Goal: Task Accomplishment & Management: Manage account settings

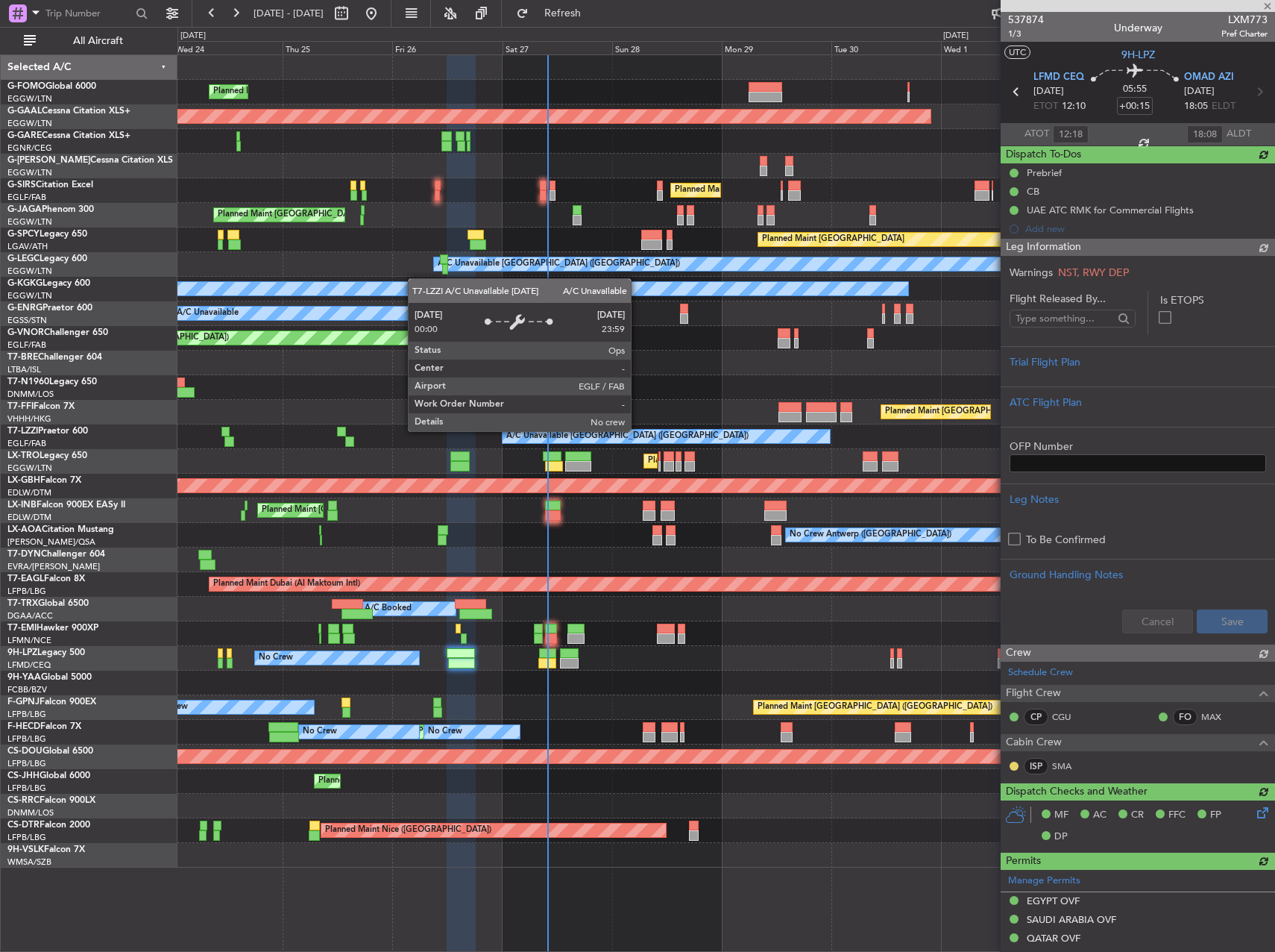
scroll to position [373, 0]
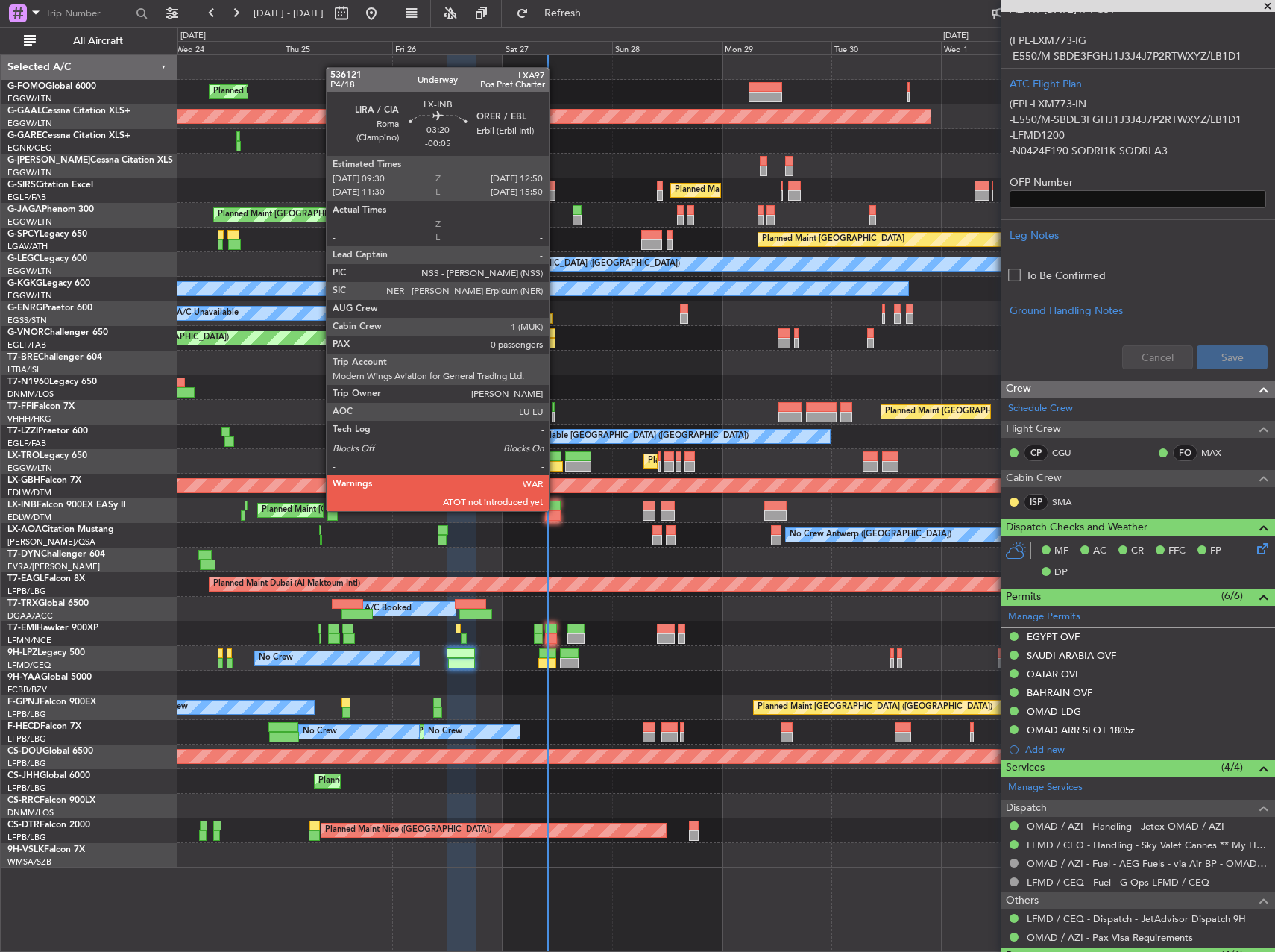
click at [556, 510] on div at bounding box center [553, 506] width 16 height 11
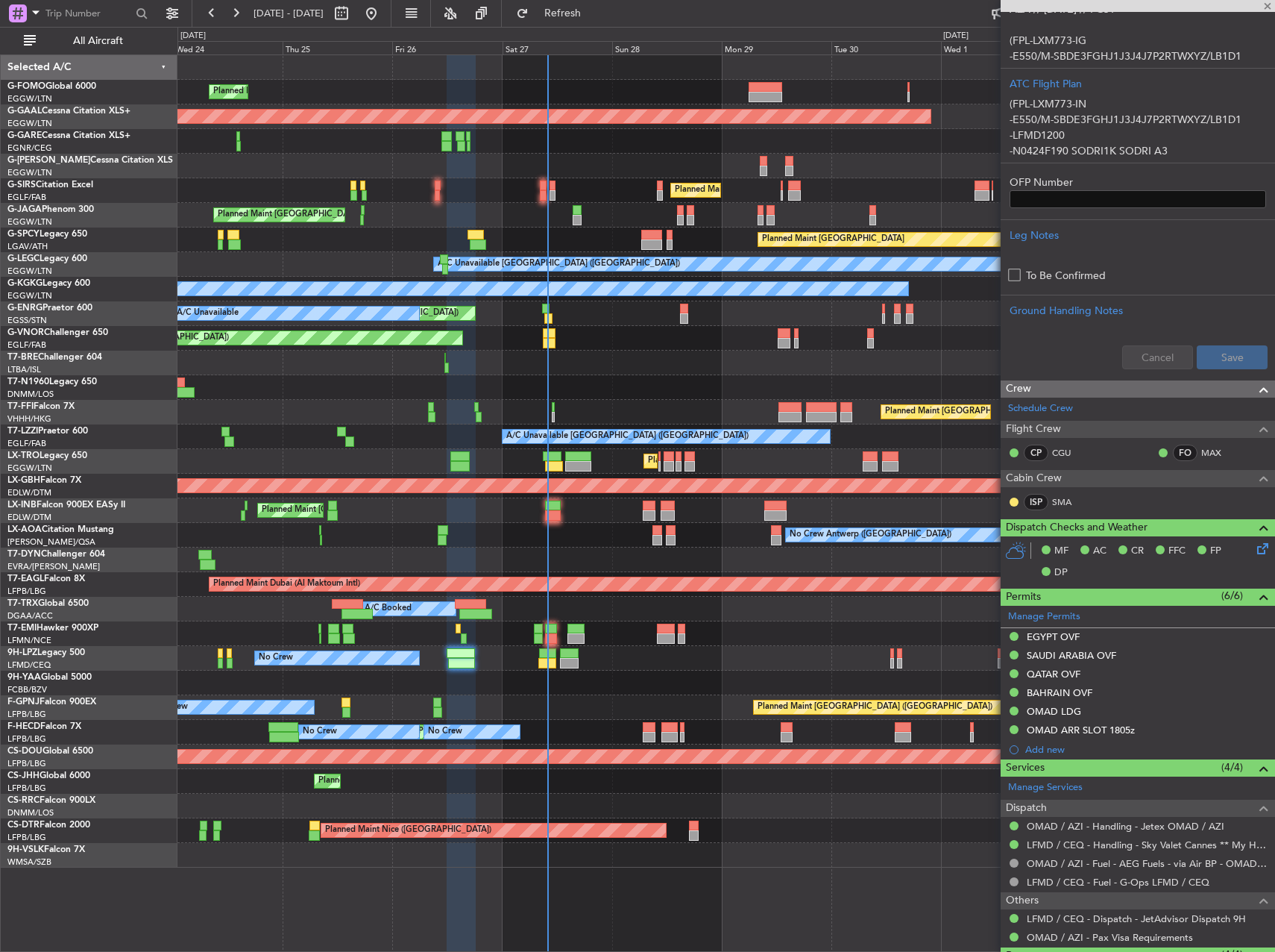
type input "-00:05"
type input "0"
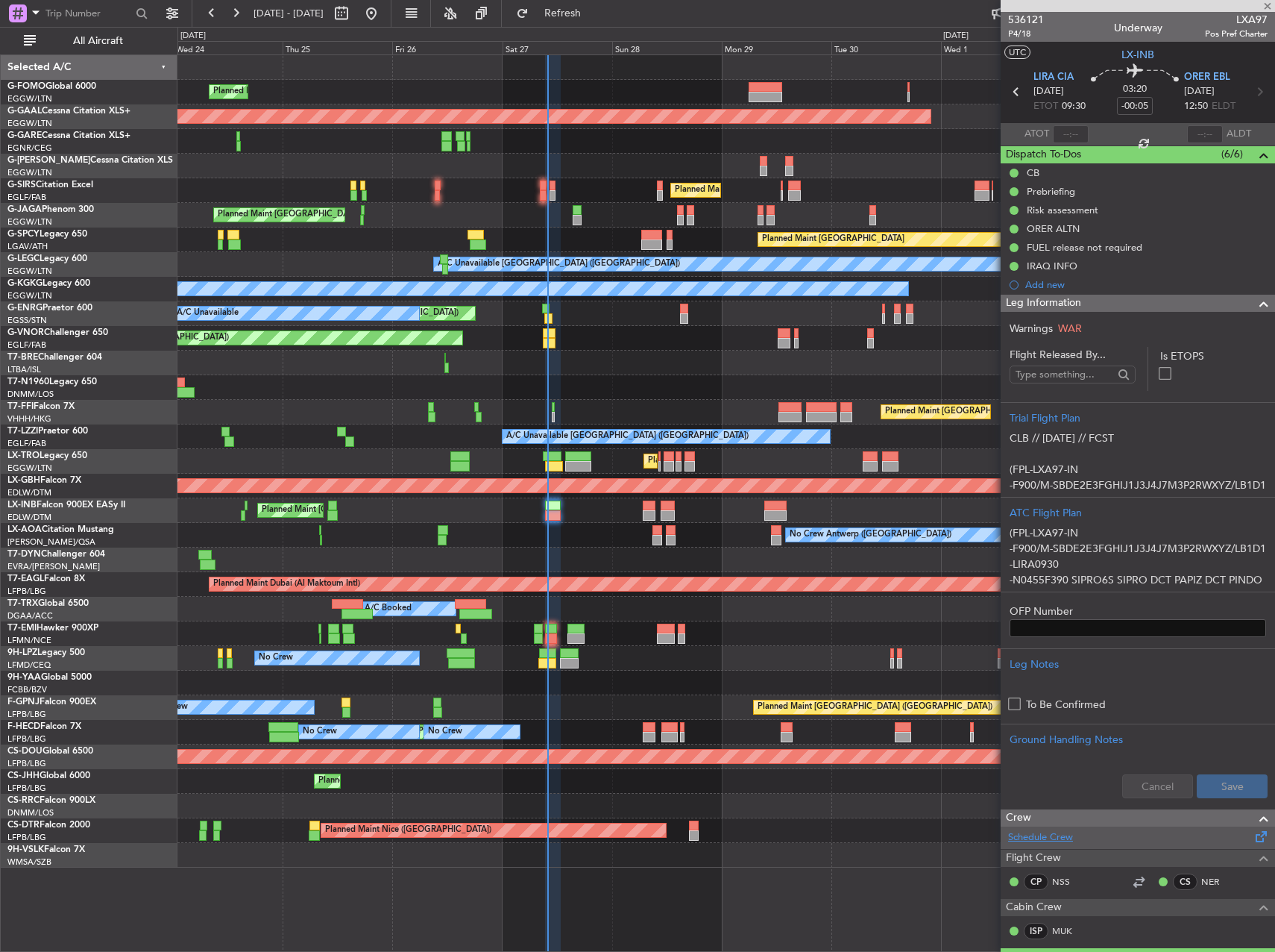
click at [1059, 832] on link "Schedule Crew" at bounding box center [1040, 837] width 65 height 15
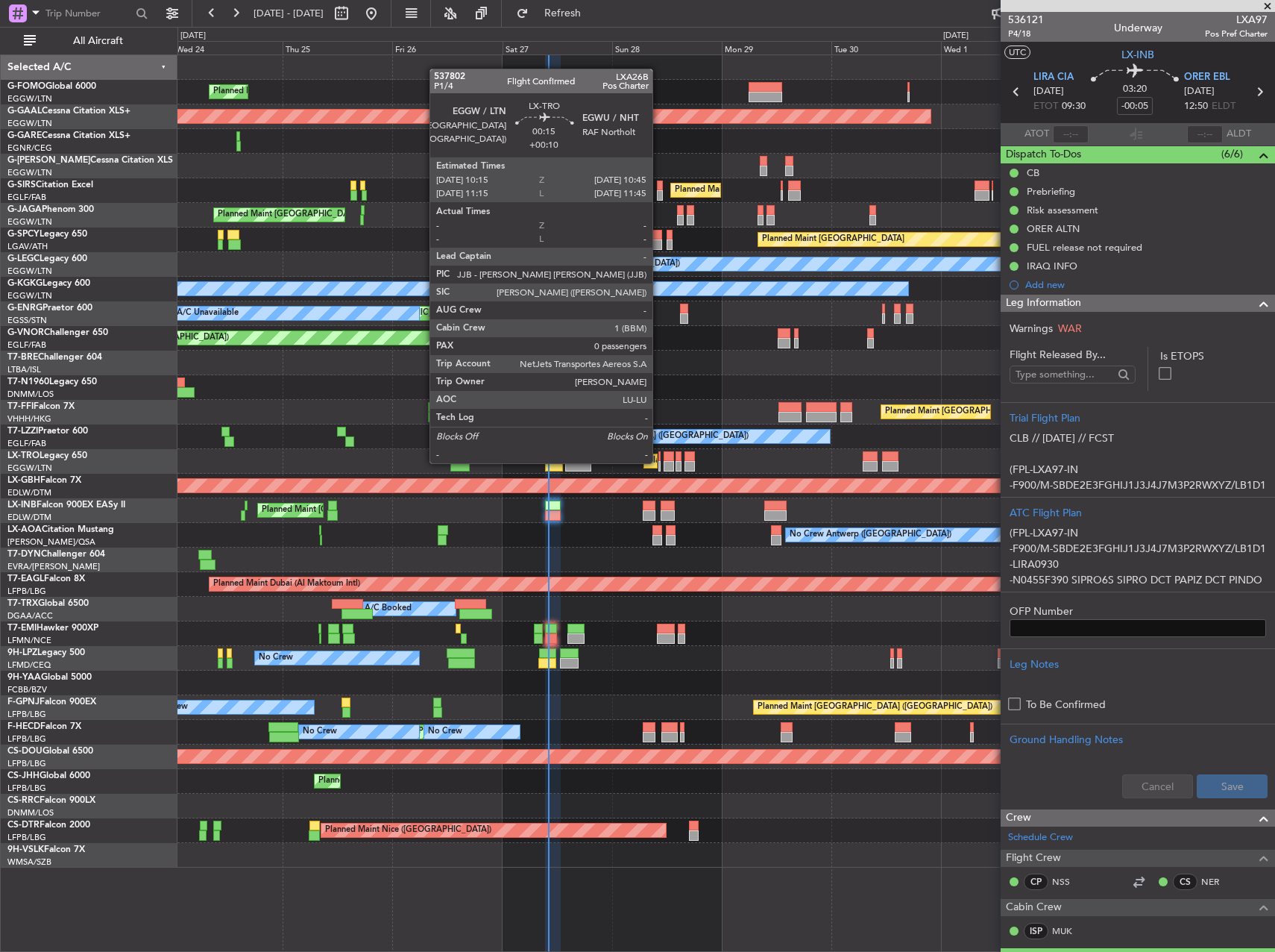
click at [659, 462] on div at bounding box center [660, 466] width 3 height 11
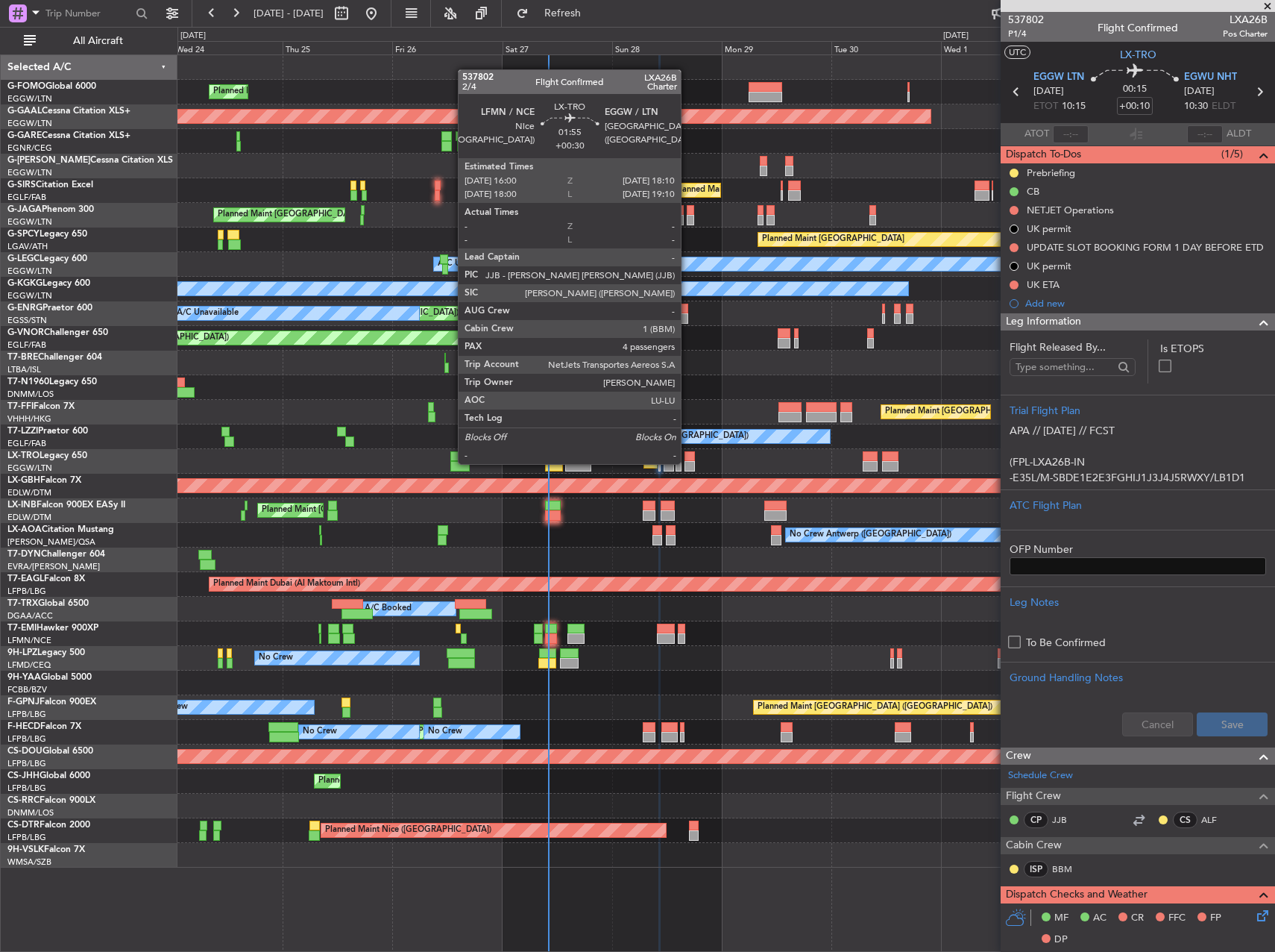
click at [687, 463] on div at bounding box center [690, 466] width 11 height 11
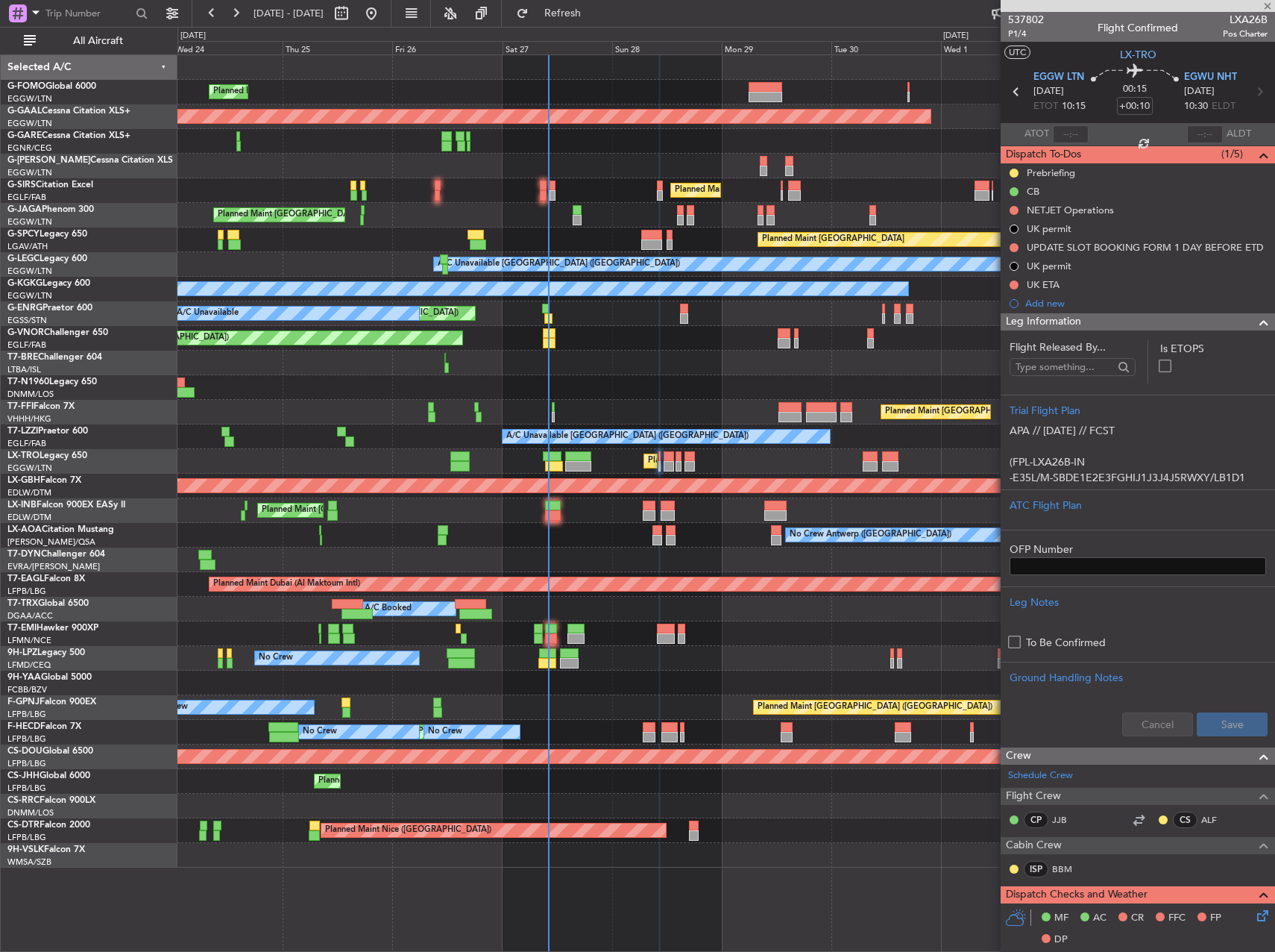
type input "+00:30"
type input "4"
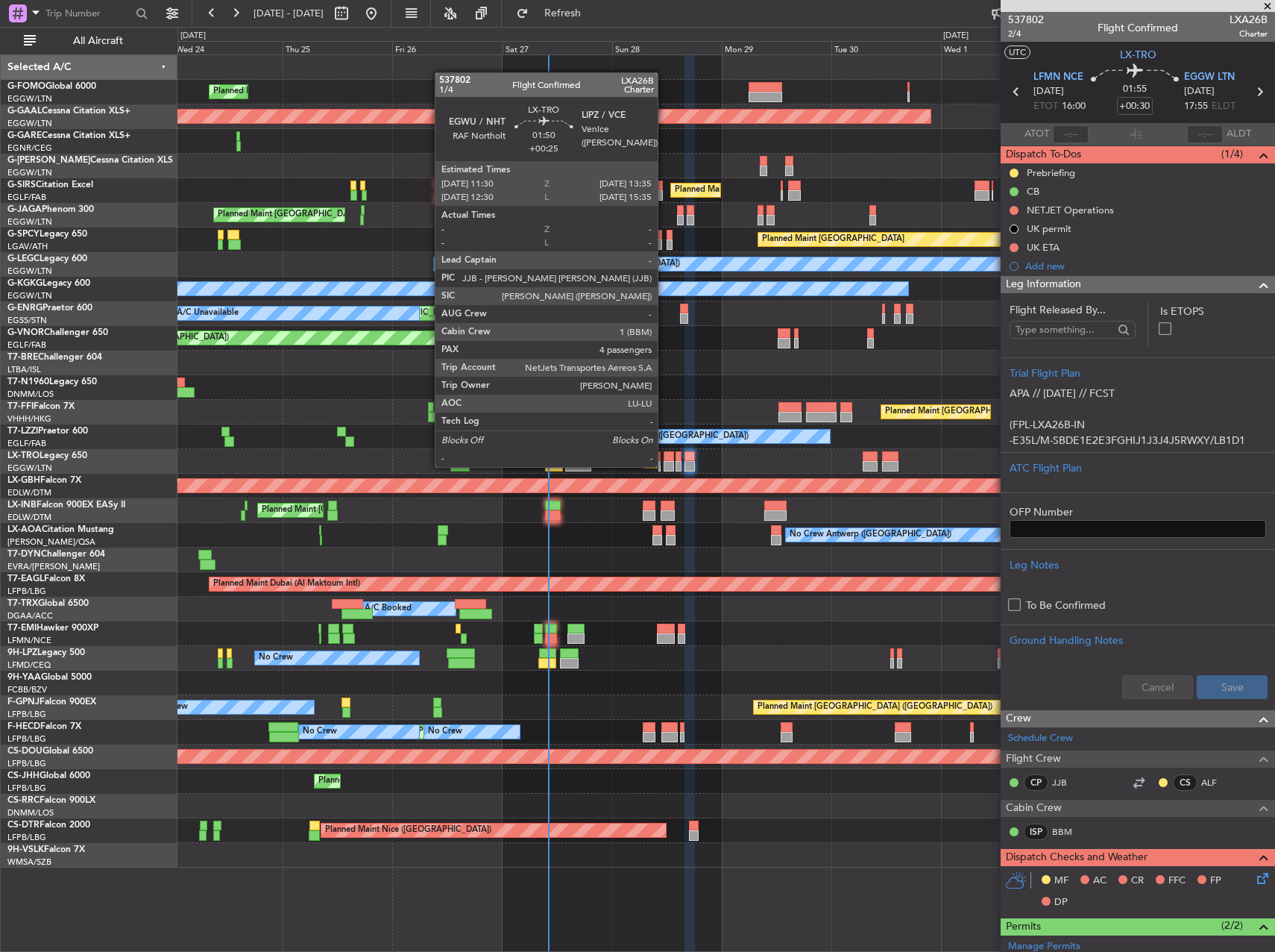
click at [664, 465] on div at bounding box center [668, 466] width 10 height 11
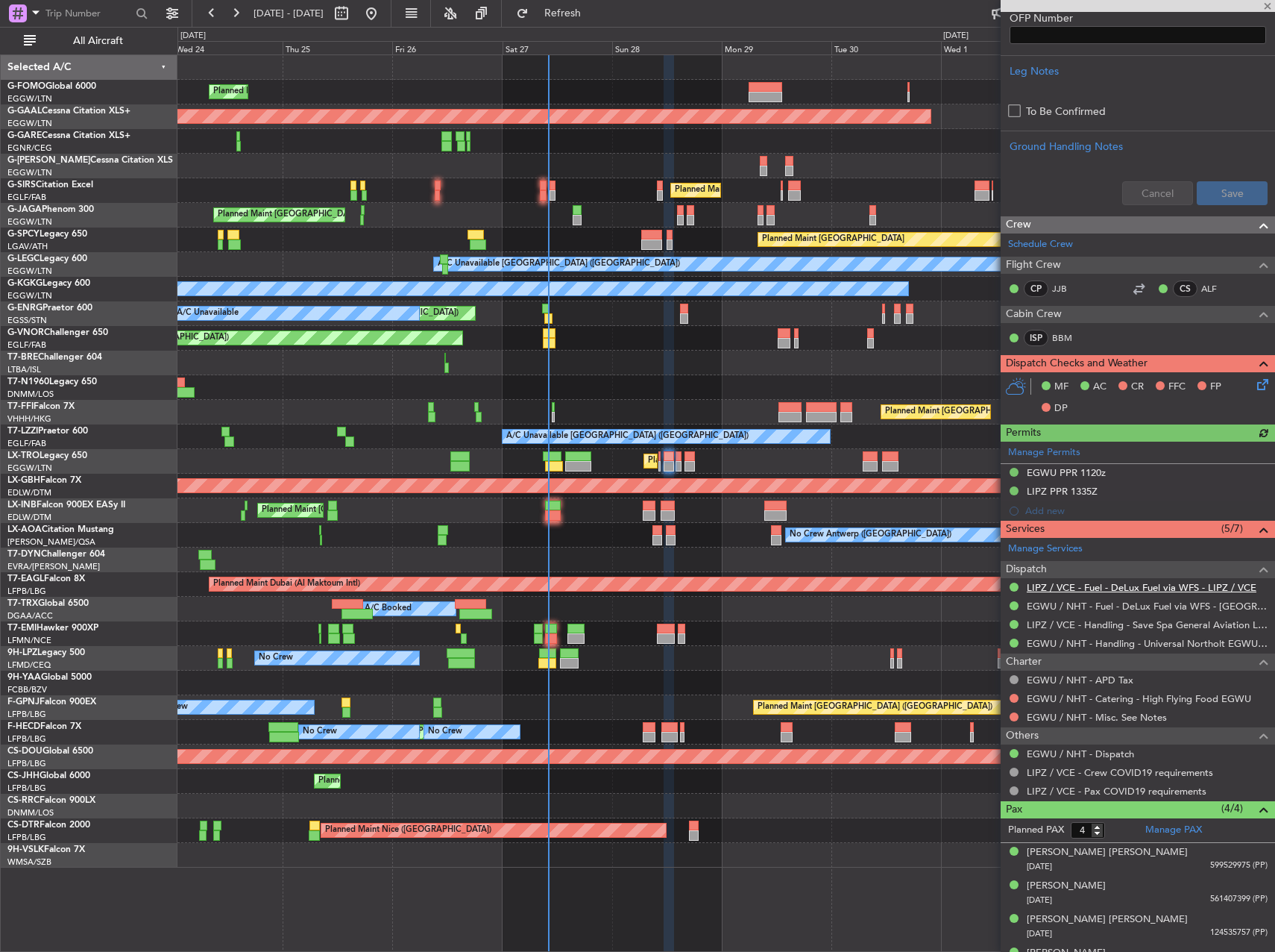
scroll to position [593, 0]
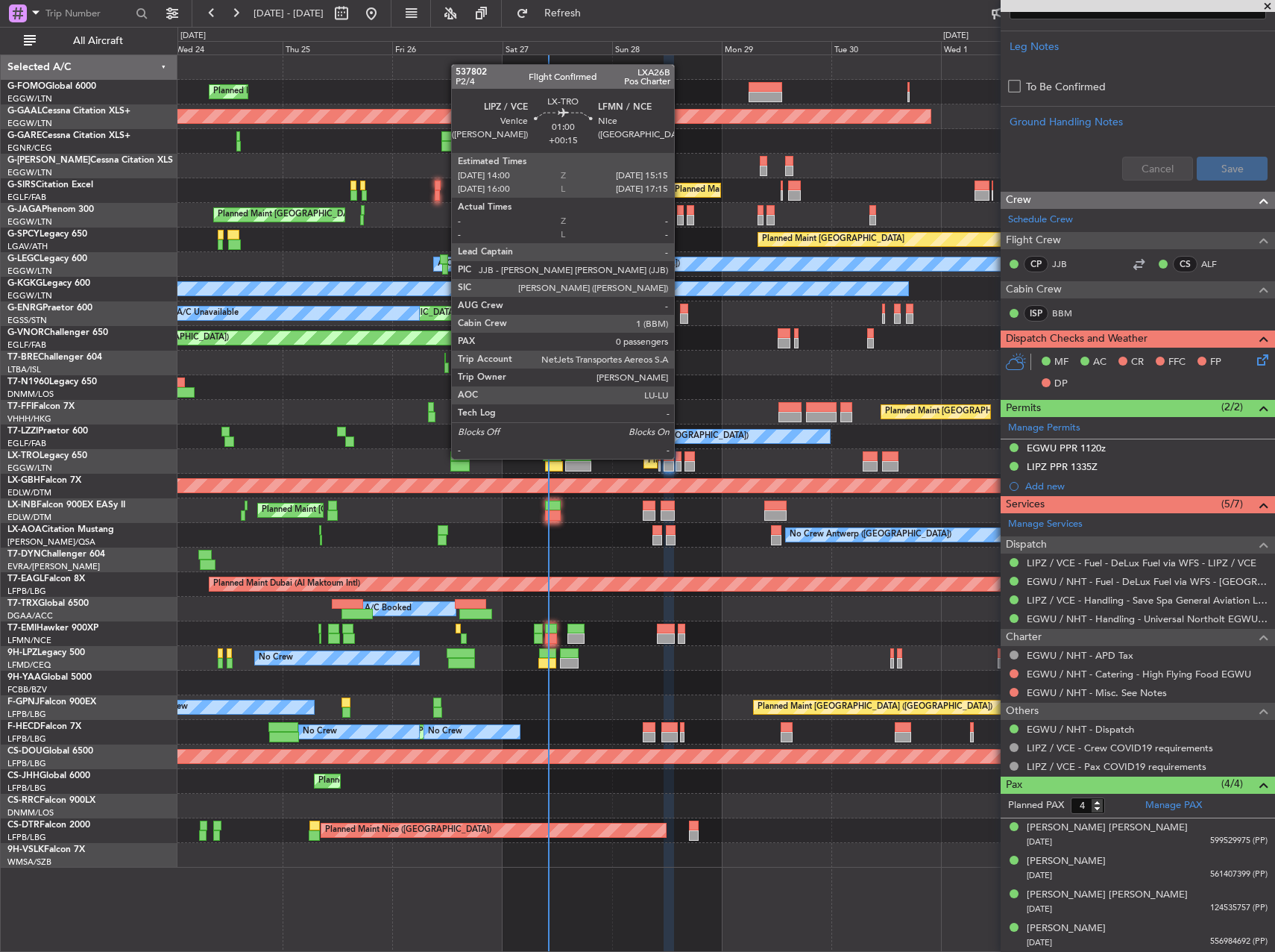
click at [681, 457] on div at bounding box center [678, 456] width 6 height 11
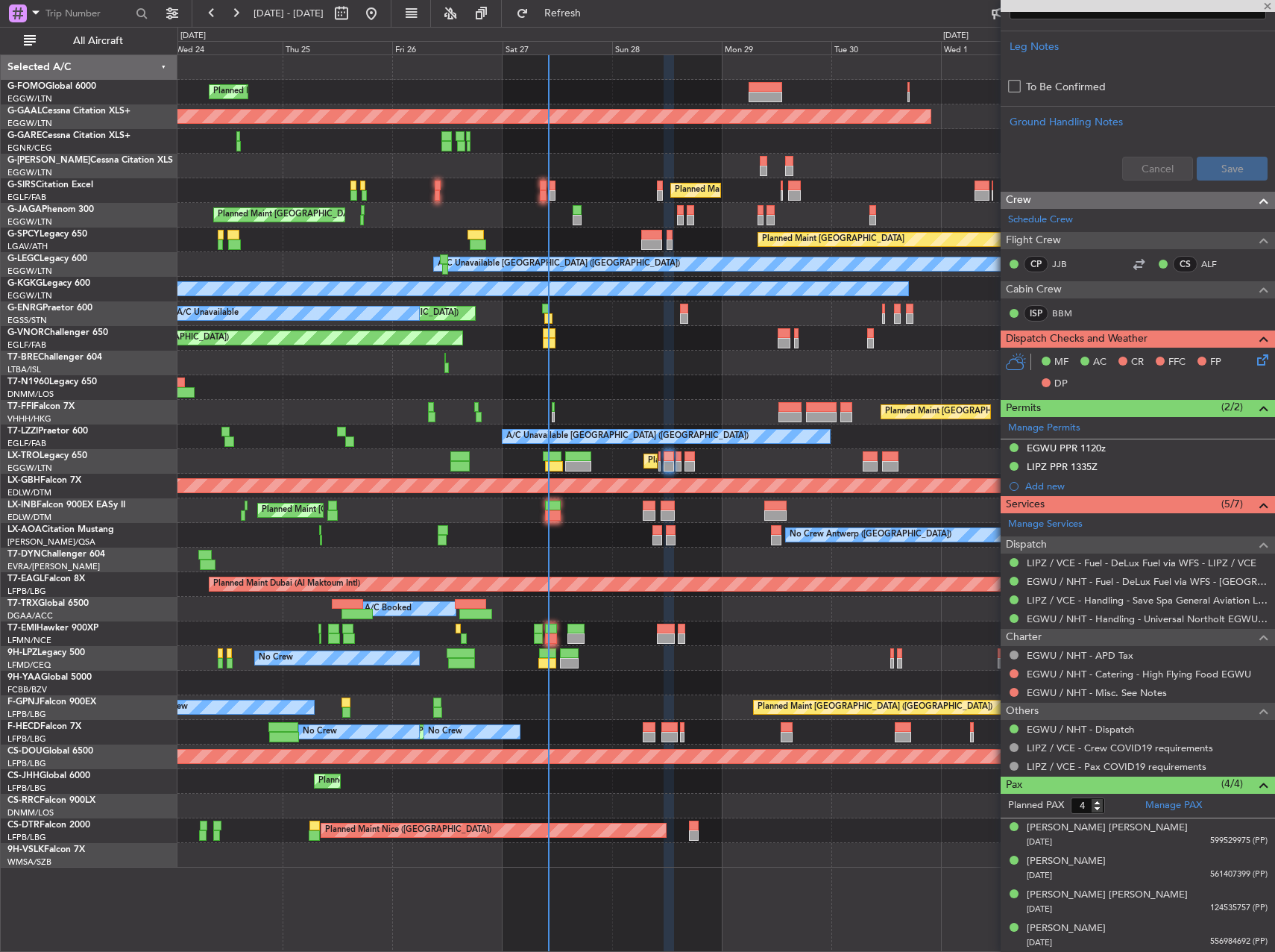
type input "+00:15"
type input "0"
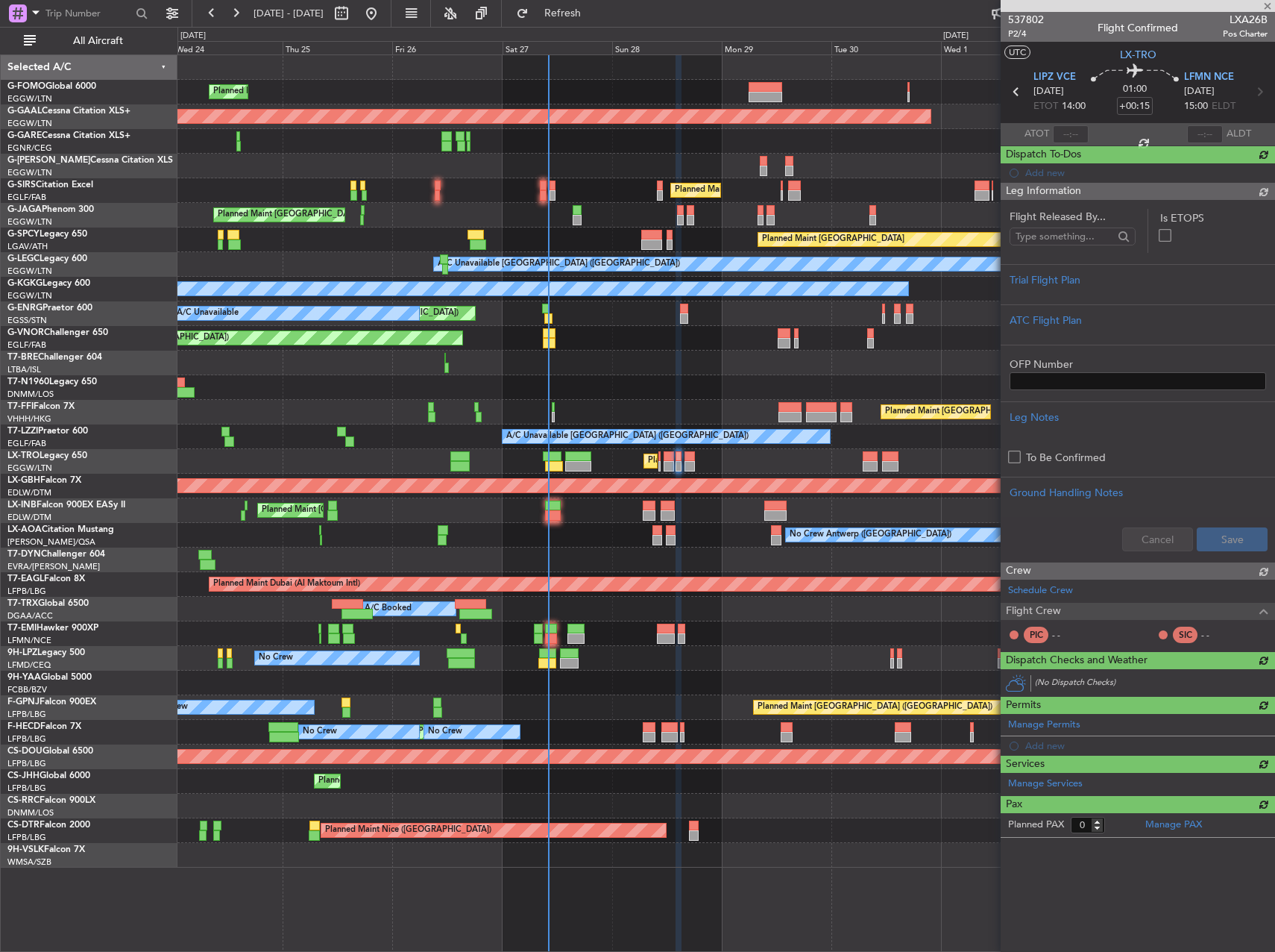
scroll to position [0, 0]
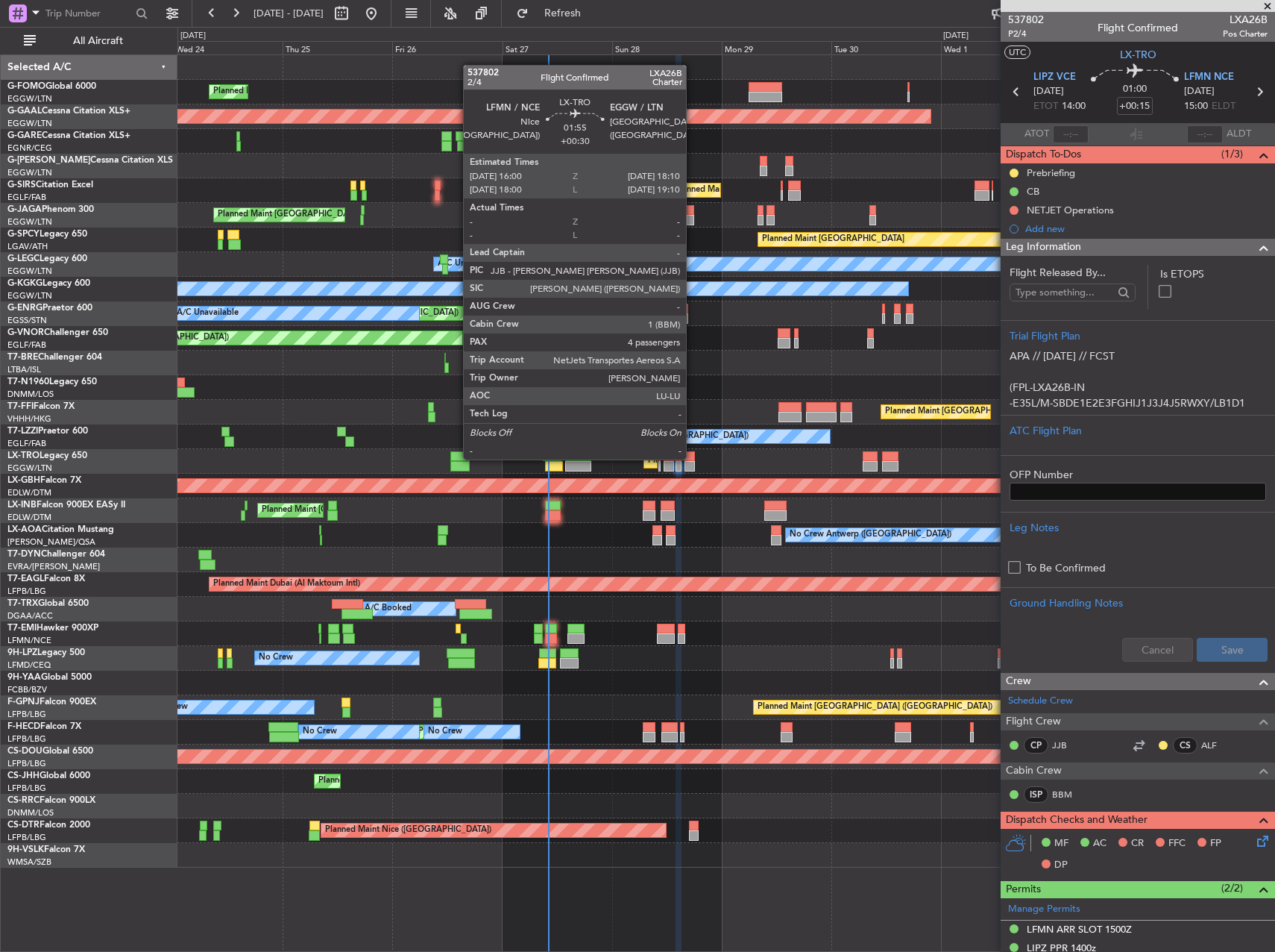
click at [693, 458] on div at bounding box center [690, 456] width 11 height 11
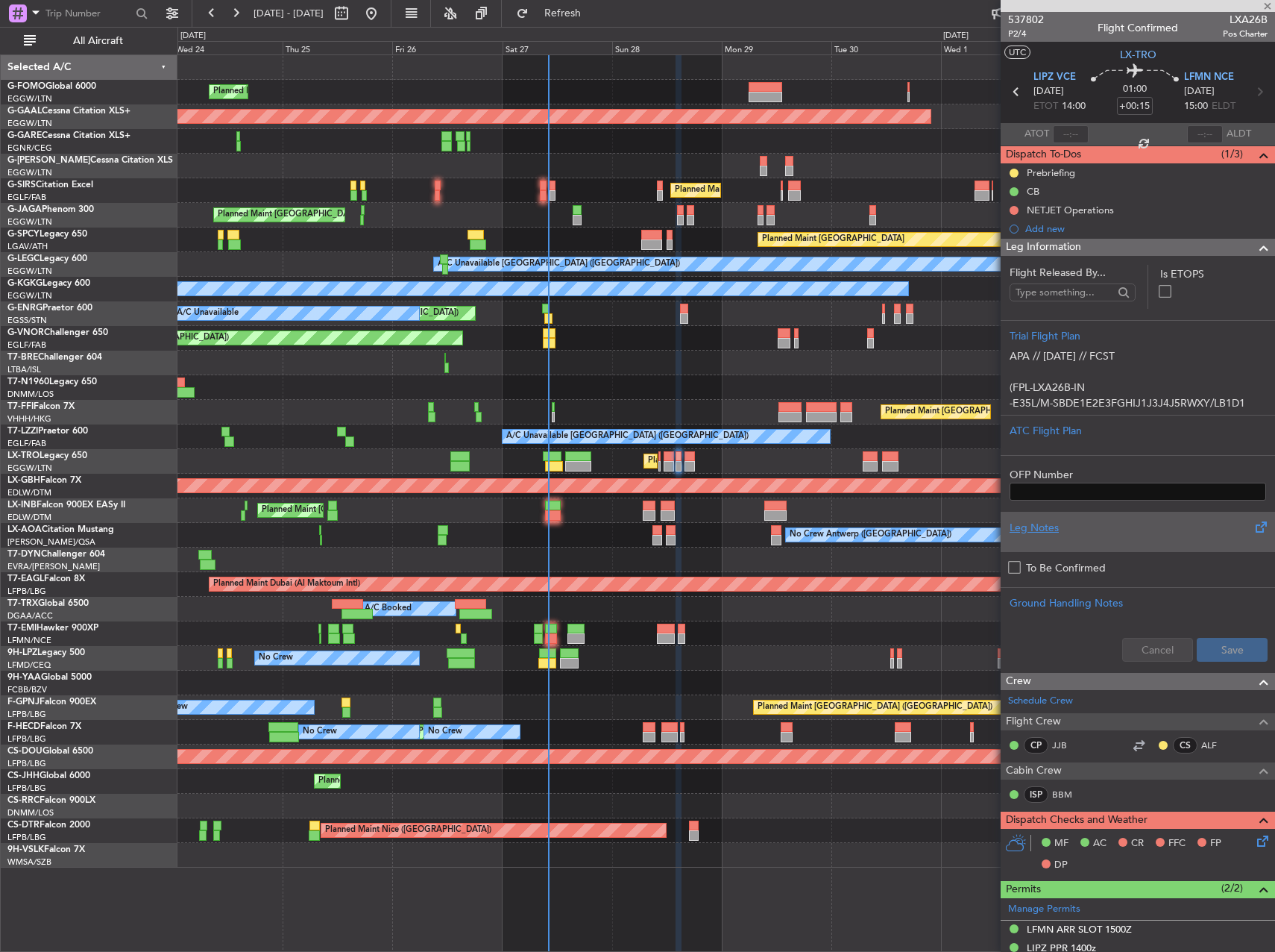
type input "+00:30"
type input "4"
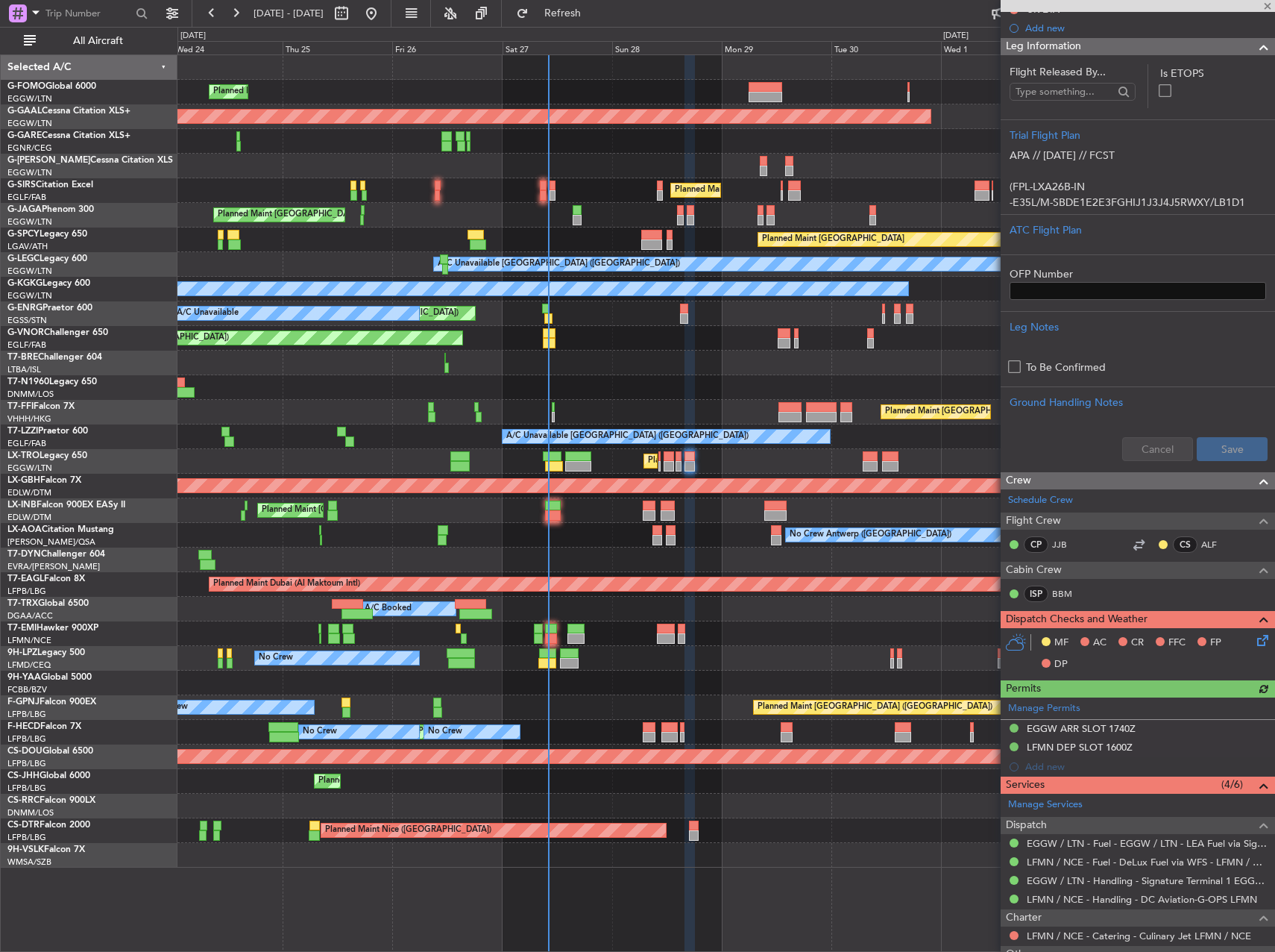
scroll to position [519, 0]
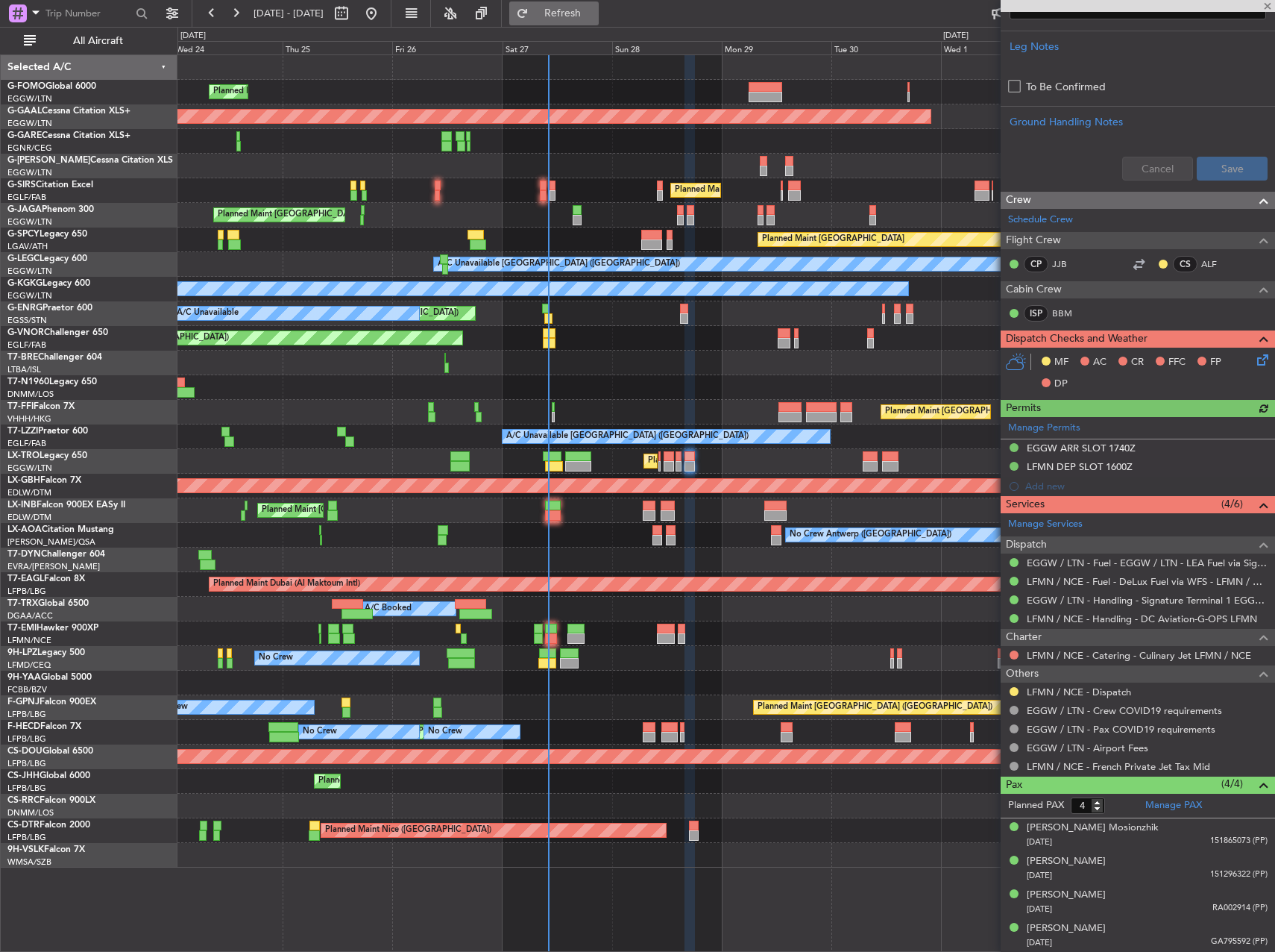
click at [594, 12] on span "Refresh" at bounding box center [563, 13] width 63 height 11
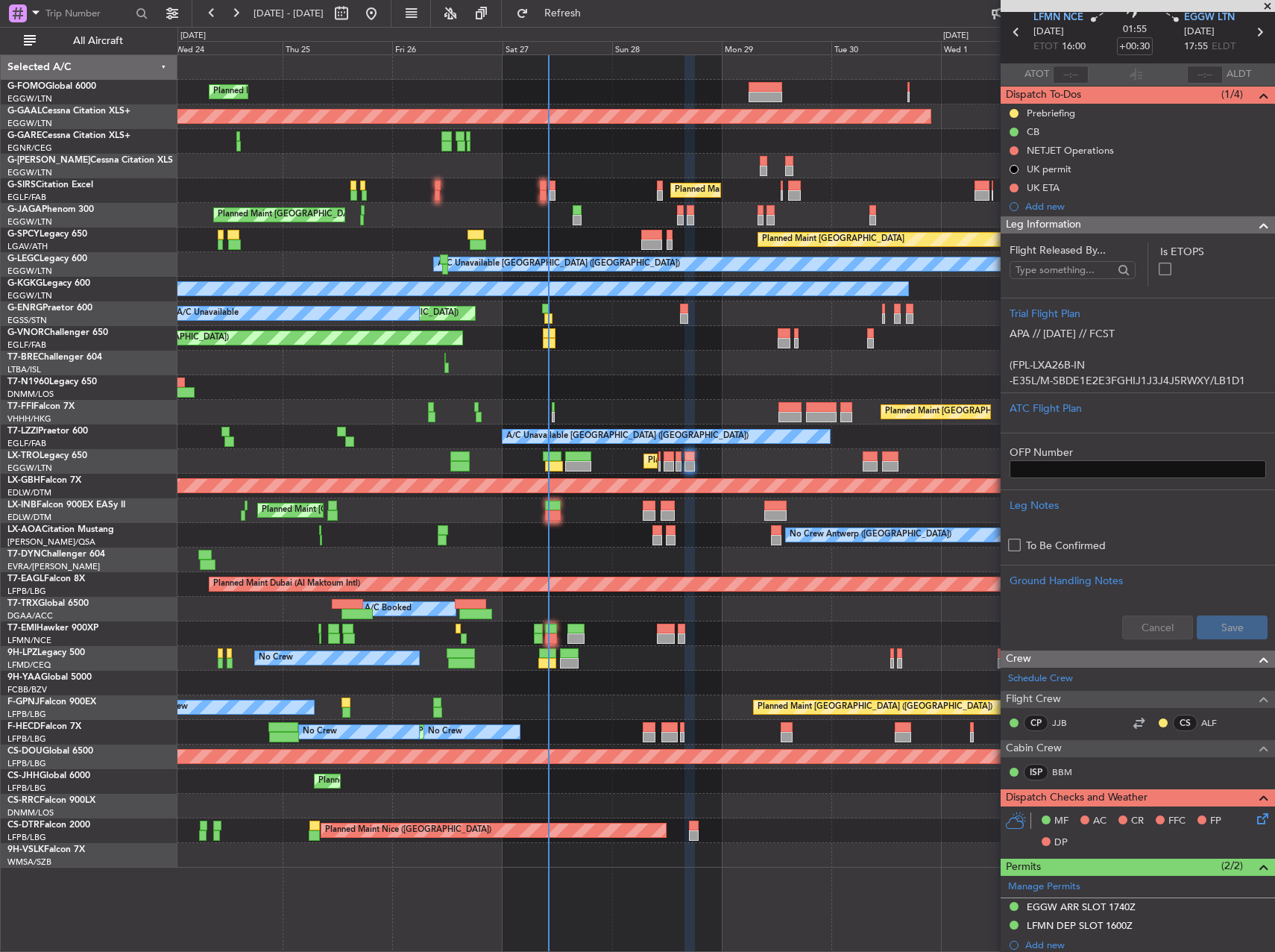
scroll to position [0, 0]
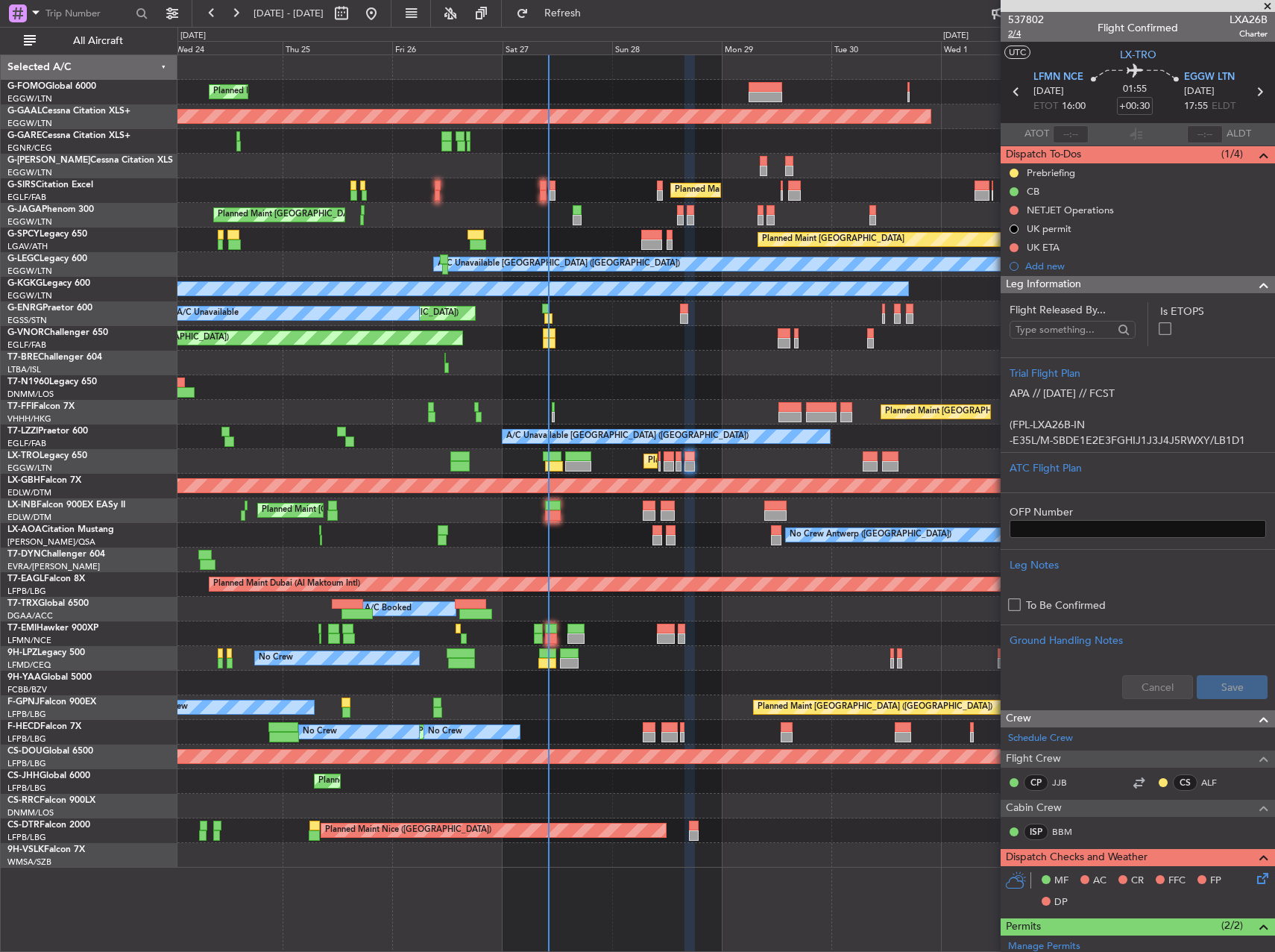
click at [1010, 30] on span "2/4" at bounding box center [1026, 34] width 36 height 12
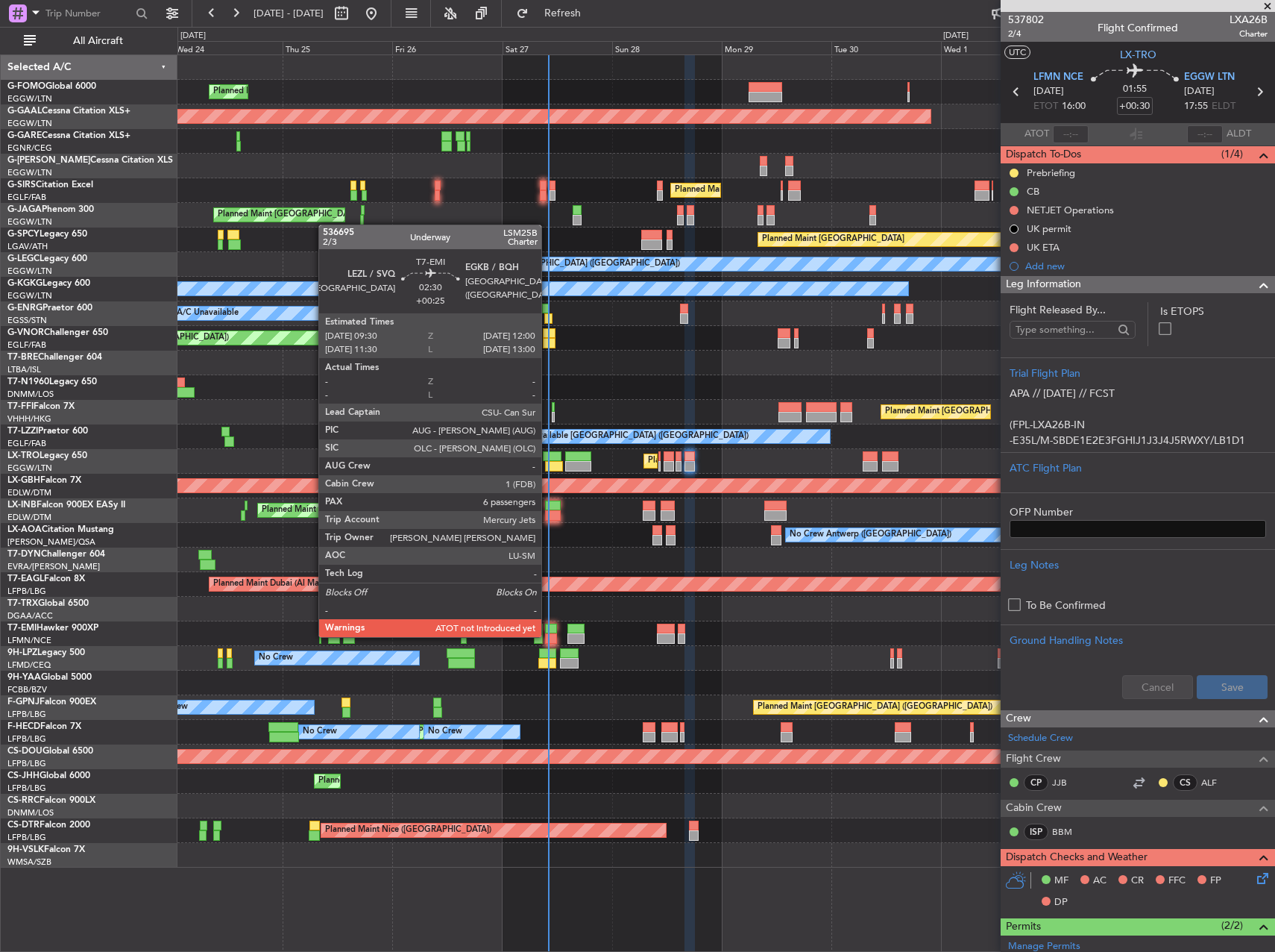
click at [548, 636] on div at bounding box center [550, 639] width 12 height 11
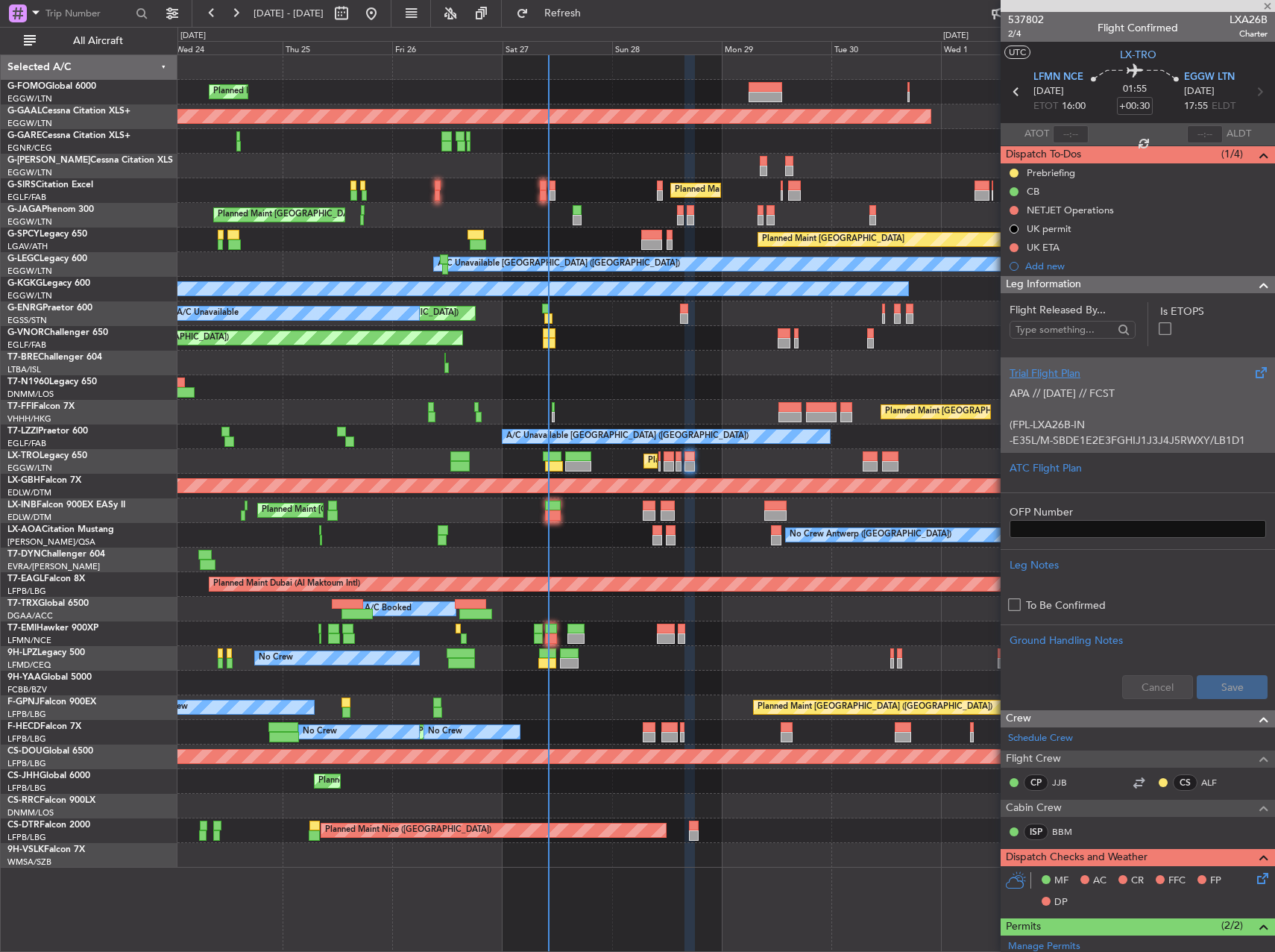
type input "+00:25"
type input "6"
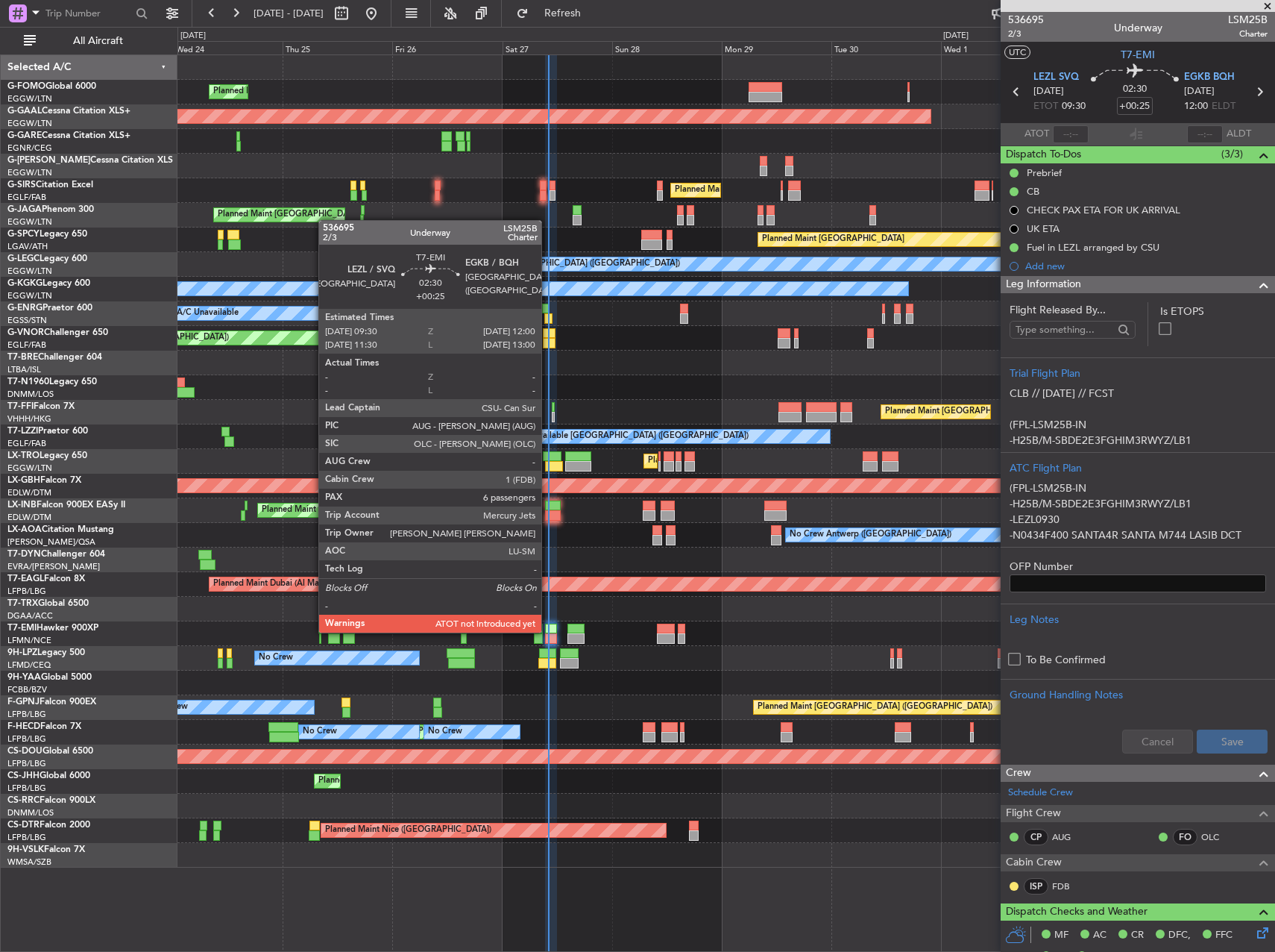
click at [548, 631] on div at bounding box center [550, 629] width 12 height 11
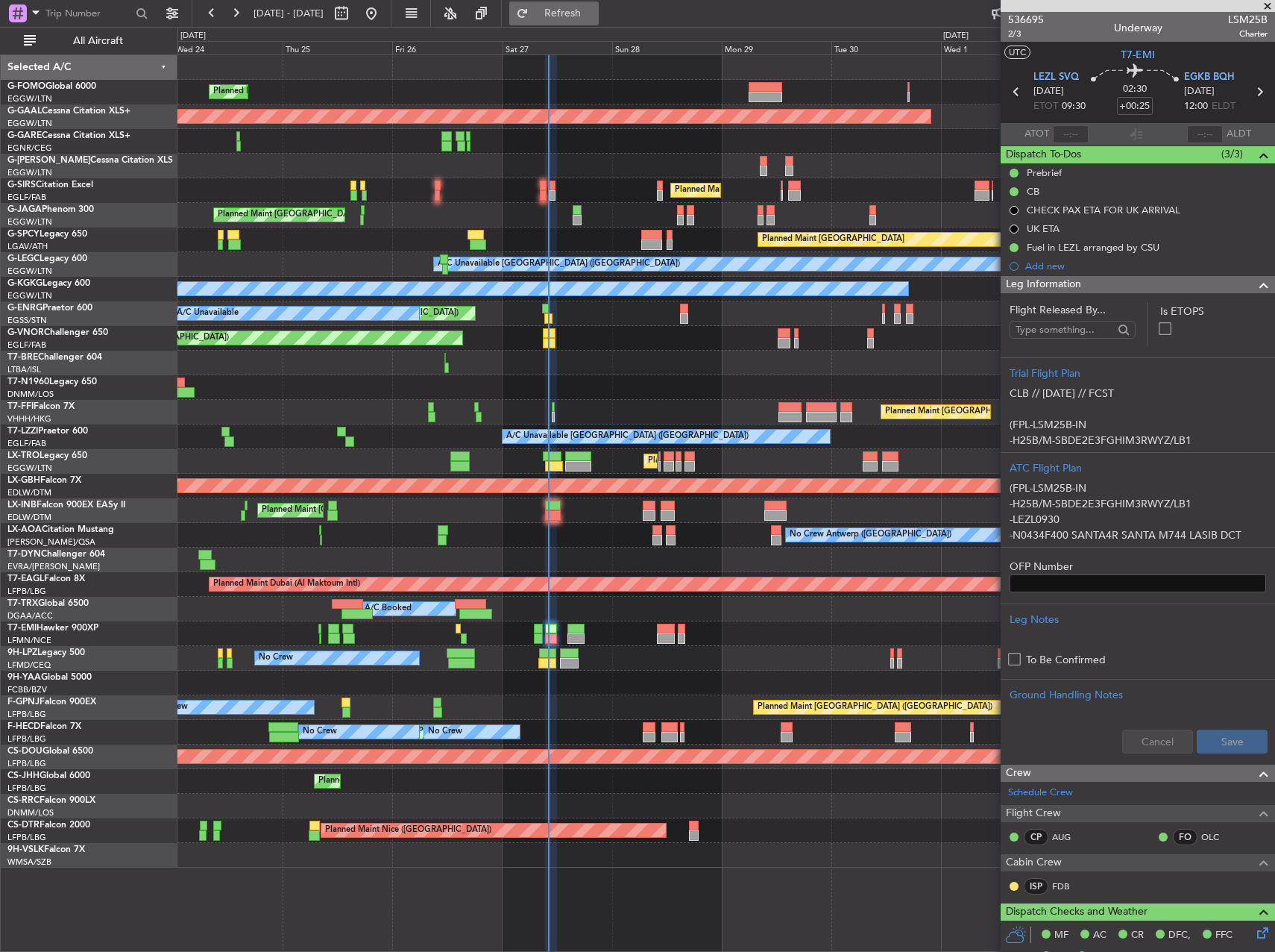
click at [594, 17] on span "Refresh" at bounding box center [563, 13] width 63 height 11
click at [1070, 135] on input "text" at bounding box center [1071, 134] width 36 height 18
click at [865, 151] on div at bounding box center [725, 141] width 1097 height 25
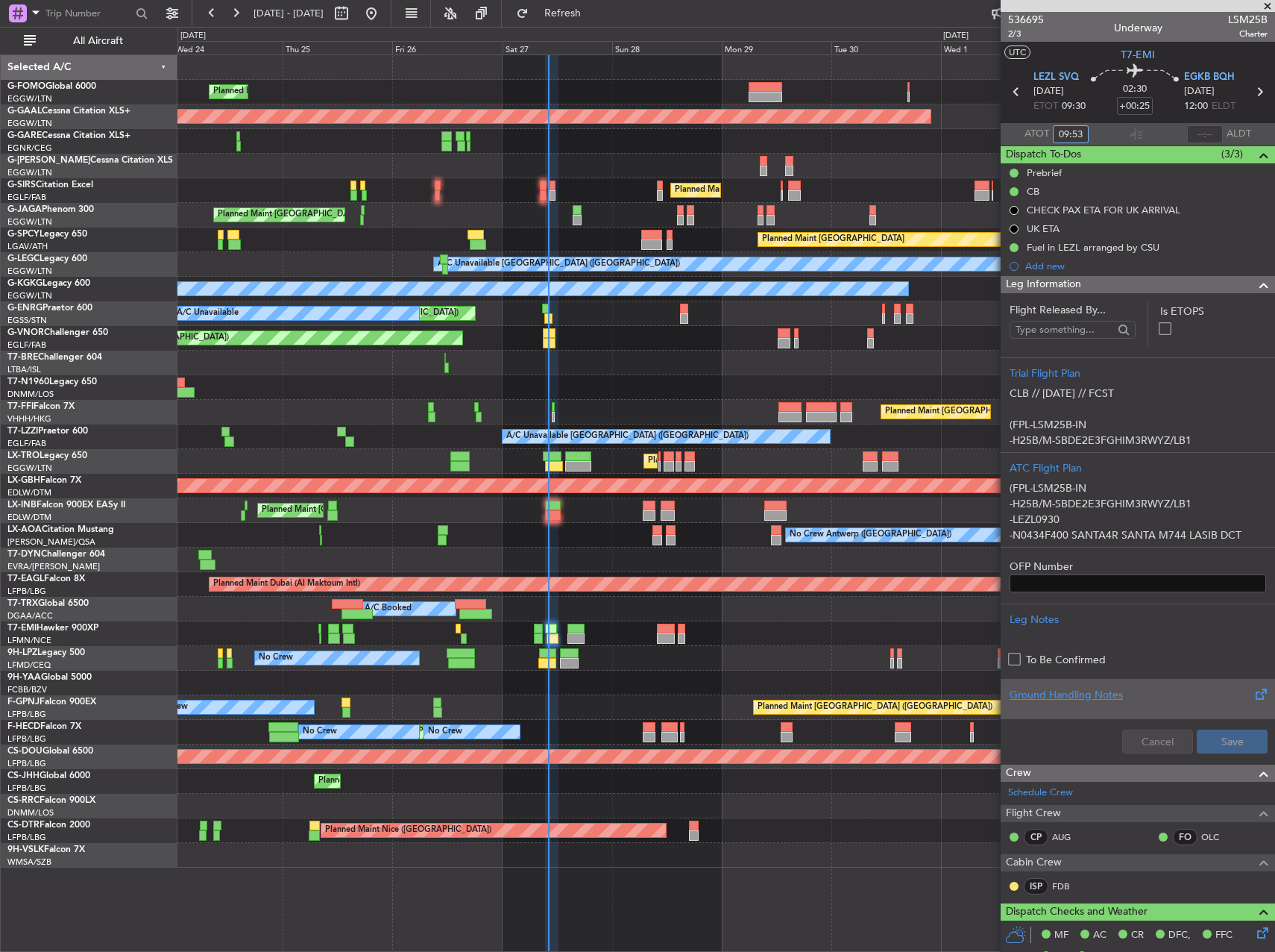
type input "09:53"
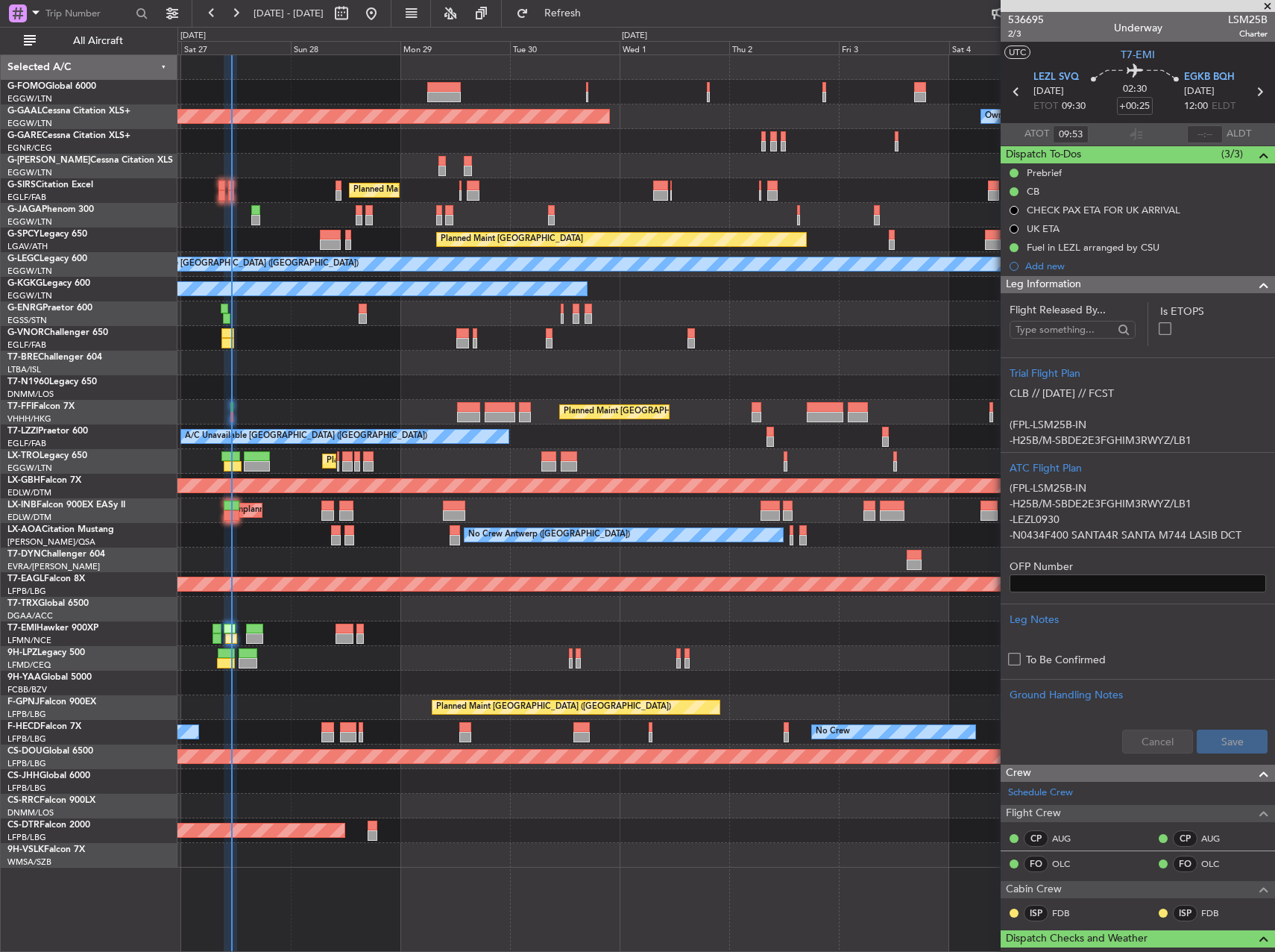
click at [493, 639] on div "Planned Maint London (Luton) Planned Maint Dusseldorf Owner Owner Planned Maint…" at bounding box center [725, 461] width 1097 height 813
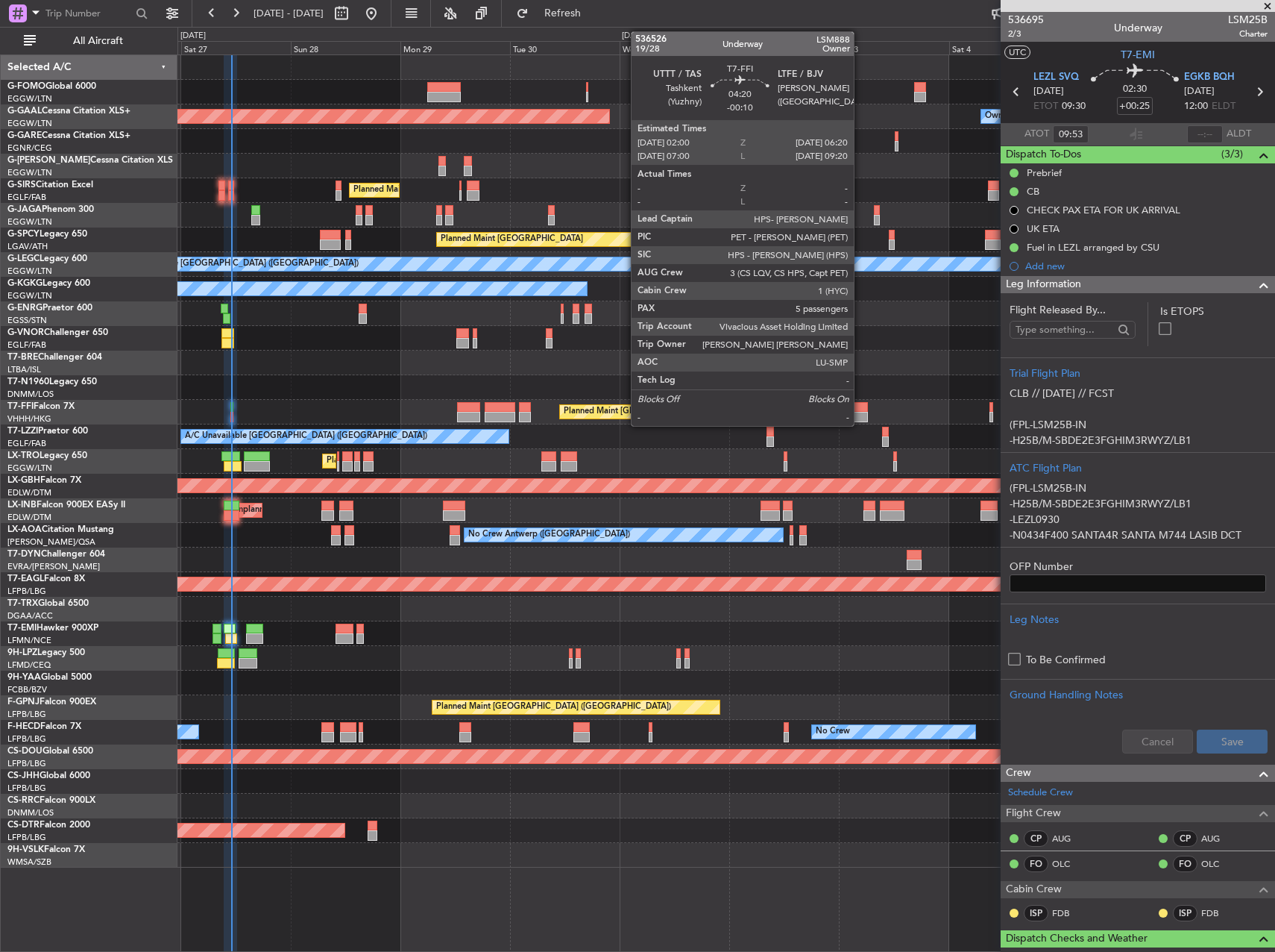
click at [860, 416] on div at bounding box center [858, 417] width 20 height 11
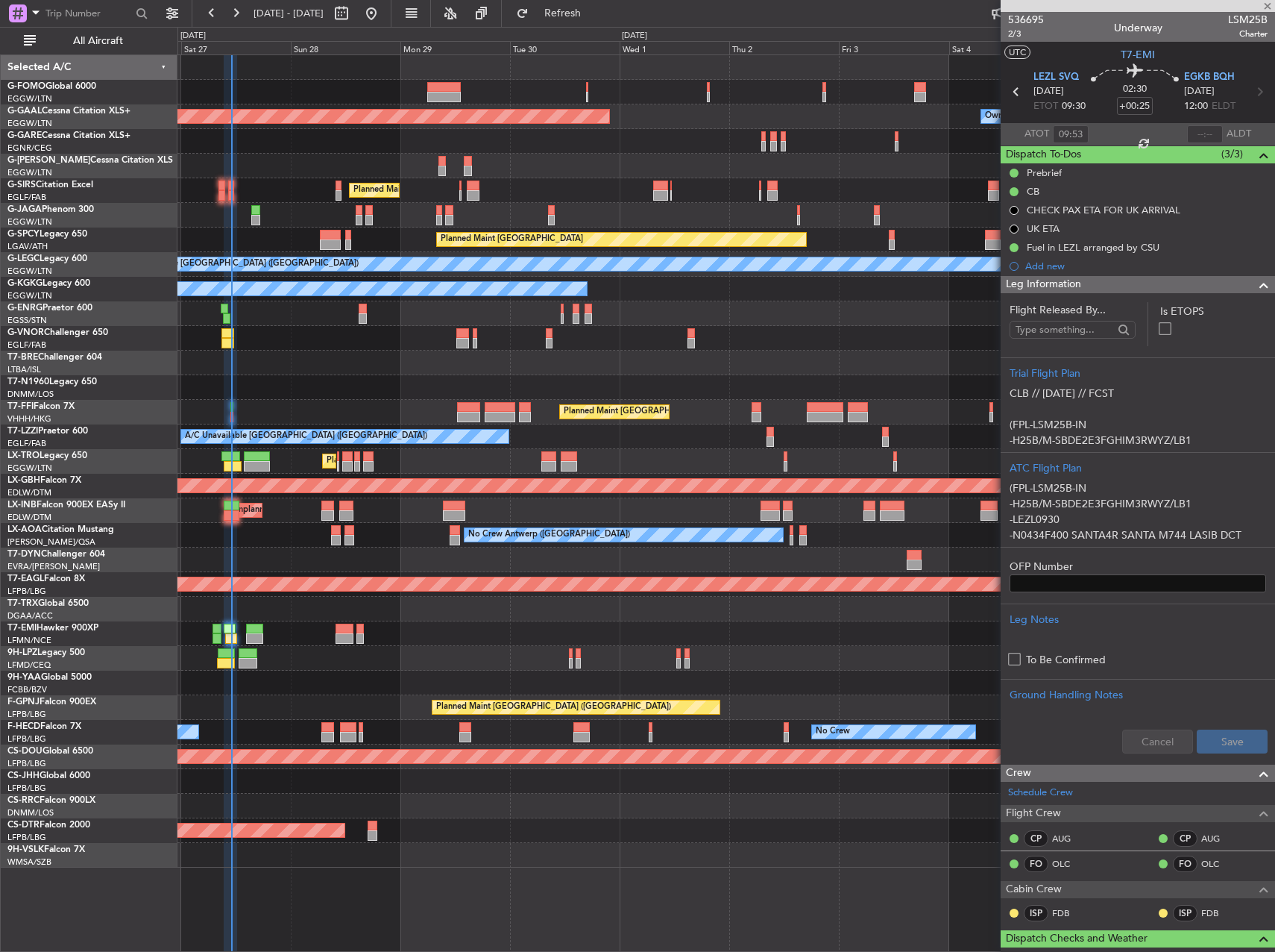
type input "-00:10"
type input "5"
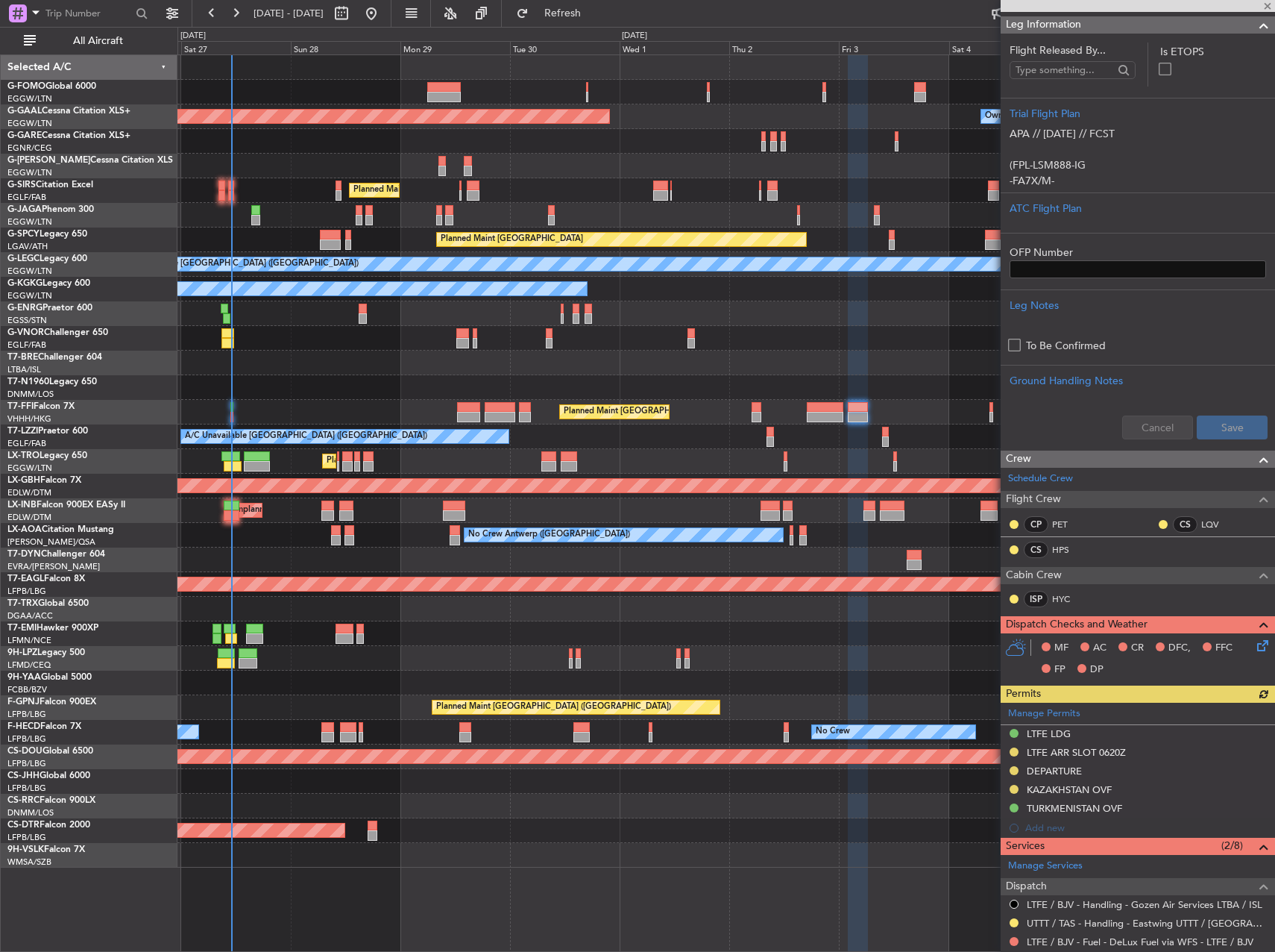
scroll to position [224, 0]
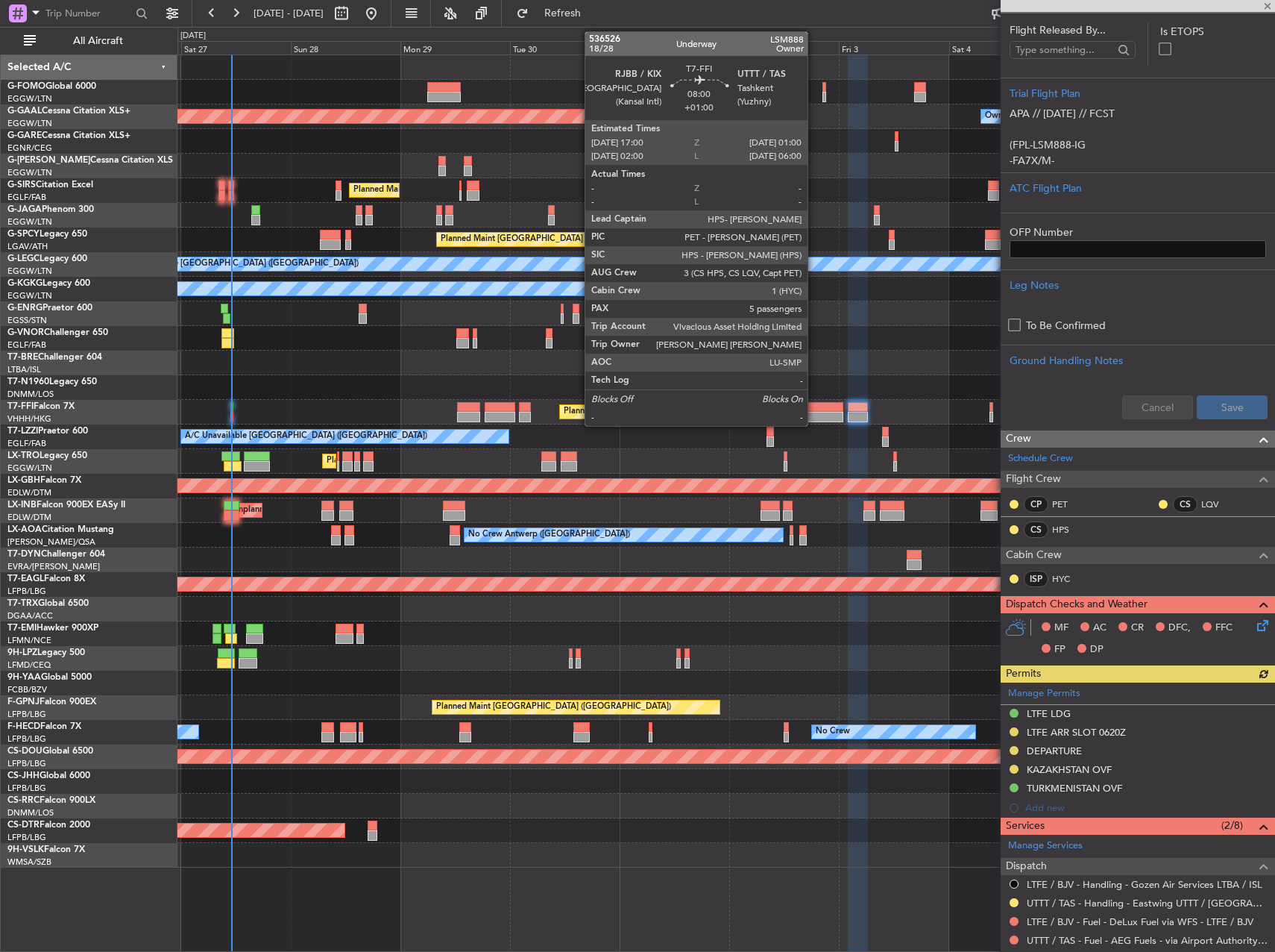
click at [814, 416] on div at bounding box center [826, 417] width 37 height 11
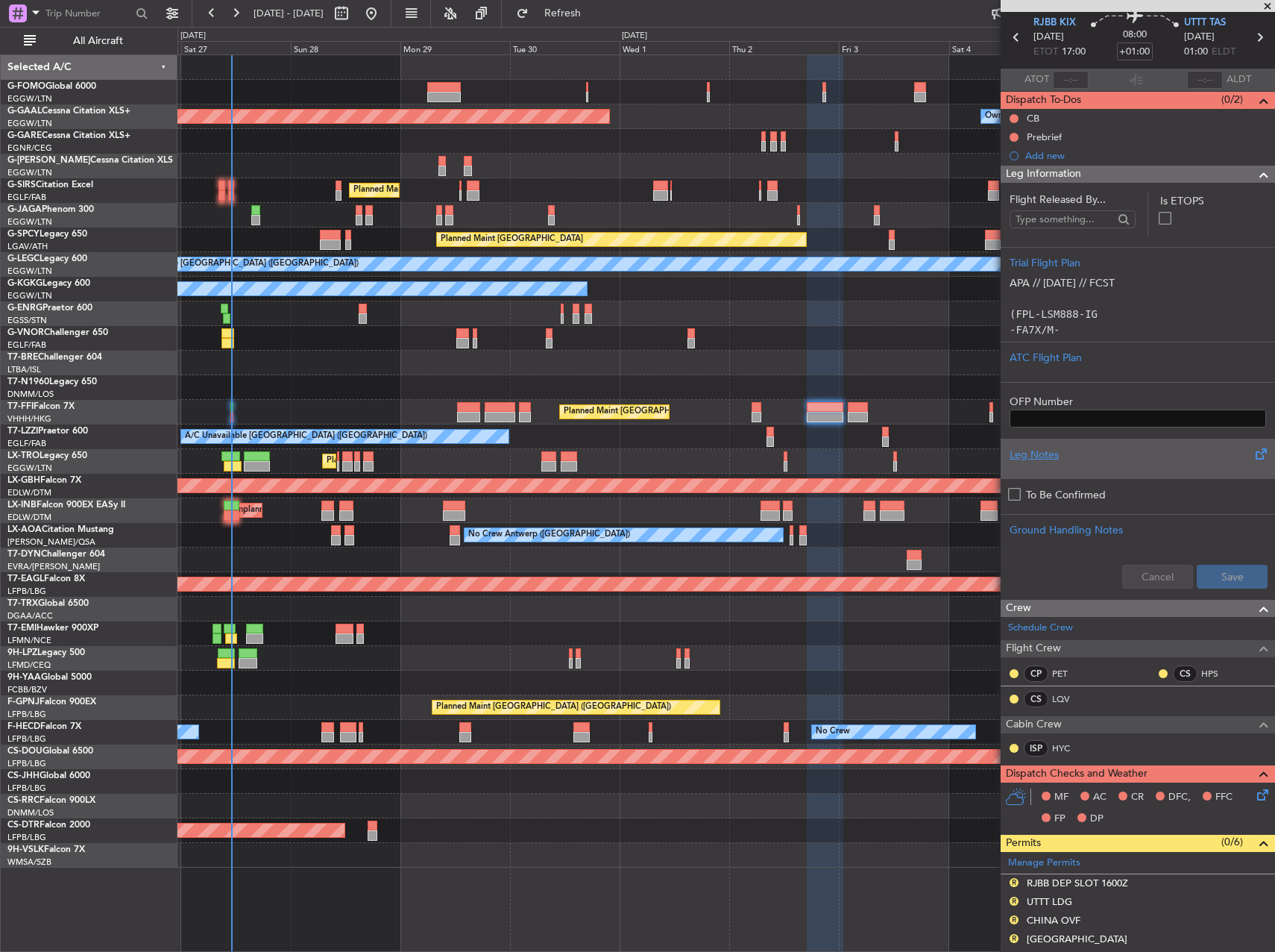
scroll to position [75, 0]
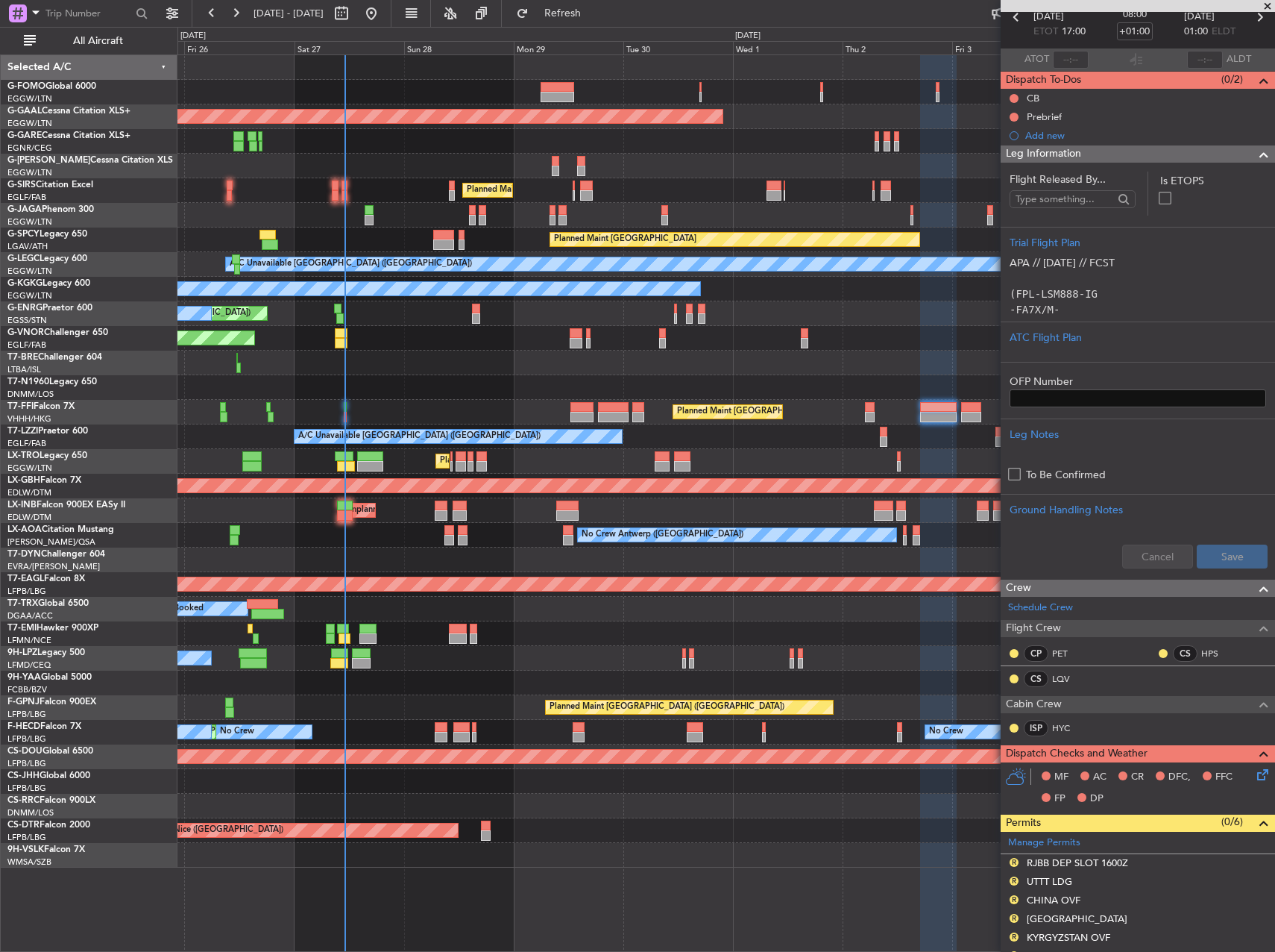
click at [738, 367] on div at bounding box center [725, 363] width 1097 height 25
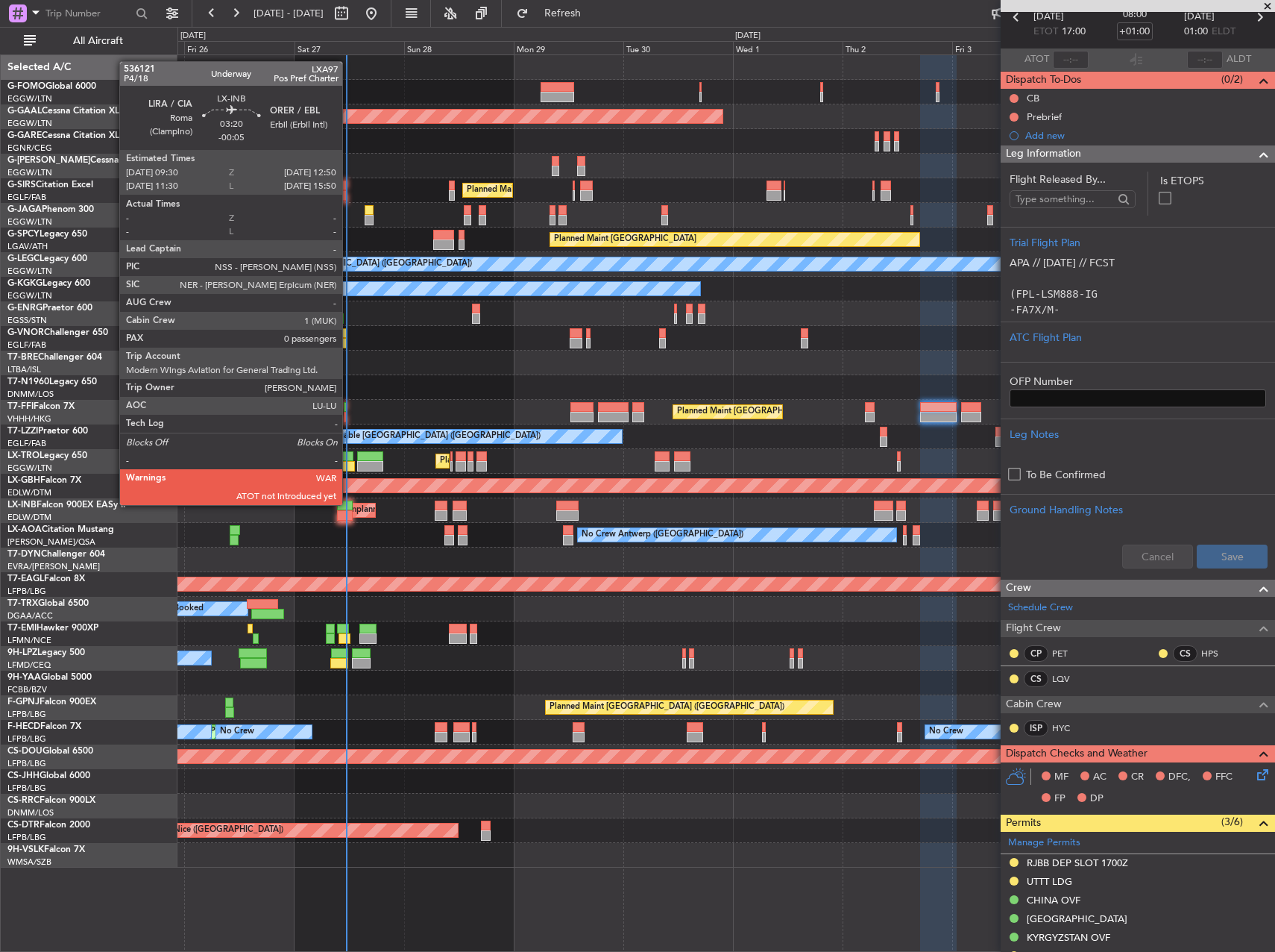
click at [349, 504] on div at bounding box center [345, 506] width 16 height 11
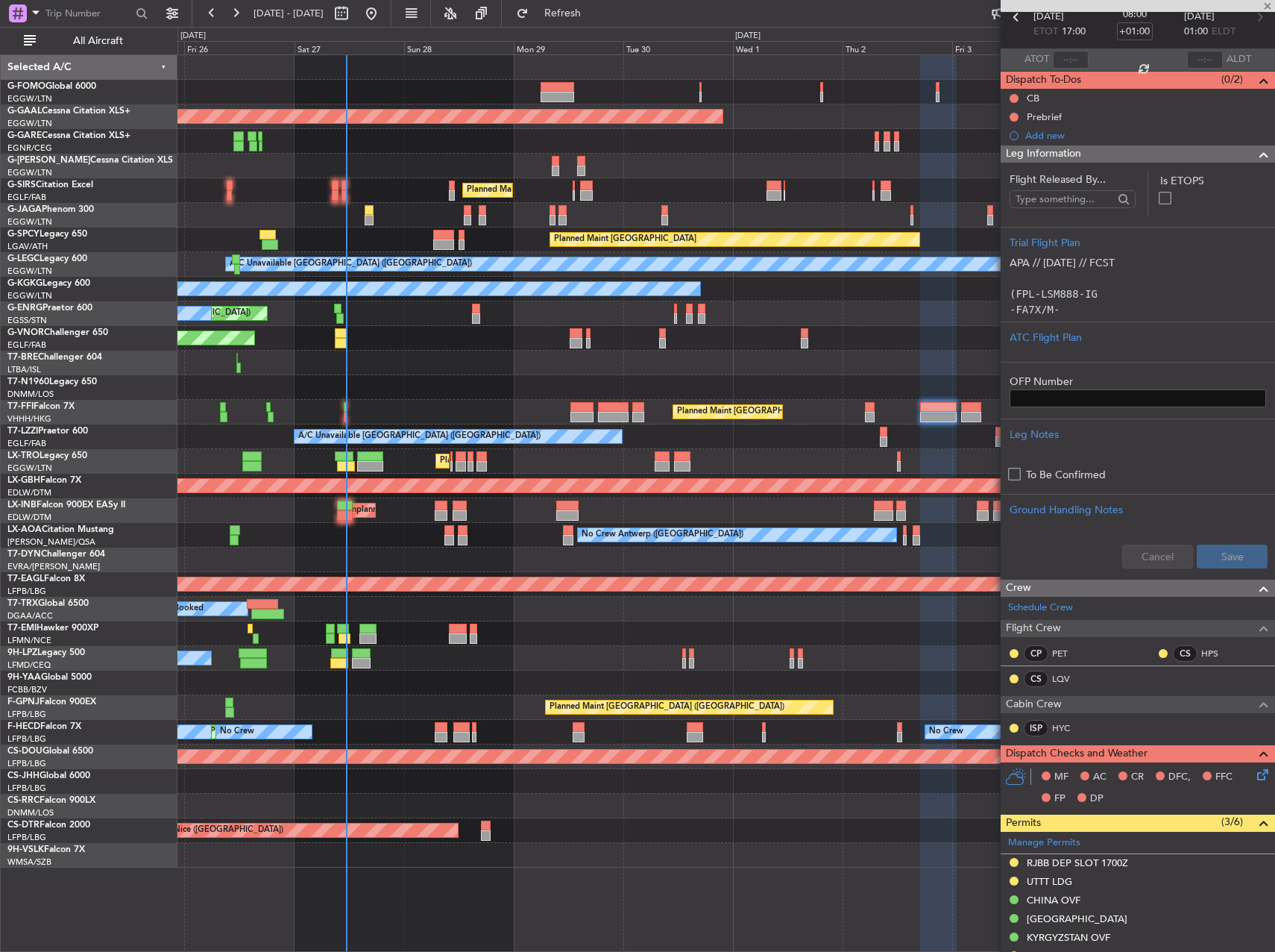
type input "-00:05"
type input "0"
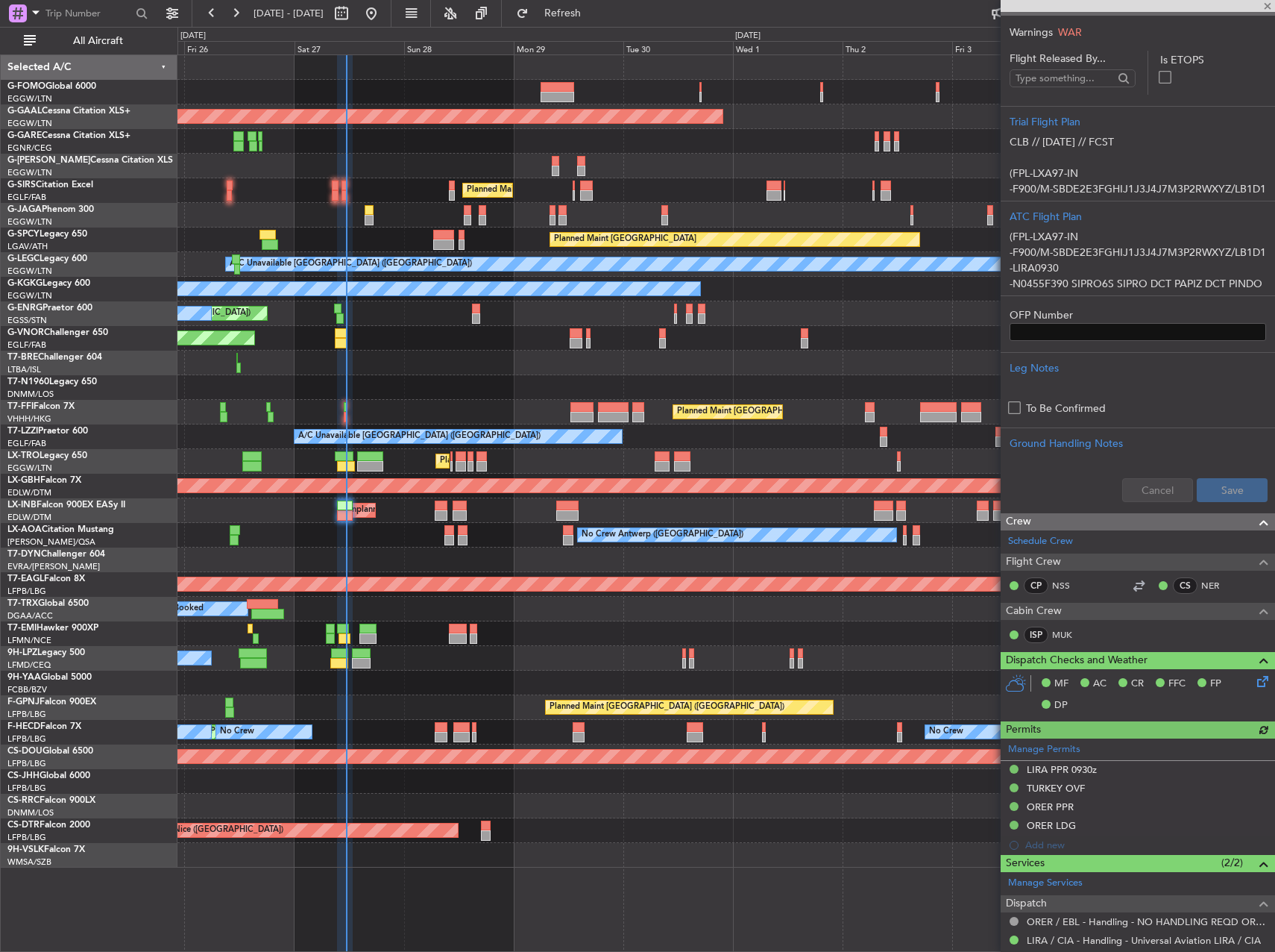
scroll to position [298, 0]
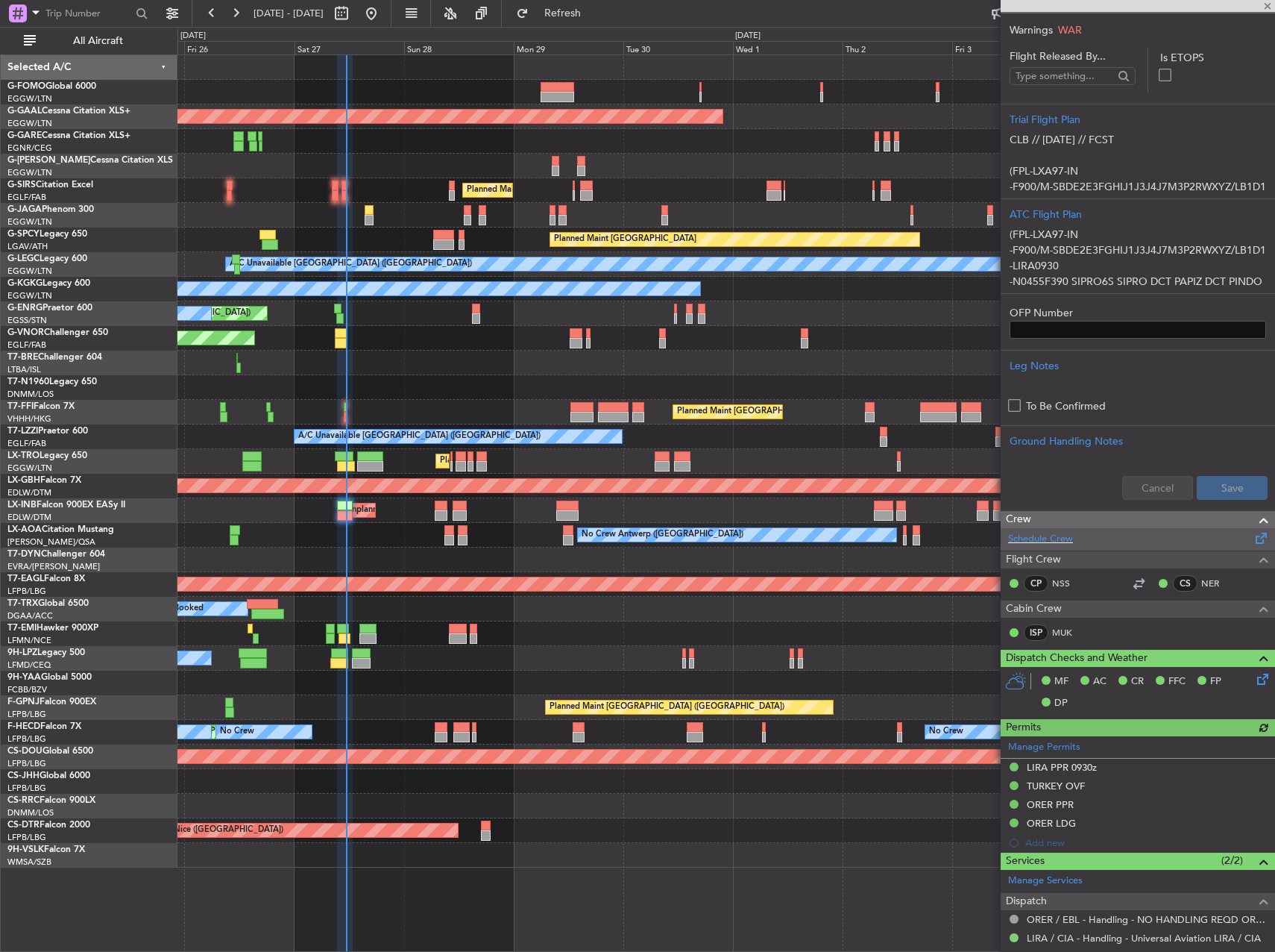
click at [1079, 536] on div "Schedule Crew" at bounding box center [1137, 539] width 274 height 22
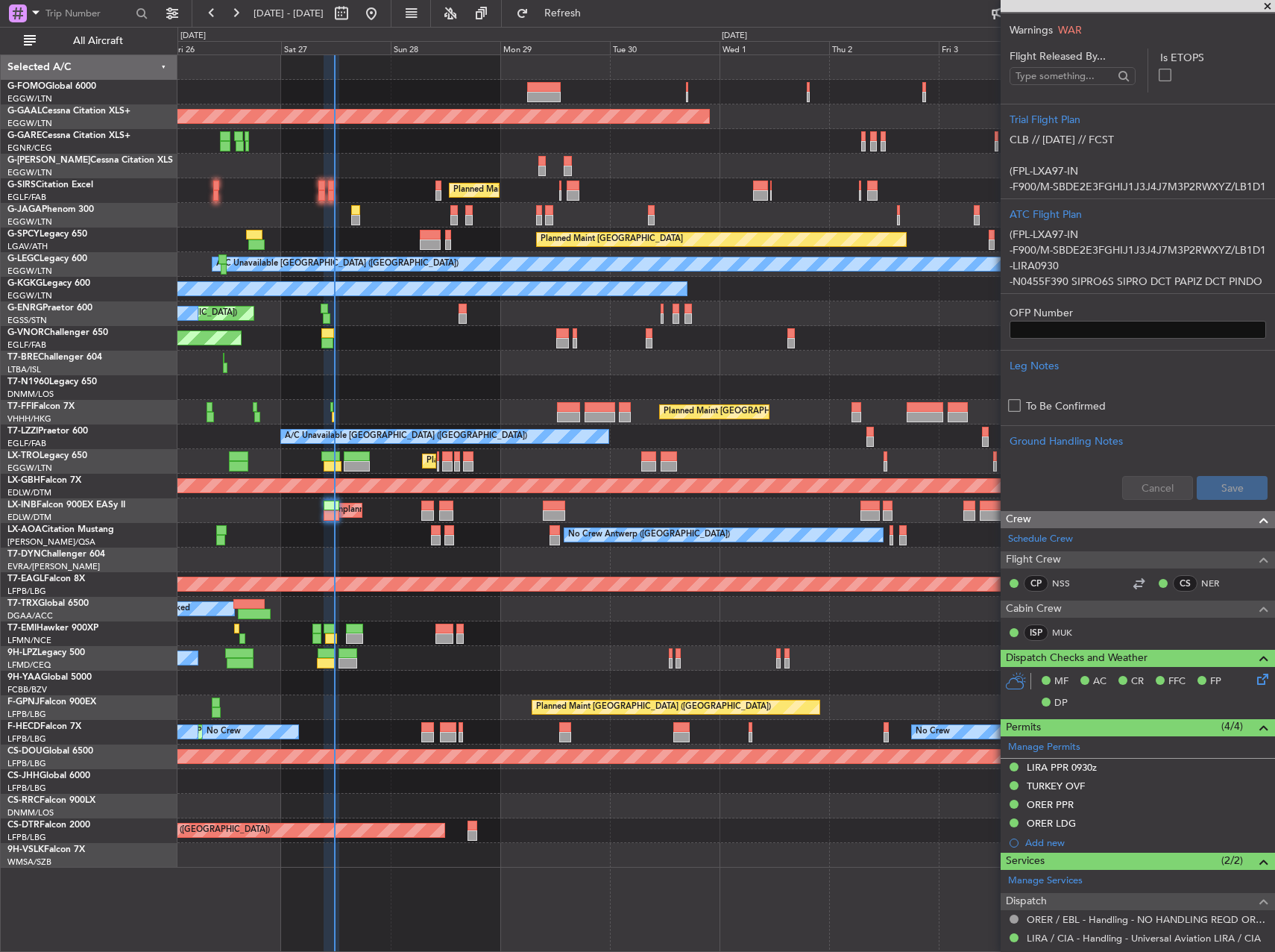
click at [465, 521] on div "Planned Maint London (Farnborough) Unplanned Maint Roma (Ciampino) Planned Main…" at bounding box center [725, 511] width 1097 height 25
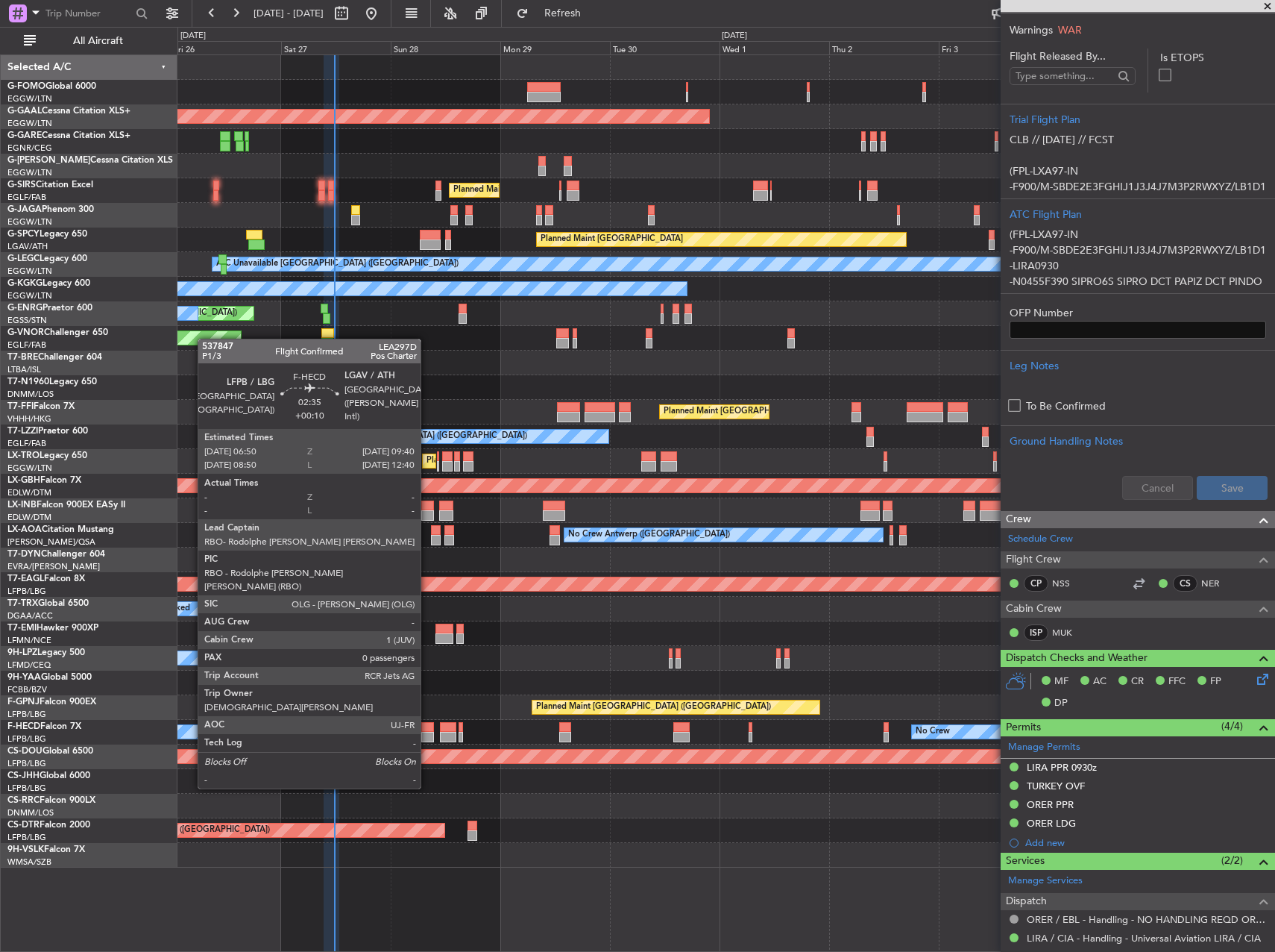
click at [427, 734] on div at bounding box center [427, 737] width 13 height 11
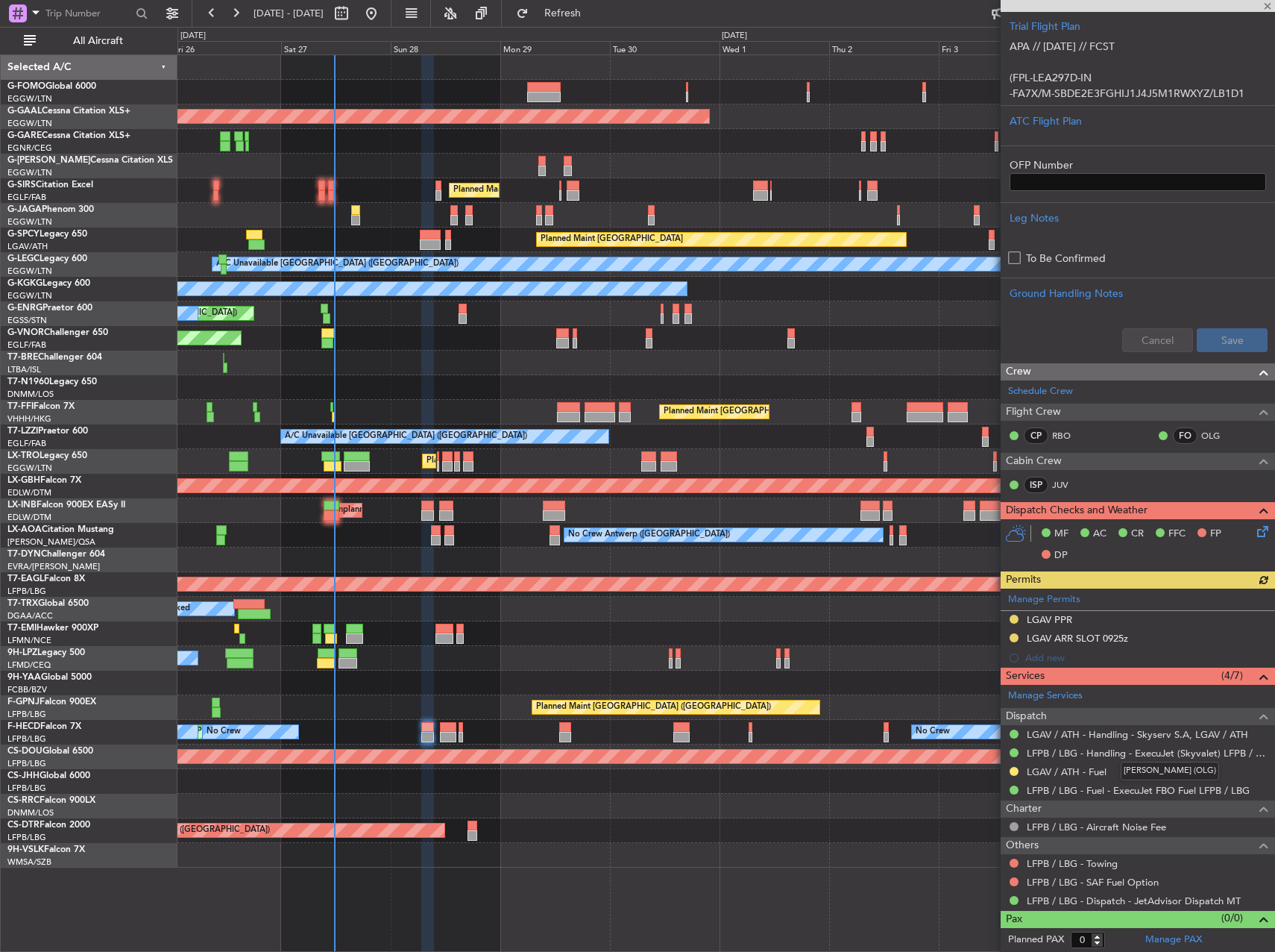
scroll to position [235, 0]
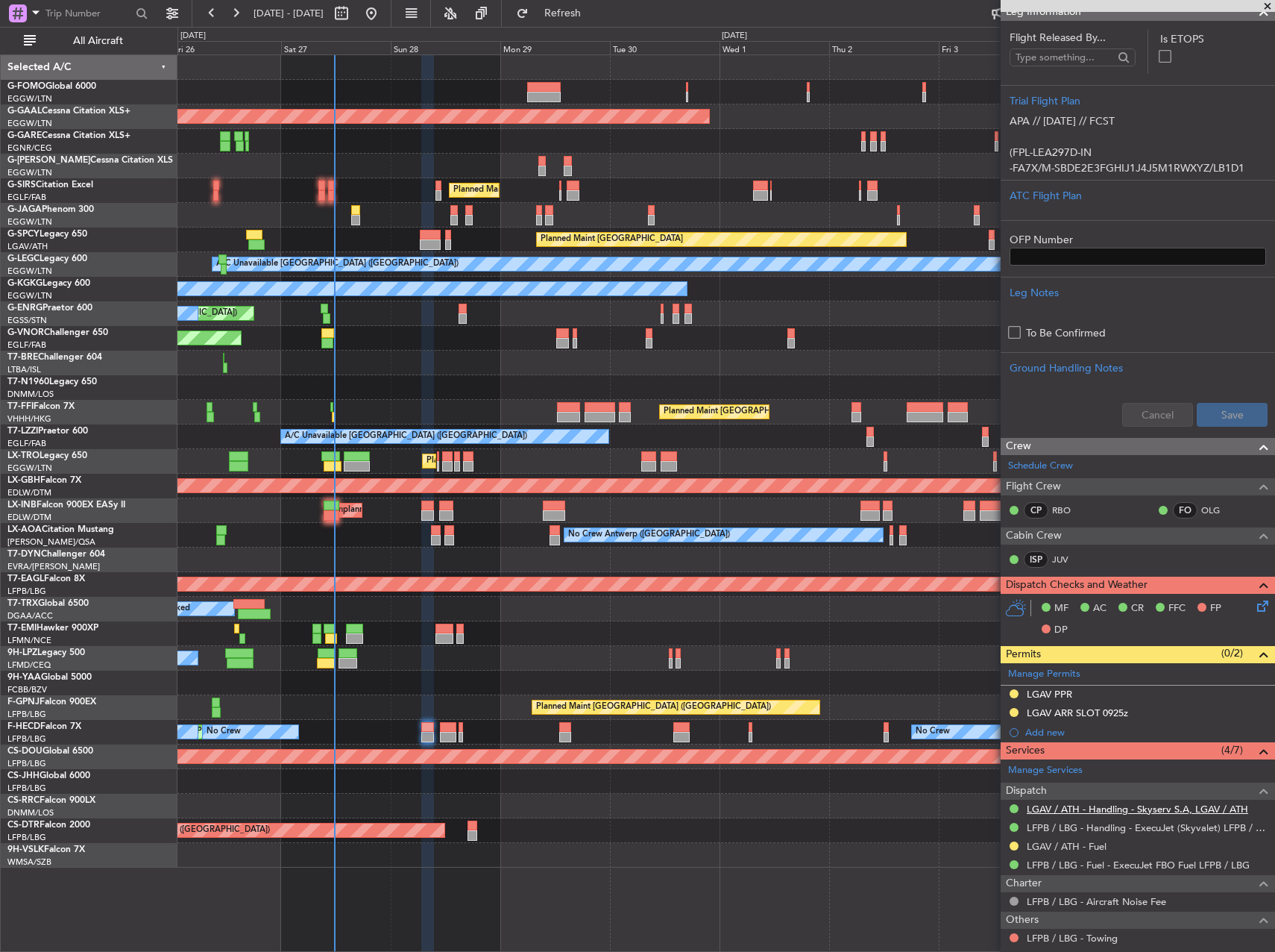
click at [1171, 810] on link "LGAV / ATH - Handling - Skyserv S.A, LGAV / ATH" at bounding box center [1136, 809] width 221 height 12
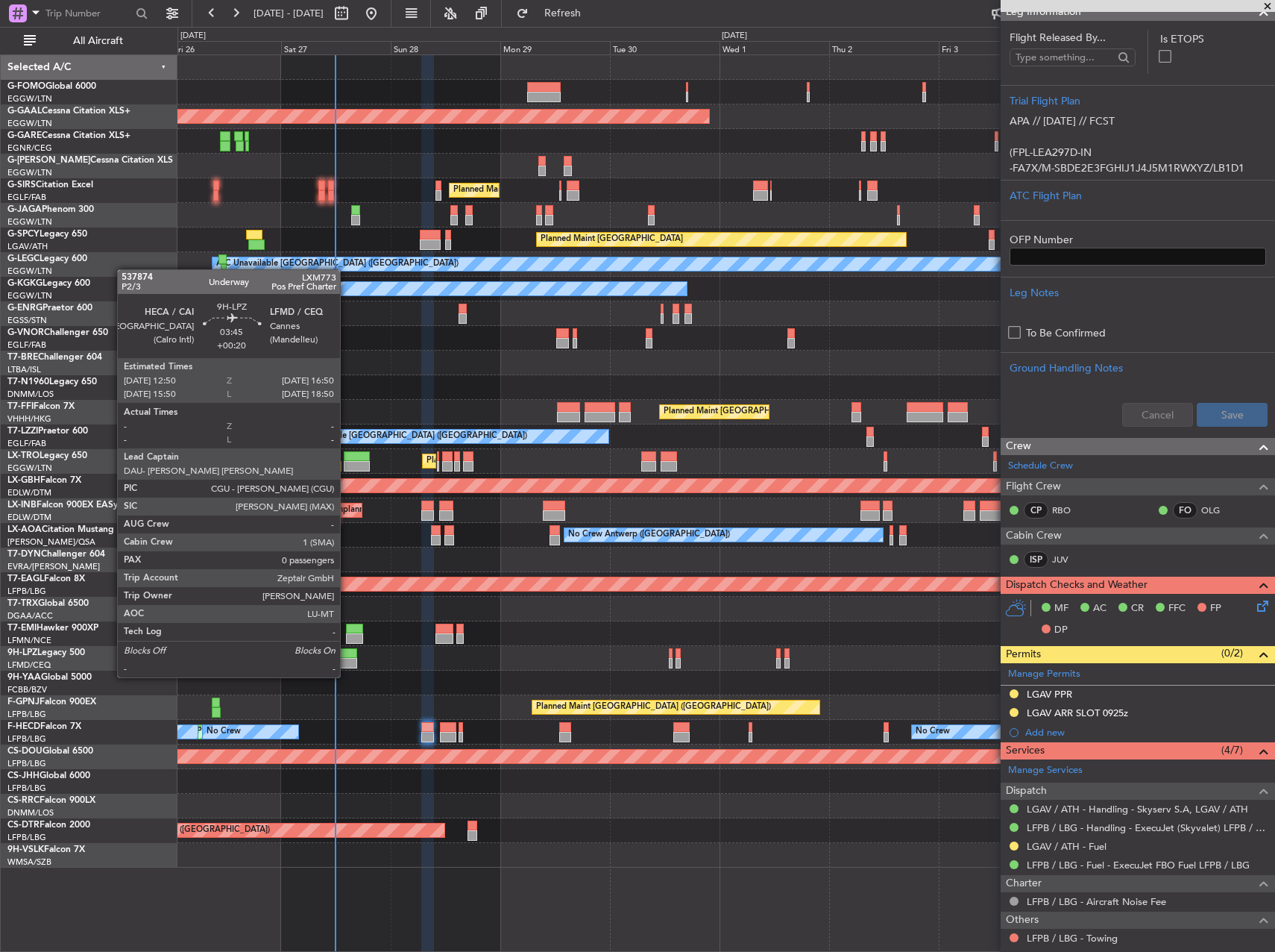
click at [347, 662] on div at bounding box center [347, 663] width 19 height 11
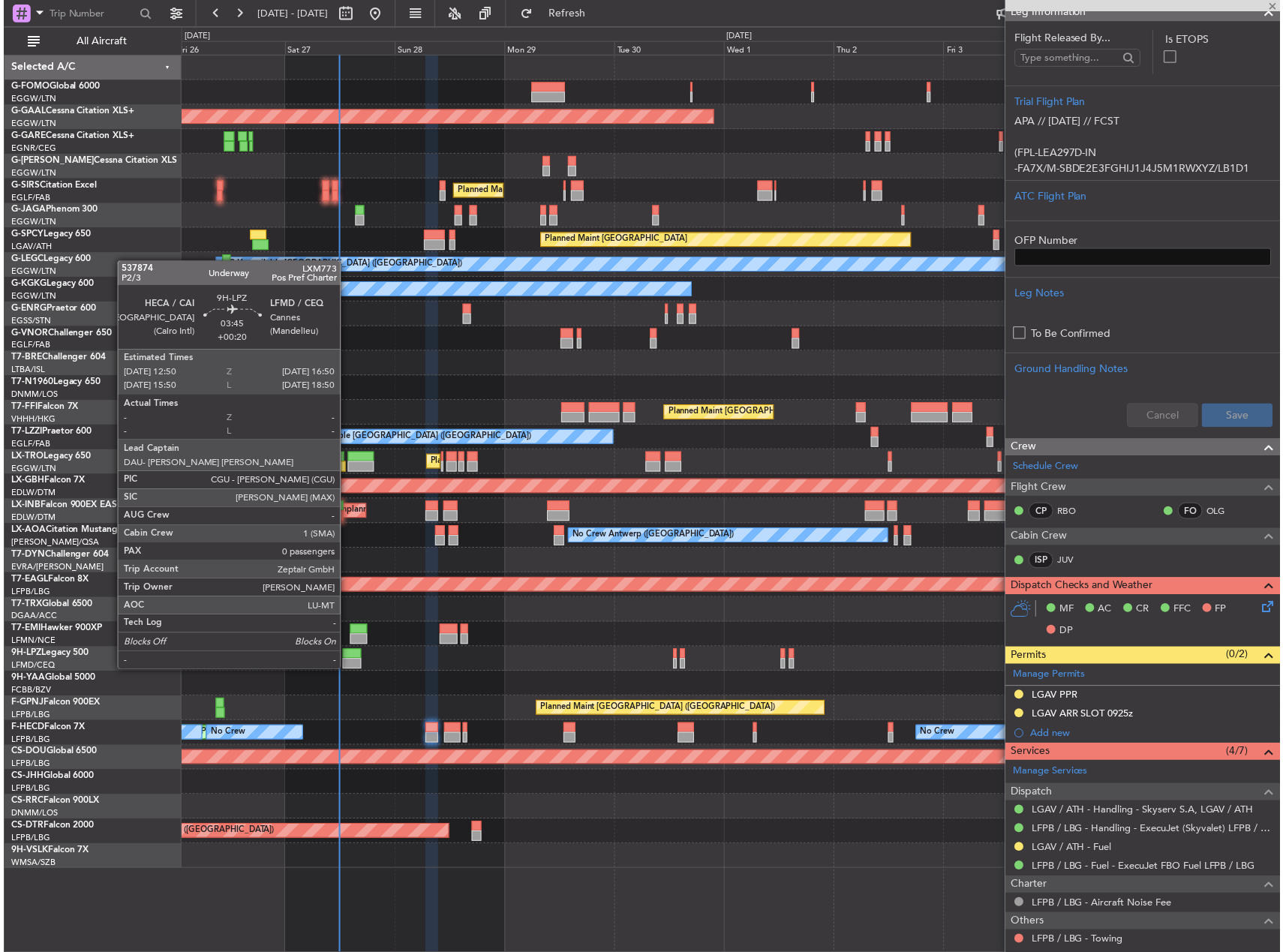
scroll to position [0, 0]
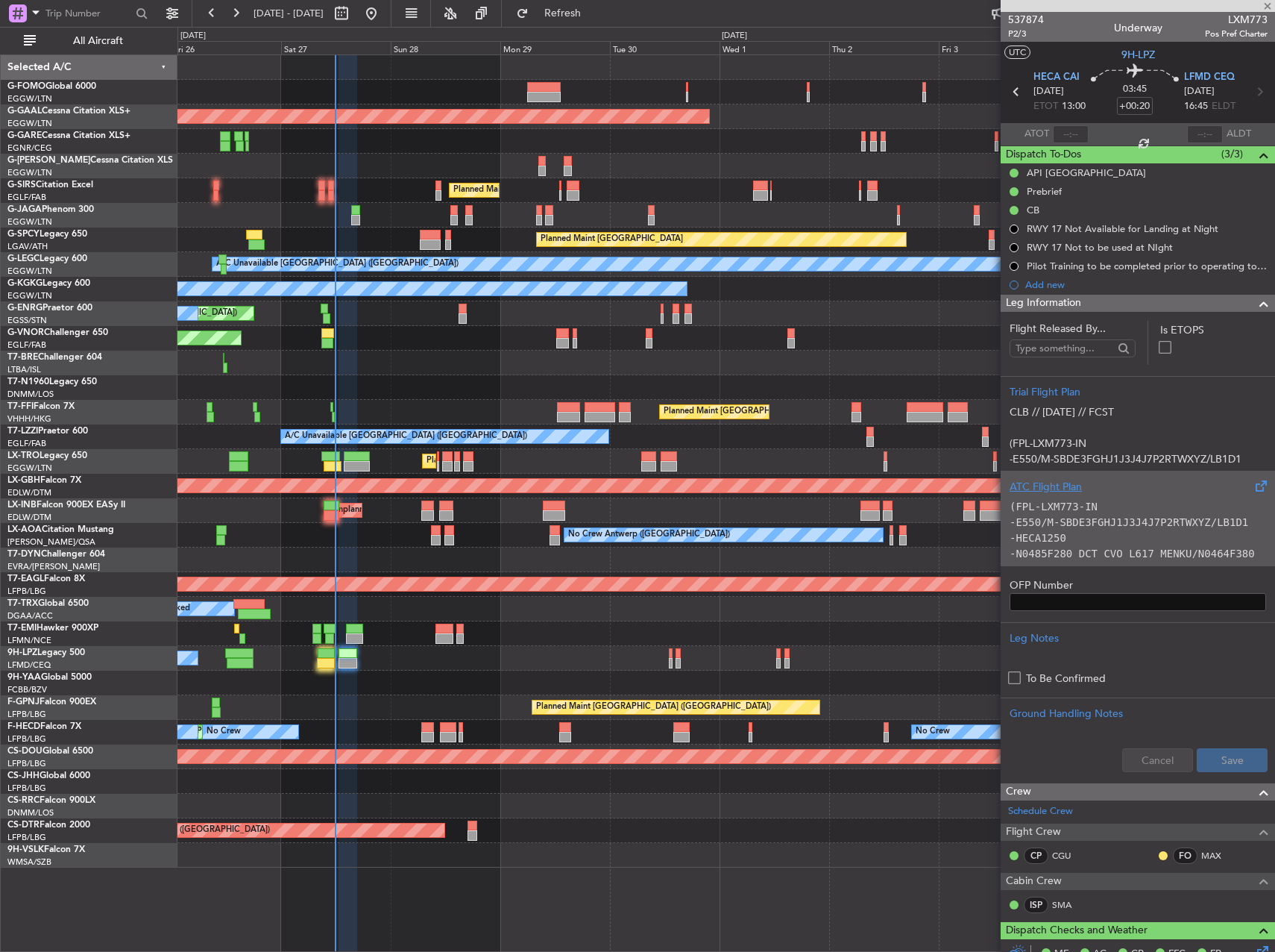
click at [1115, 520] on code "-E550/M-SBDE3FGHJ1J3J4J7P2RTWXYZ/LB1D1" at bounding box center [1128, 521] width 239 height 12
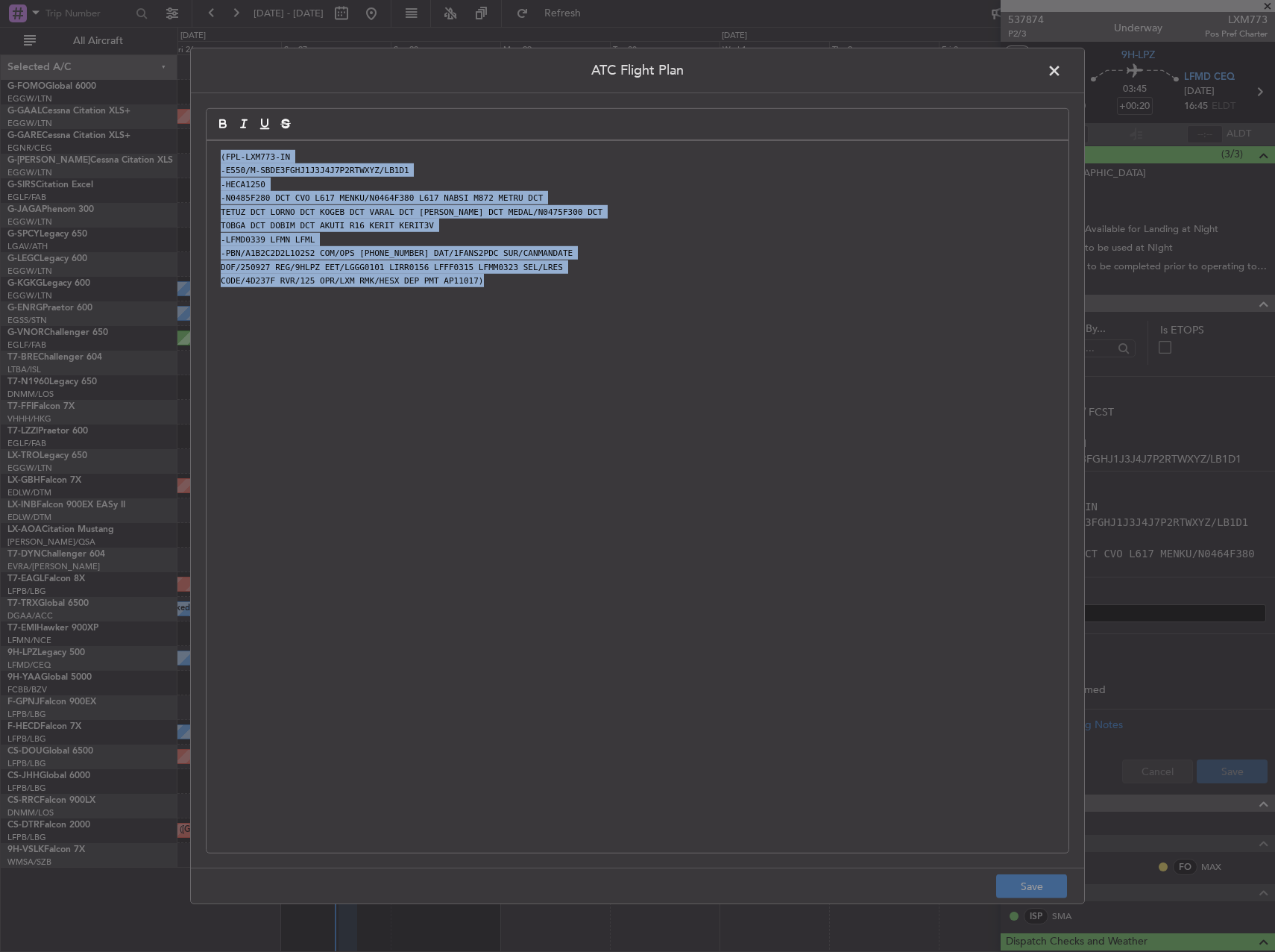
drag, startPoint x: 580, startPoint y: 317, endPoint x: 175, endPoint y: 147, distance: 439.2
click at [162, 137] on div "ATC Flight Plan (FPL-LXM773-IN -E550/M-SBDE3FGHJ1J3J4J7P2RTWXYZ/LB1D1 -HECA1250…" at bounding box center [638, 476] width 1275 height 952
copy div "(FPL-LXM773-IN -E550/M-SBDE3FGHJ1J3J4J7P2RTWXYZ/LB1D1 -HECA1250 -N0485F280 DCT …"
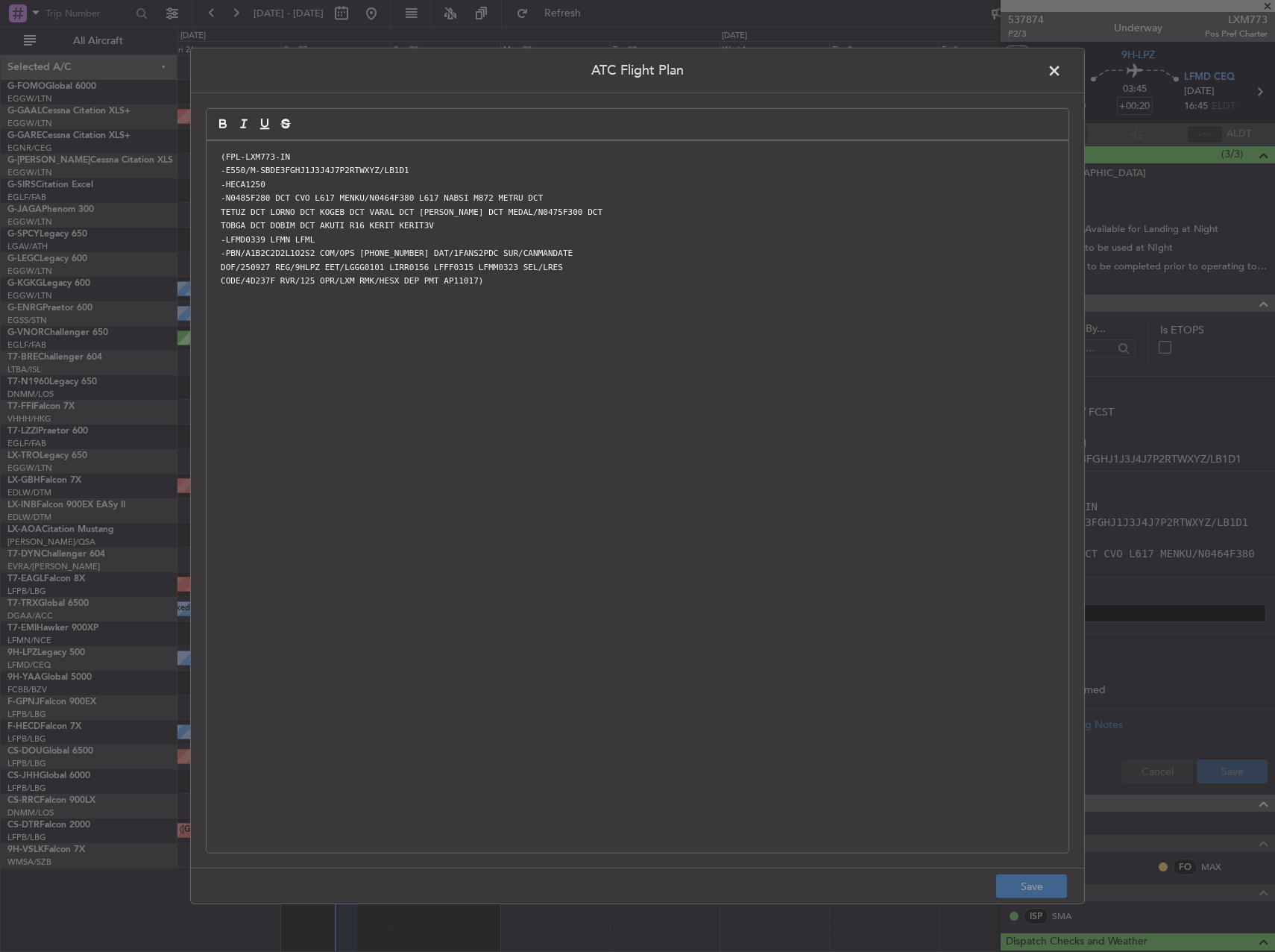
click at [1062, 76] on span at bounding box center [1062, 75] width 0 height 30
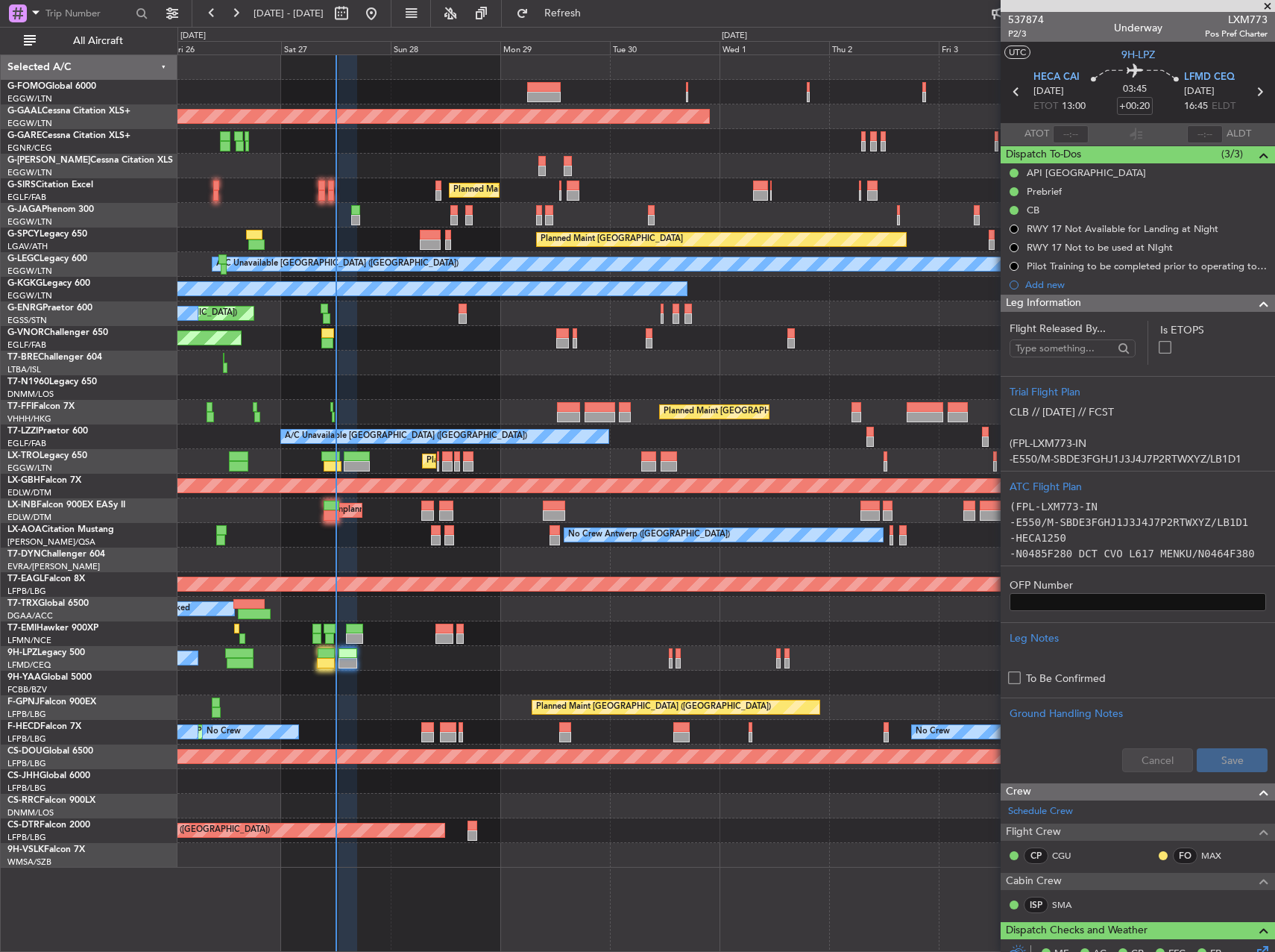
click at [716, 363] on div at bounding box center [725, 363] width 1097 height 25
click at [594, 9] on span "Refresh" at bounding box center [563, 13] width 63 height 11
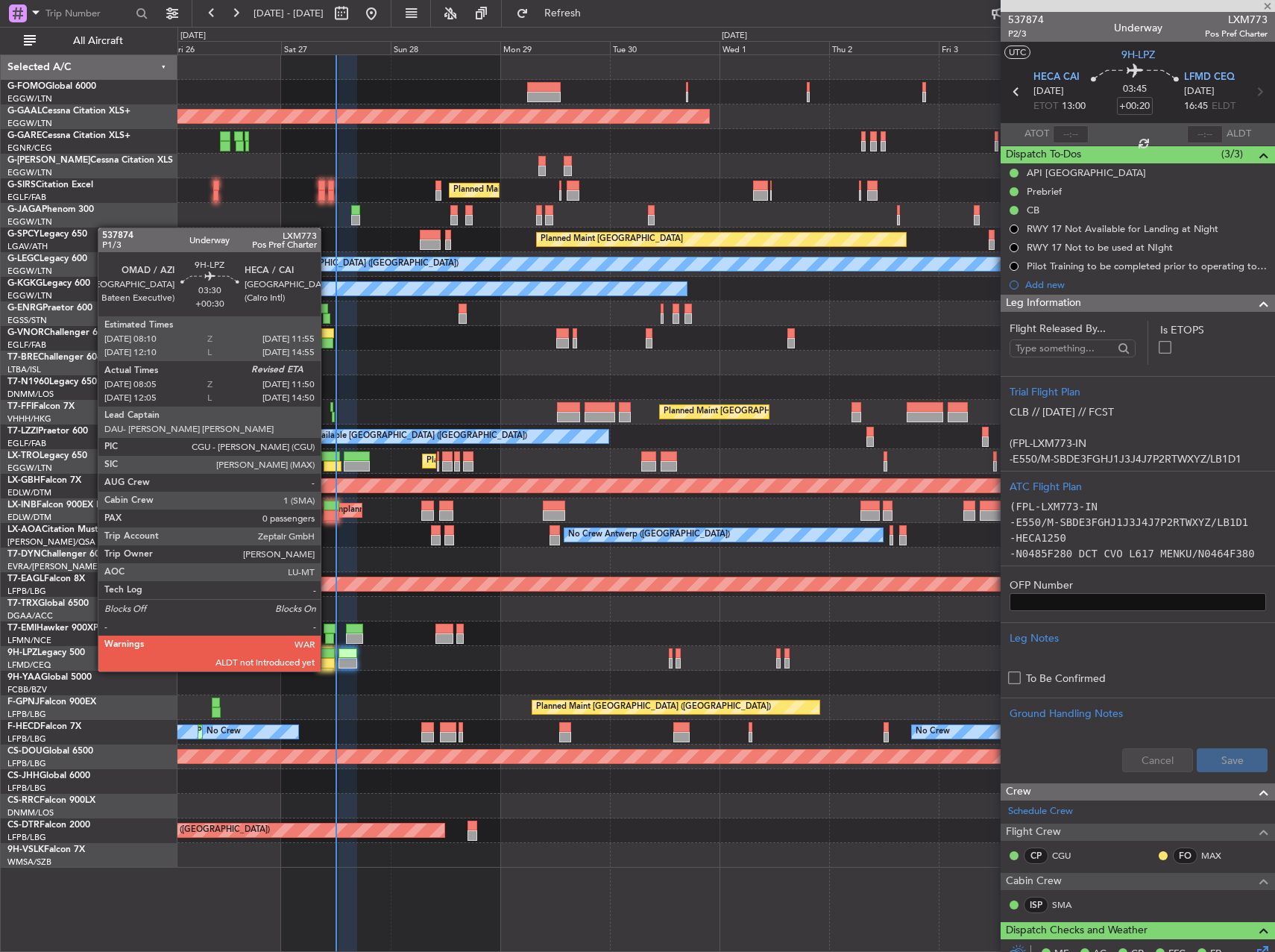
click at [337, 655] on div "No Crew" at bounding box center [725, 658] width 1097 height 25
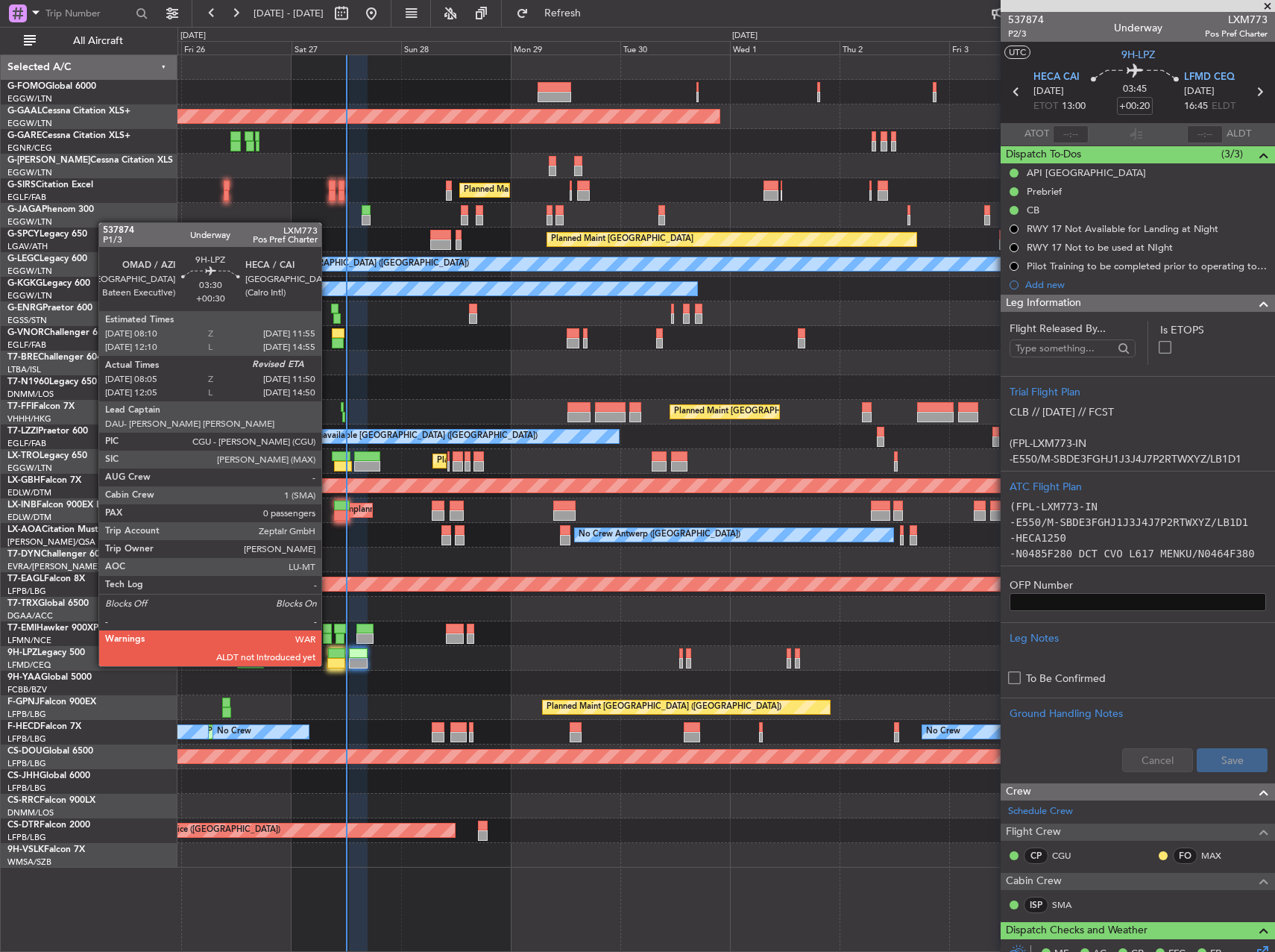
click at [329, 653] on div at bounding box center [337, 654] width 17 height 11
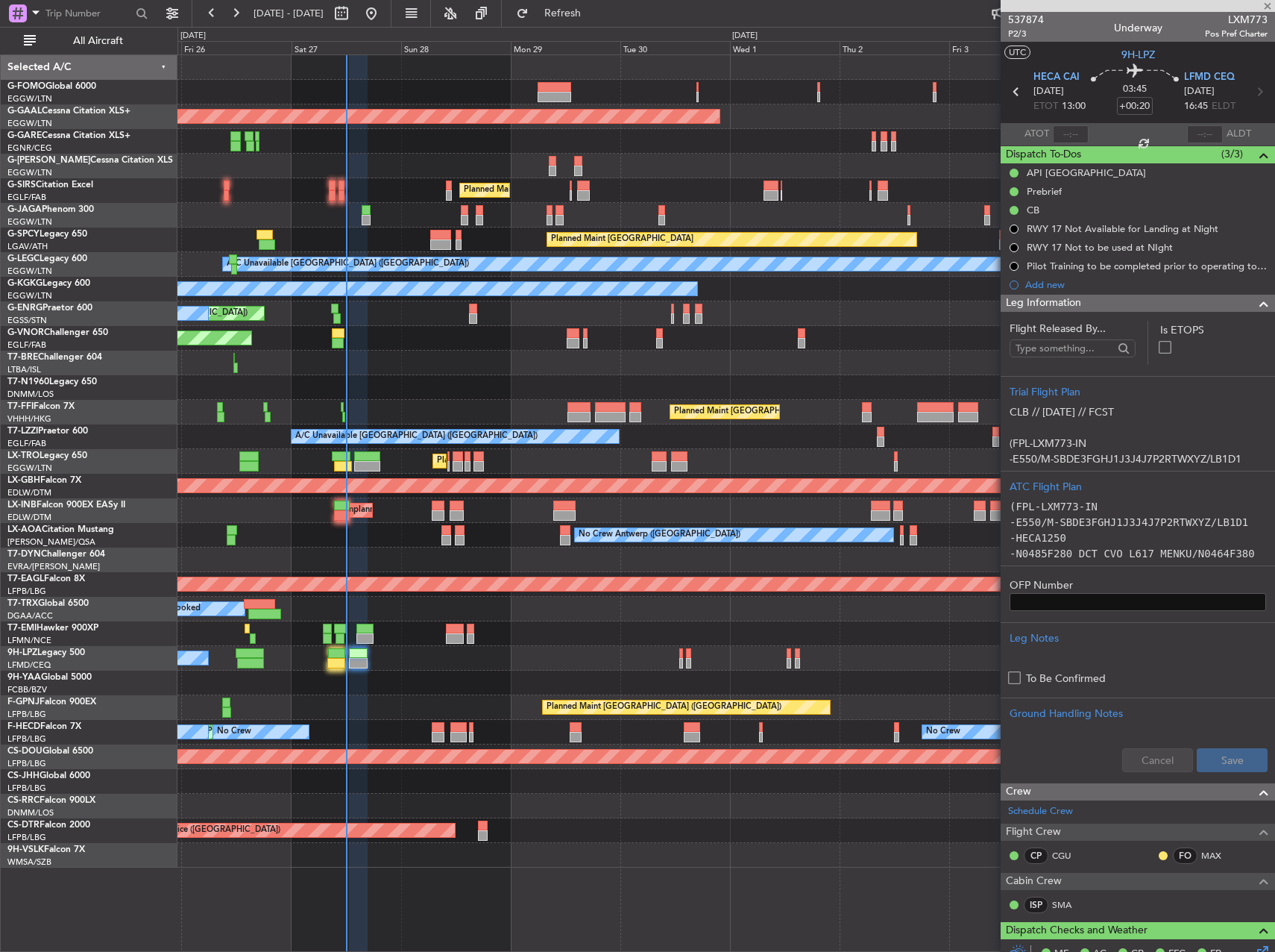
type input "+00:30"
type input "08:15"
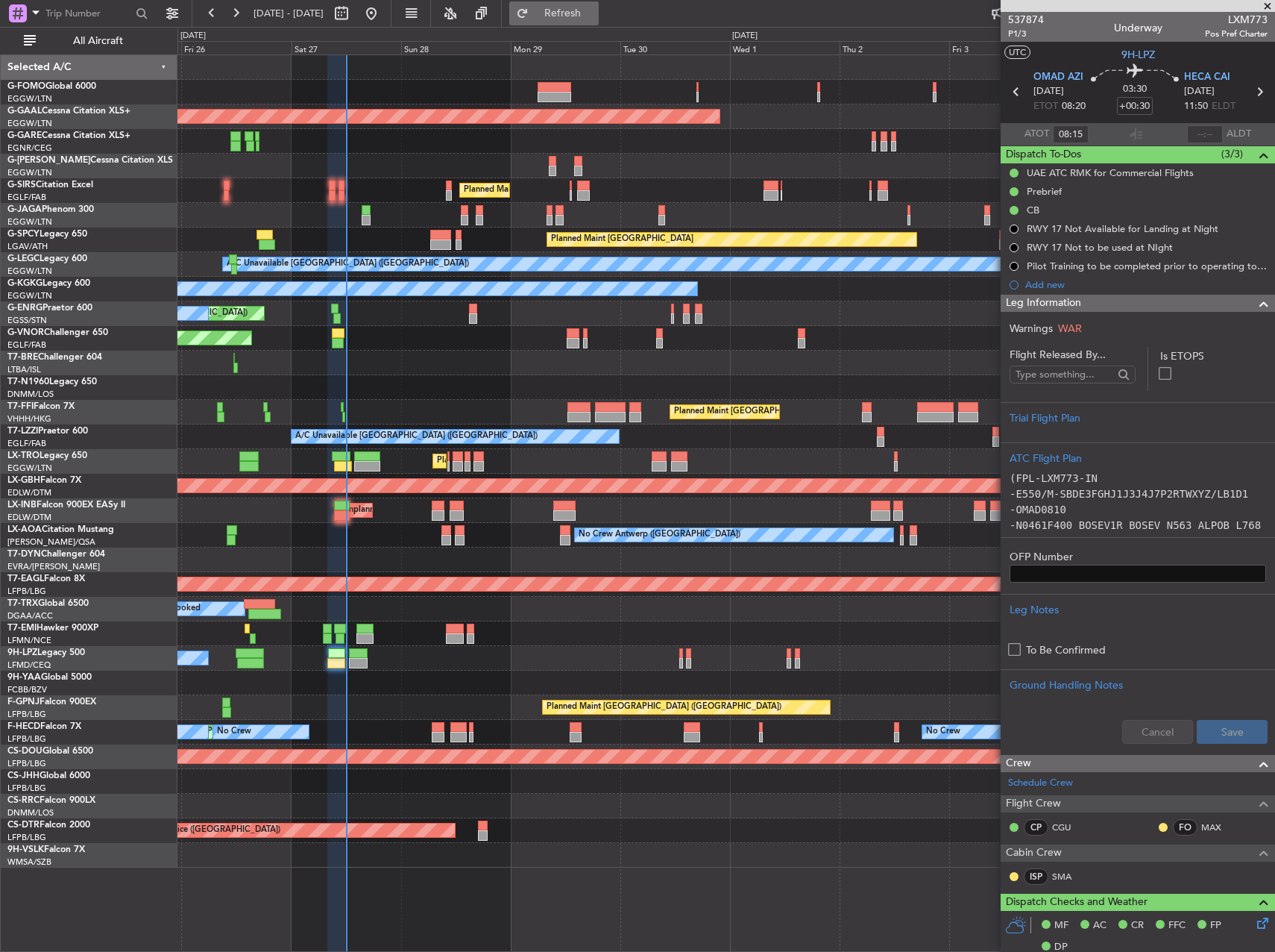
click at [594, 10] on span "Refresh" at bounding box center [563, 13] width 63 height 11
click at [649, 650] on div "No Crew" at bounding box center [725, 658] width 1097 height 25
click at [624, 630] on div at bounding box center [725, 634] width 1097 height 25
click at [1203, 130] on input "text" at bounding box center [1205, 134] width 36 height 18
click at [809, 342] on div "Planned Maint [GEOGRAPHIC_DATA] ([GEOGRAPHIC_DATA])" at bounding box center [725, 338] width 1097 height 25
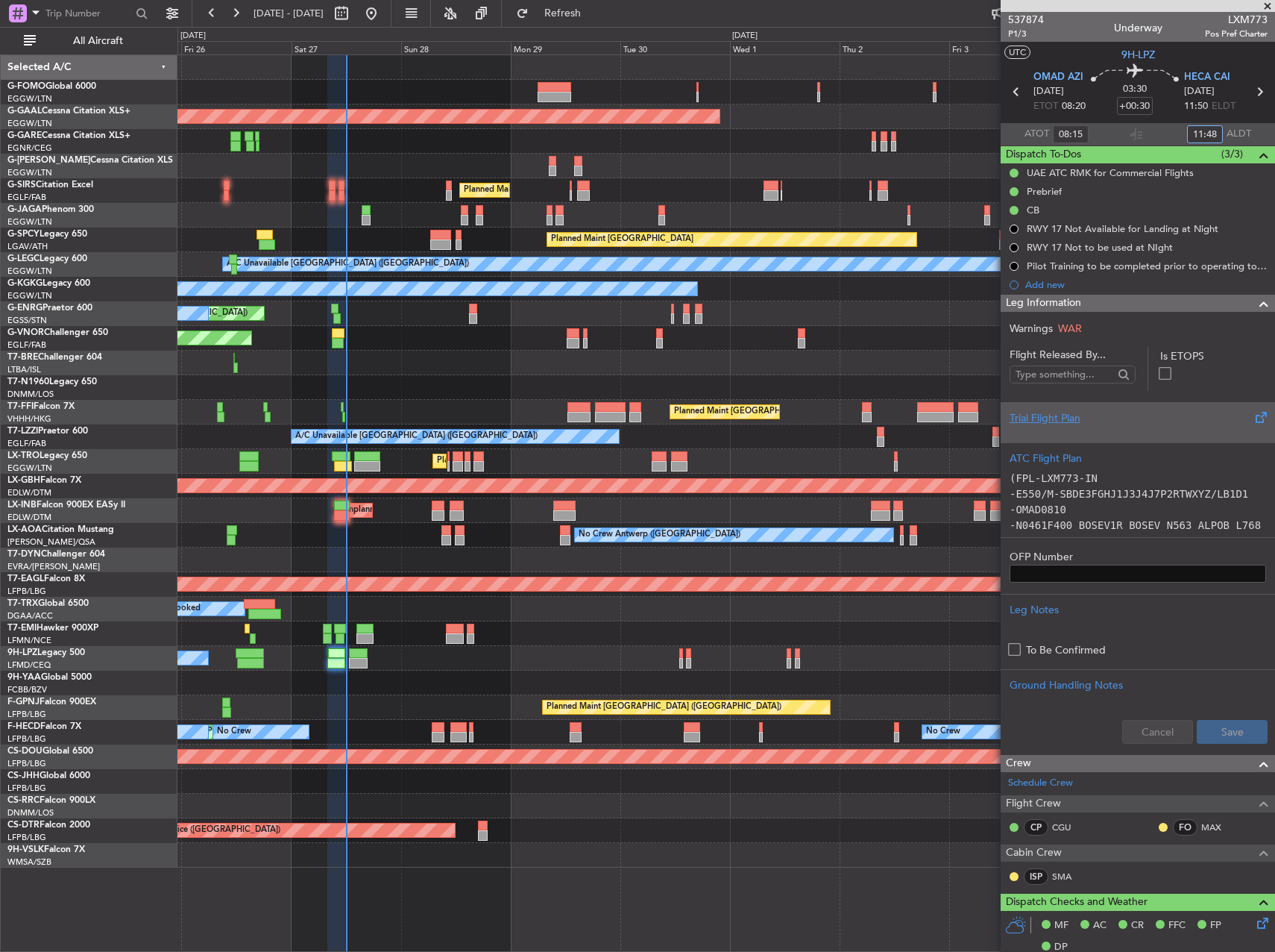
type input "11:48"
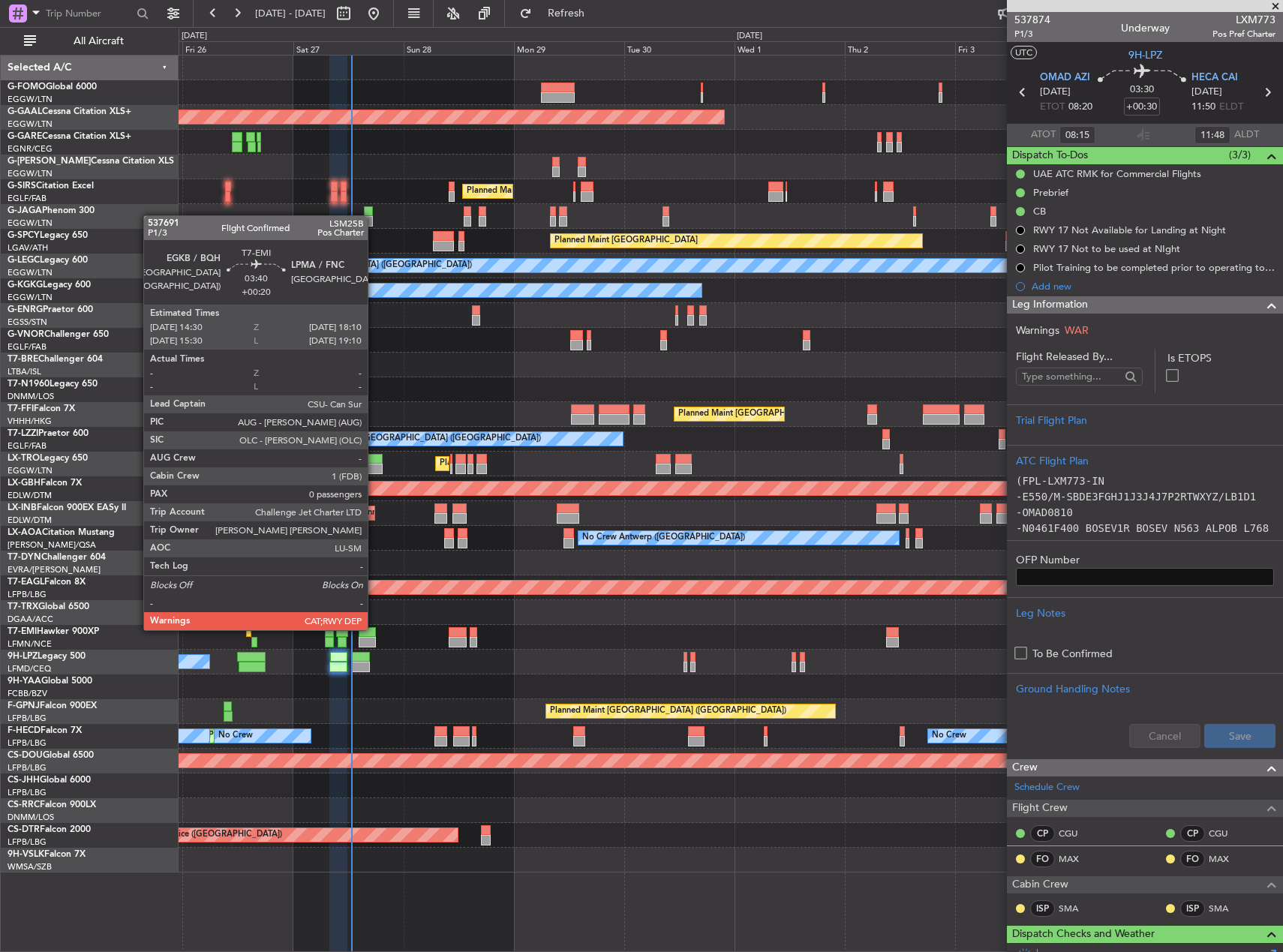
click at [373, 629] on div at bounding box center [366, 632] width 17 height 11
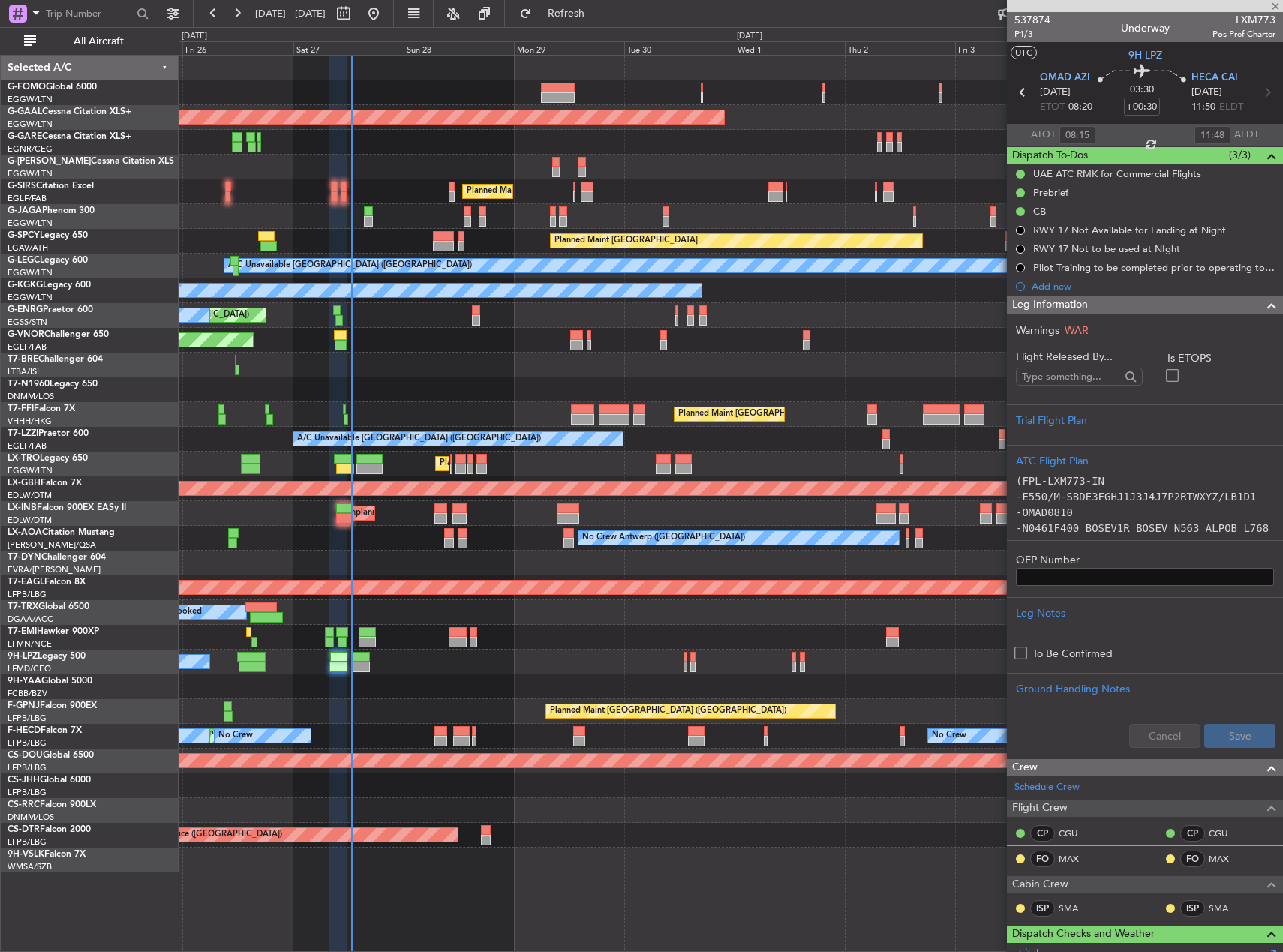
type input "+00:20"
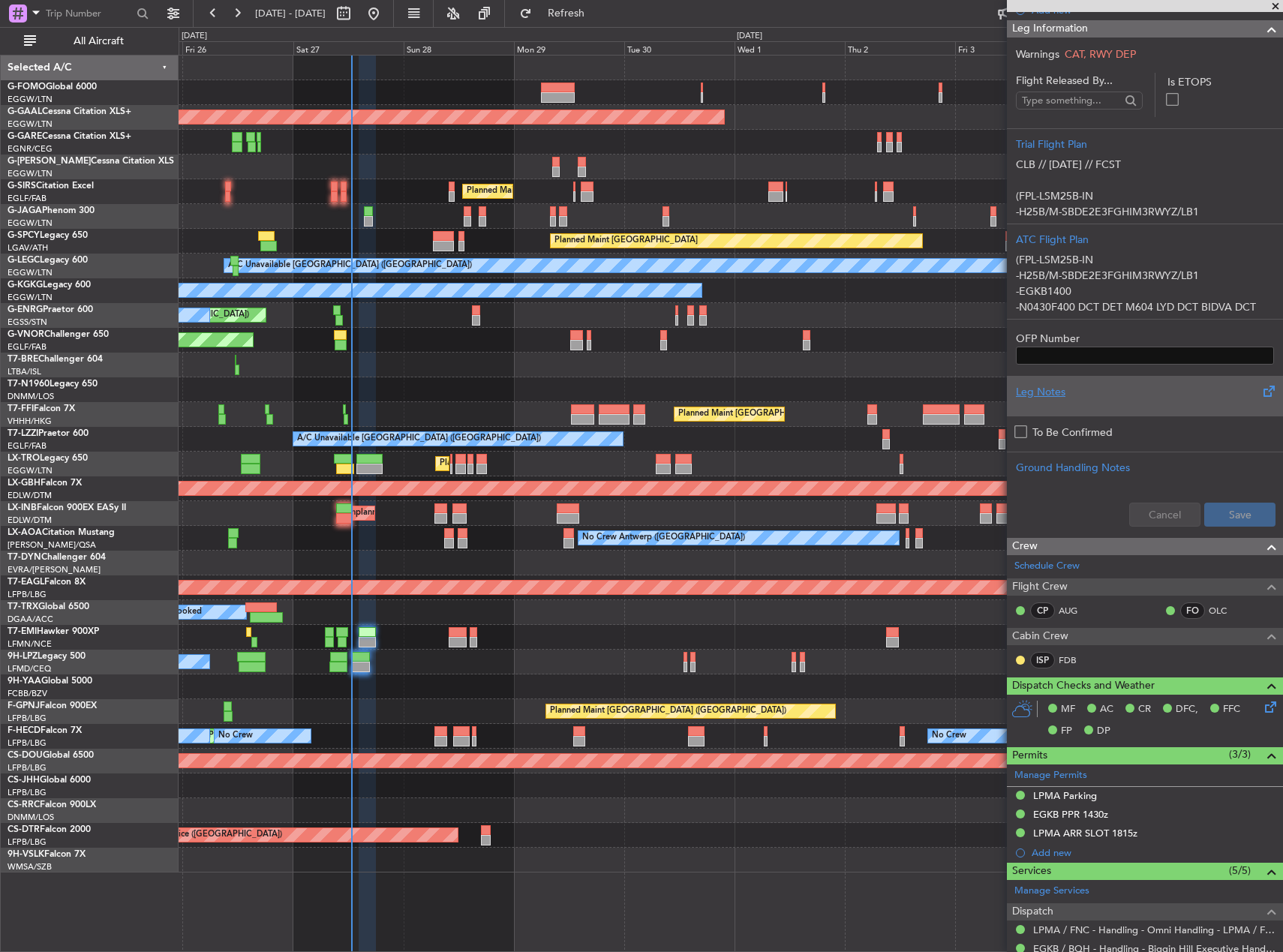
scroll to position [225, 0]
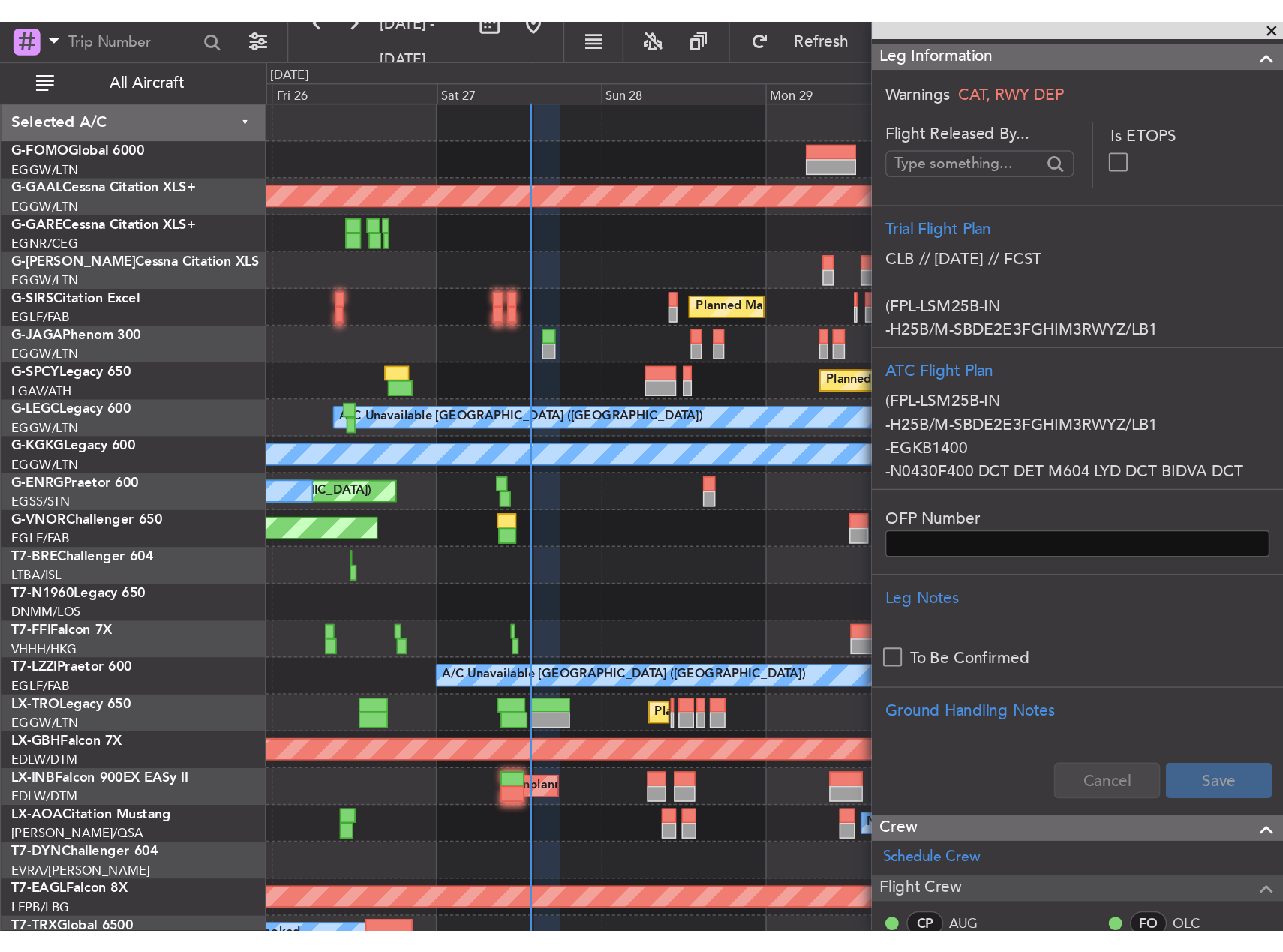
scroll to position [225, 0]
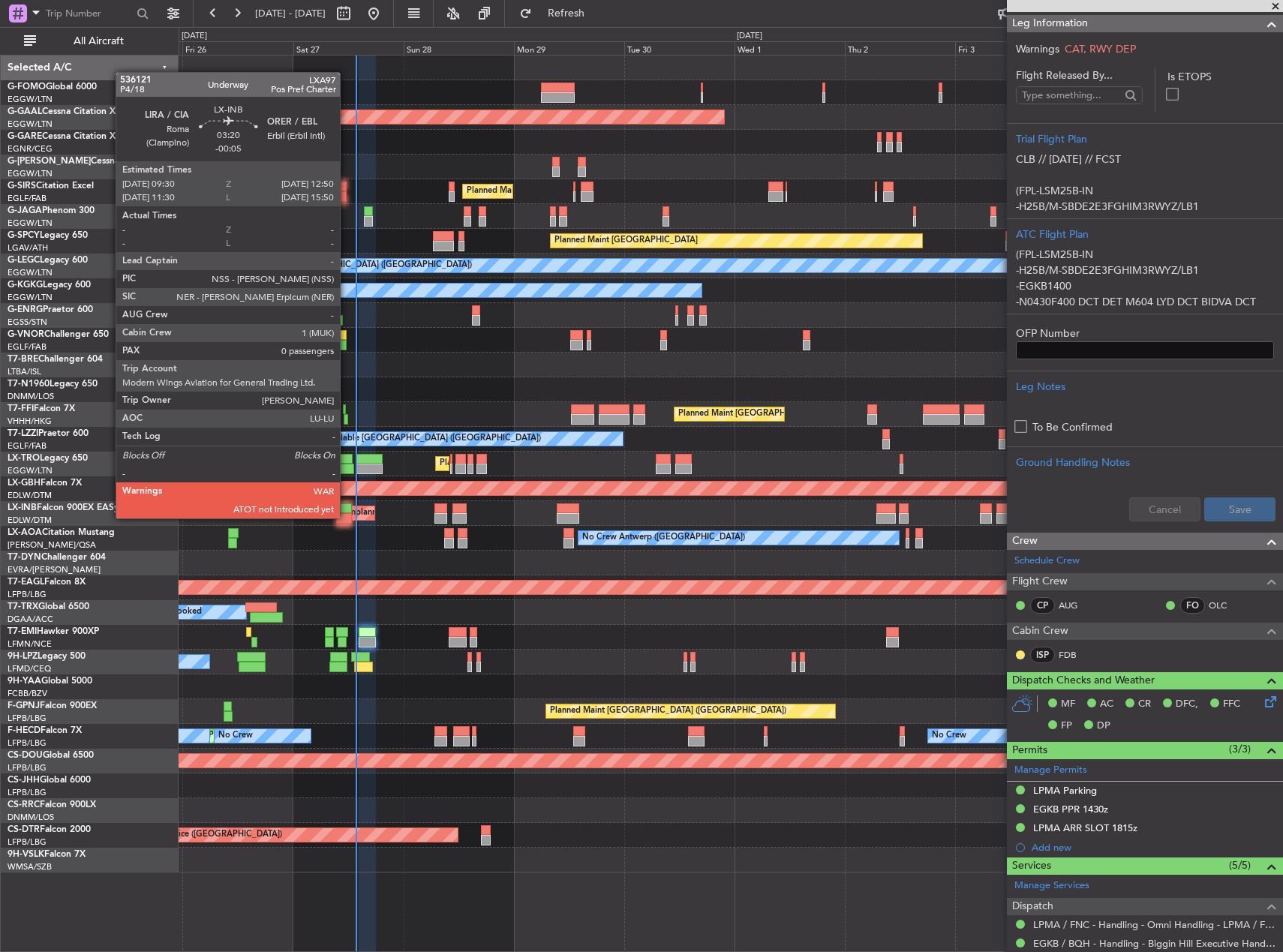
click at [347, 517] on div at bounding box center [344, 518] width 16 height 11
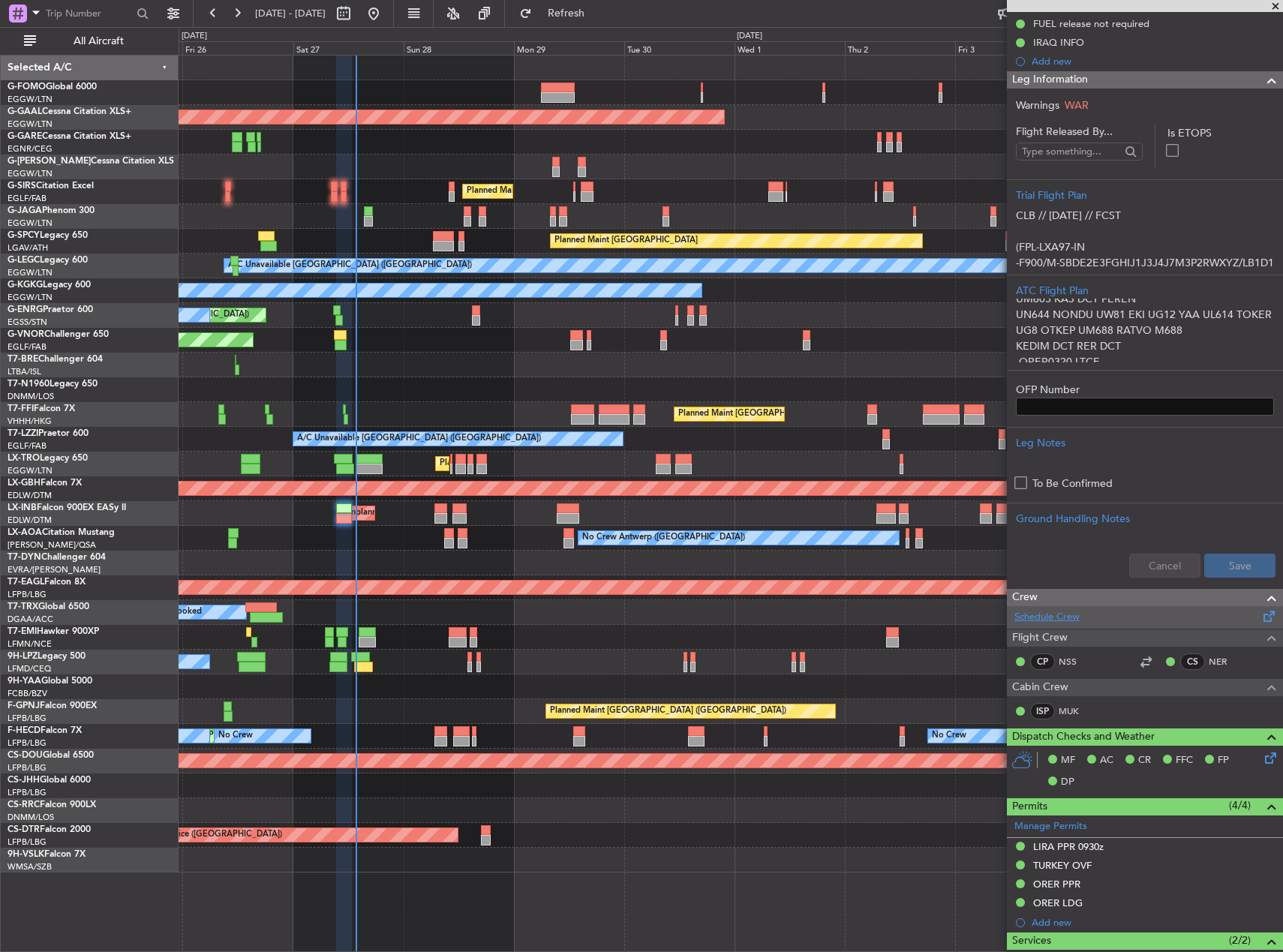
click at [1061, 619] on link "Schedule Crew" at bounding box center [1046, 617] width 65 height 15
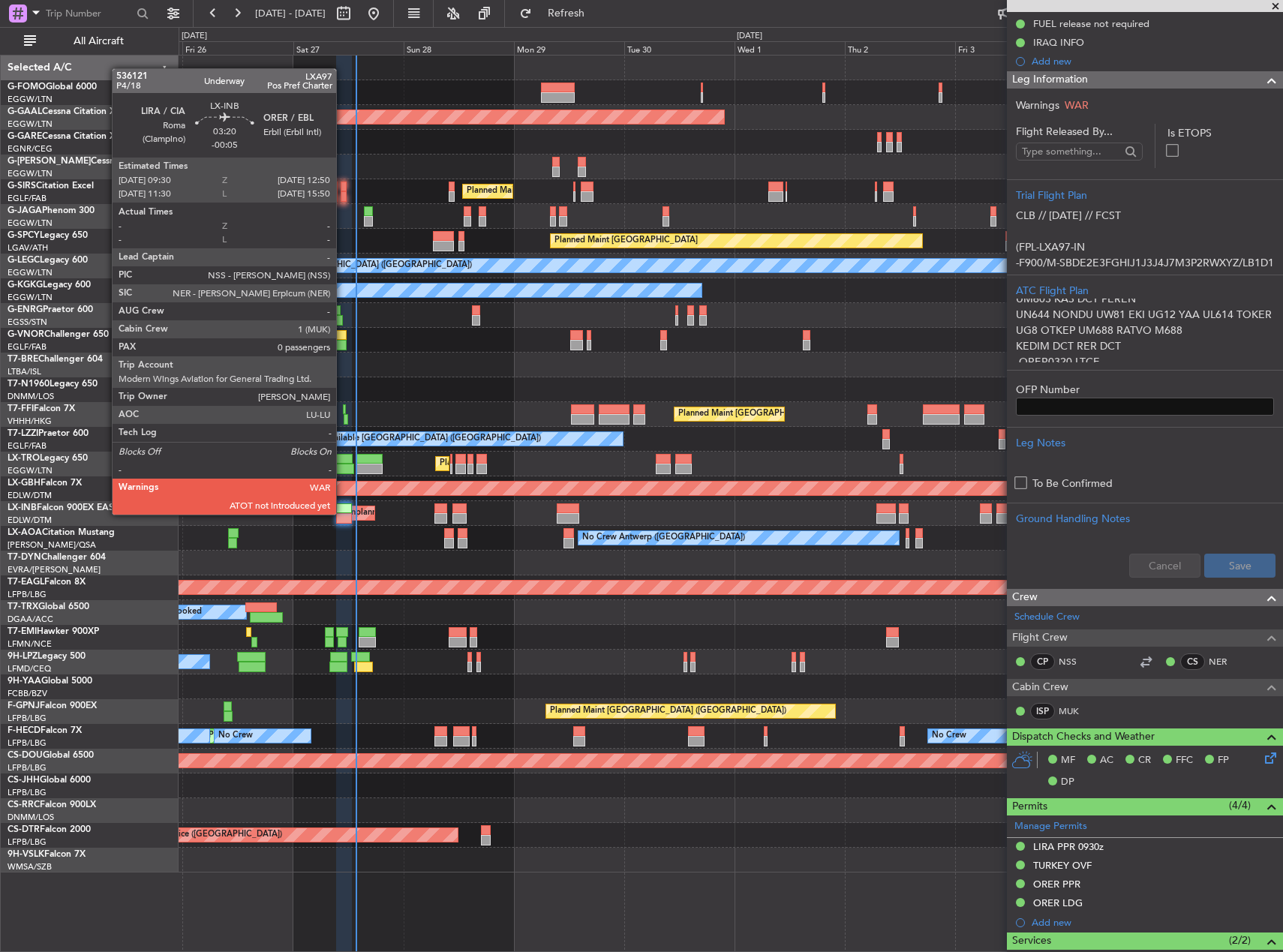
click at [343, 513] on div at bounding box center [344, 518] width 16 height 11
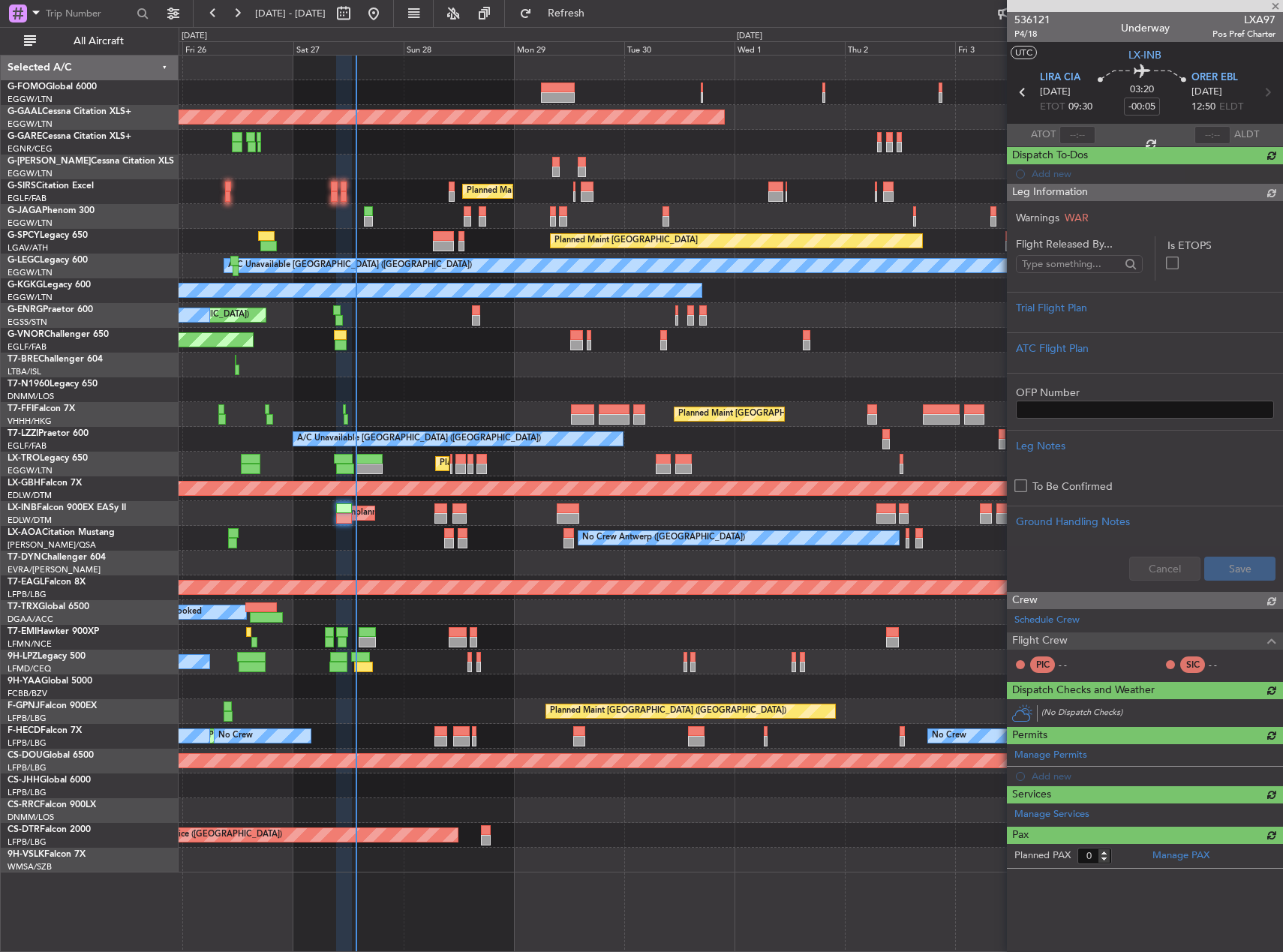
scroll to position [0, 0]
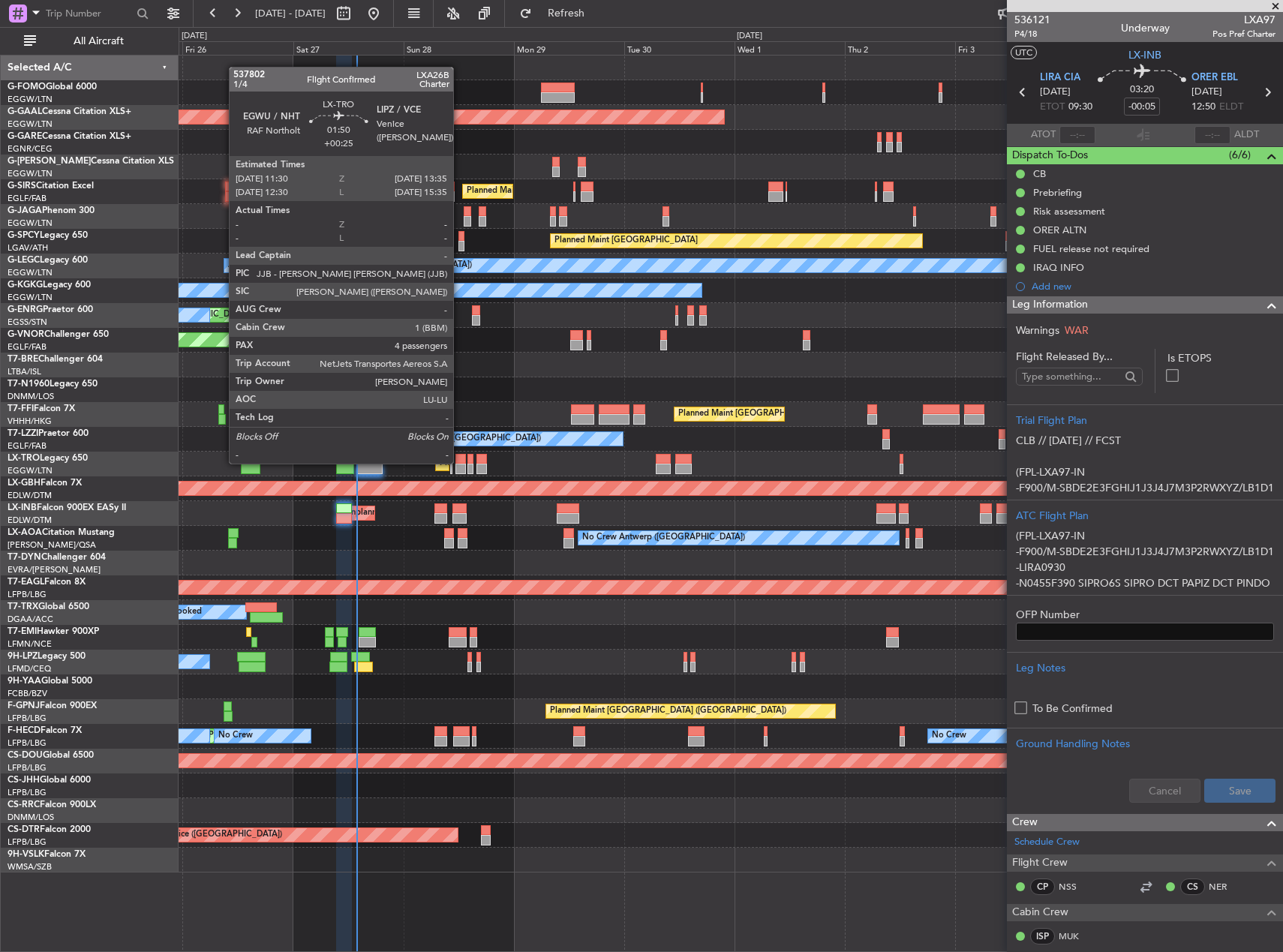
click at [460, 462] on div at bounding box center [460, 459] width 10 height 11
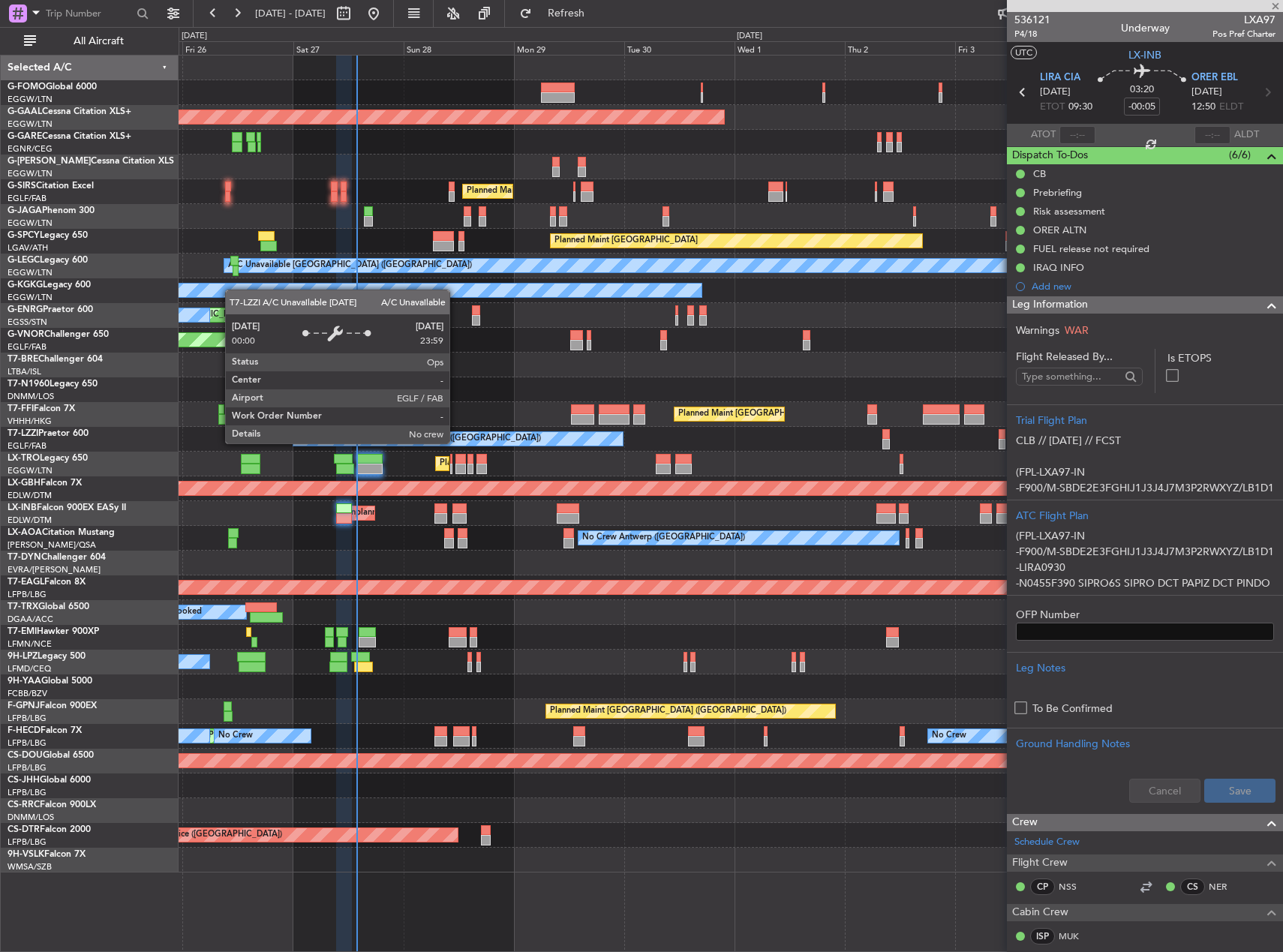
type input "+00:25"
type input "4"
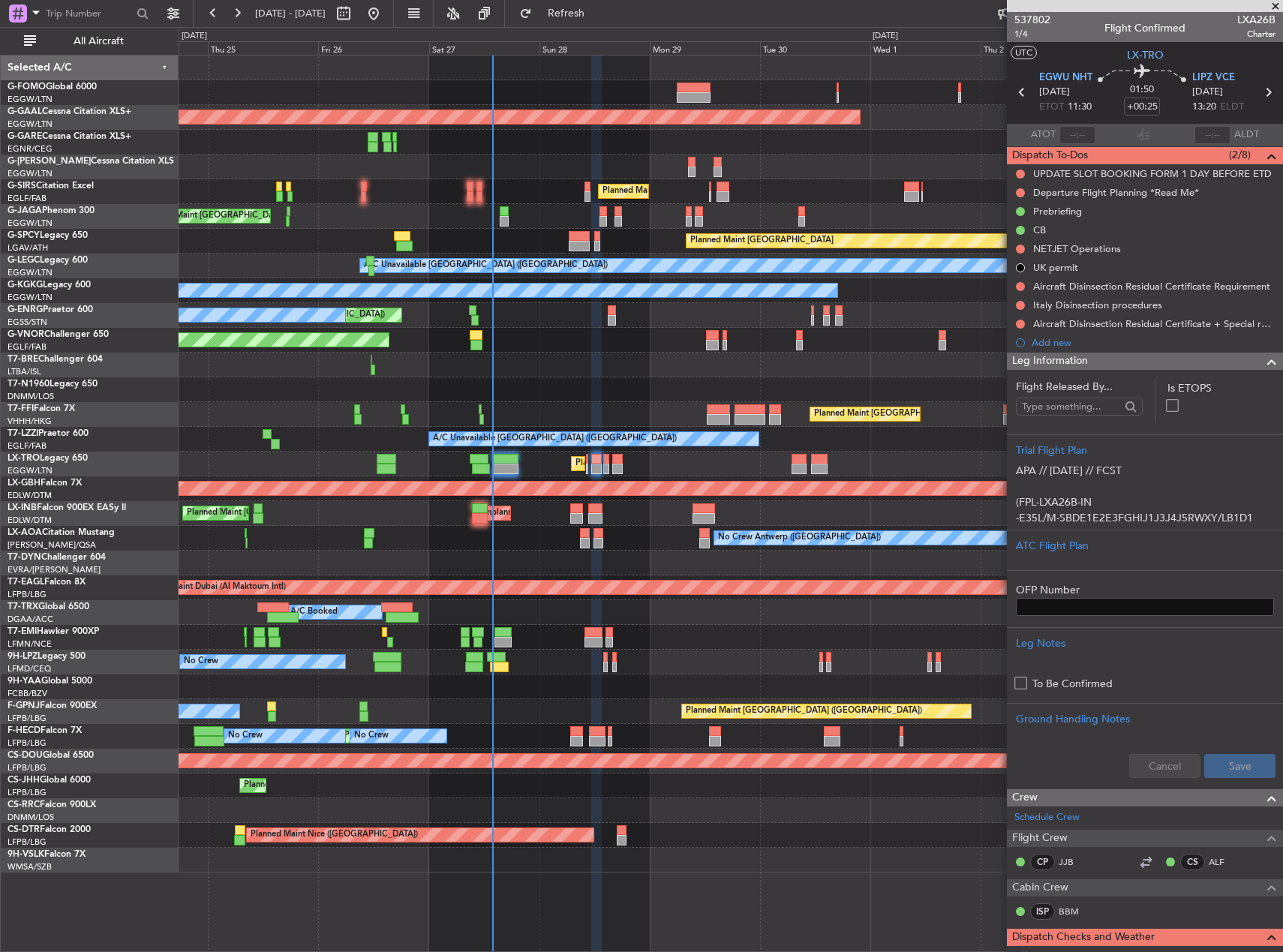
click at [653, 323] on div "Planned Maint London (Luton) Planned Maint Dusseldorf Owner Planned Maint Londo…" at bounding box center [730, 463] width 1103 height 817
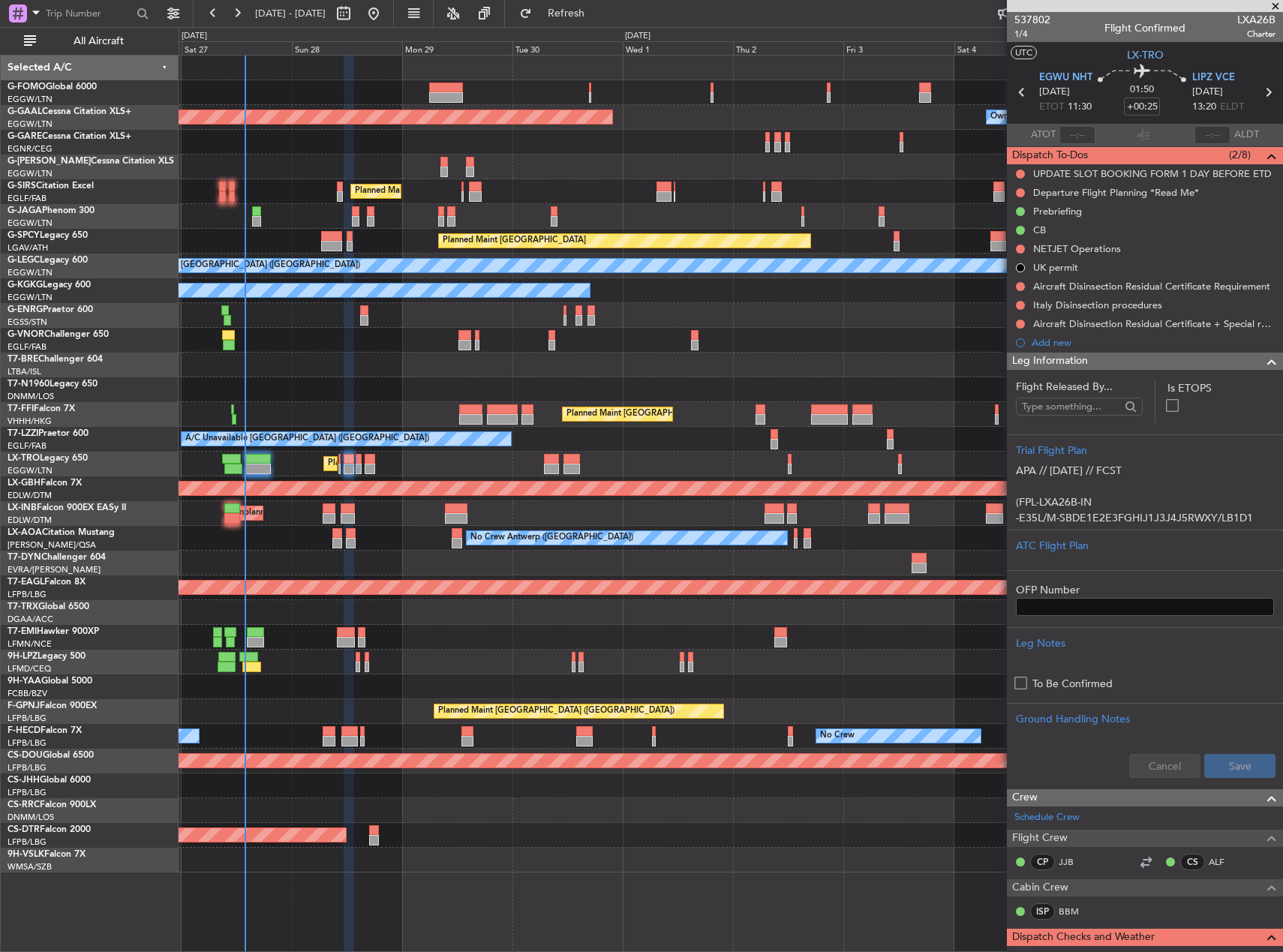
click at [426, 322] on div "Planned Maint London (Luton) Planned Maint Dusseldorf Owner Owner Planned Maint…" at bounding box center [730, 463] width 1103 height 817
click at [532, 339] on div "Planned Maint [GEOGRAPHIC_DATA] ([GEOGRAPHIC_DATA])" at bounding box center [730, 340] width 1103 height 25
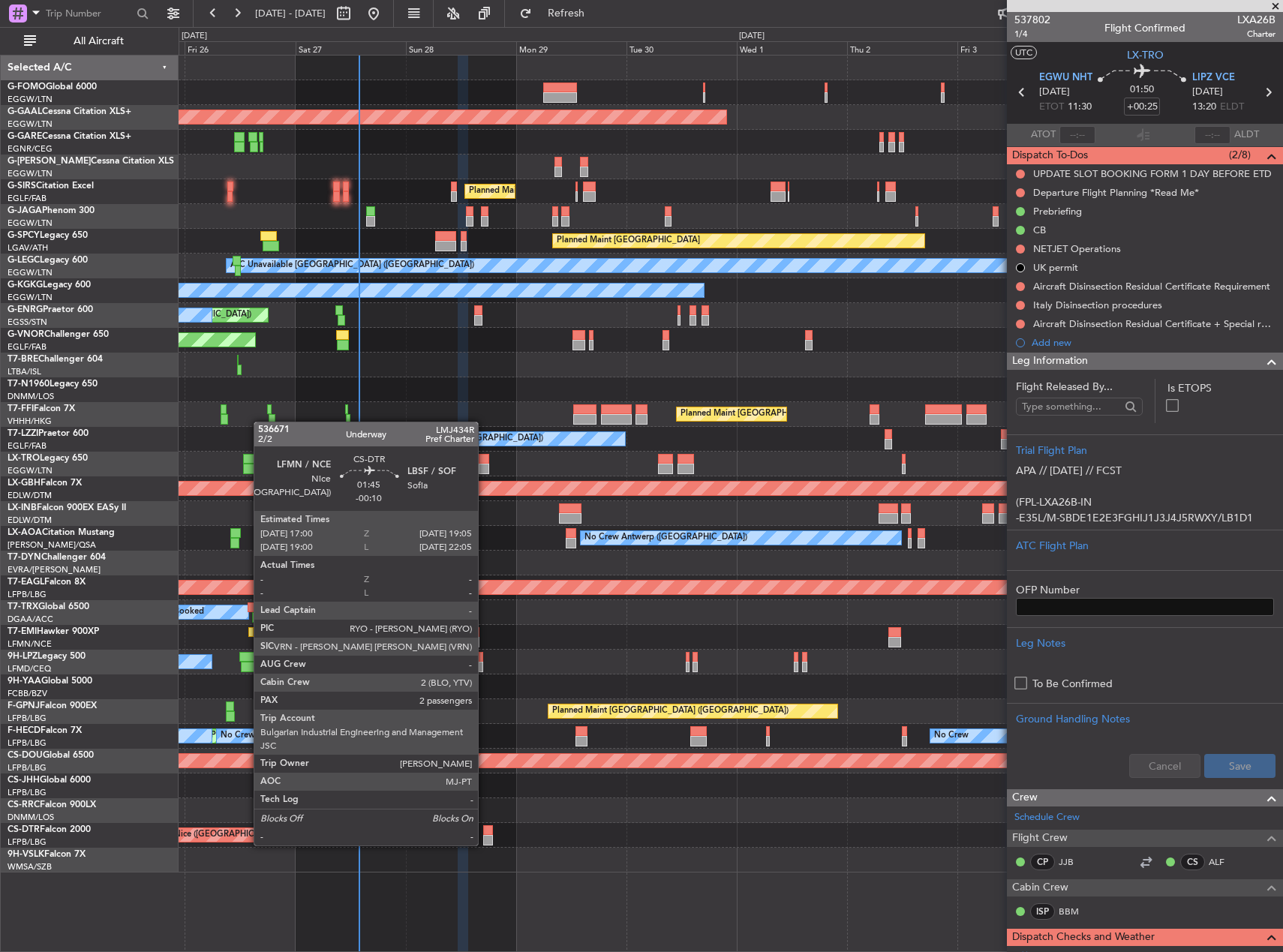
click at [485, 844] on div at bounding box center [488, 840] width 10 height 11
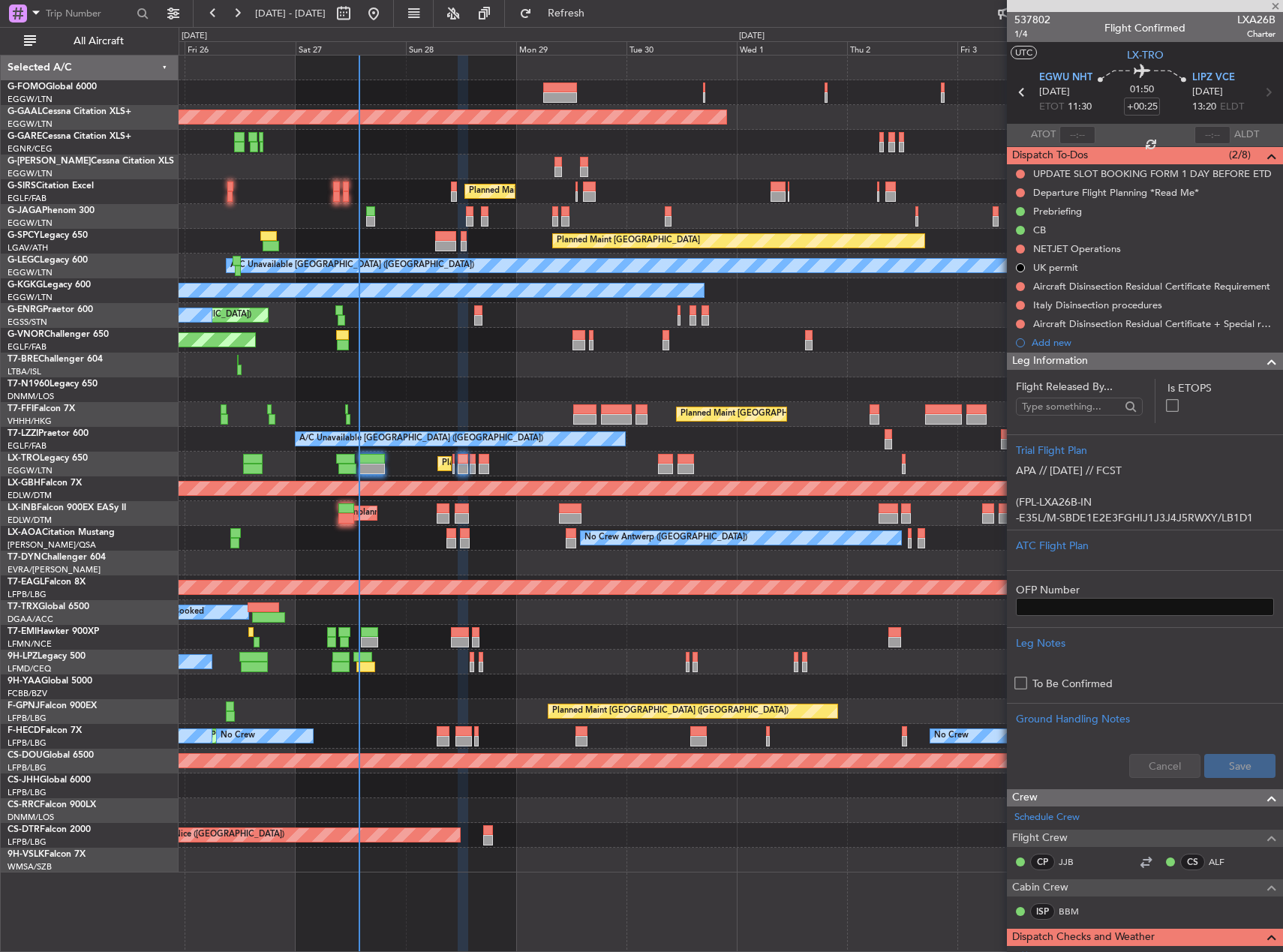
type input "-00:10"
type input "2"
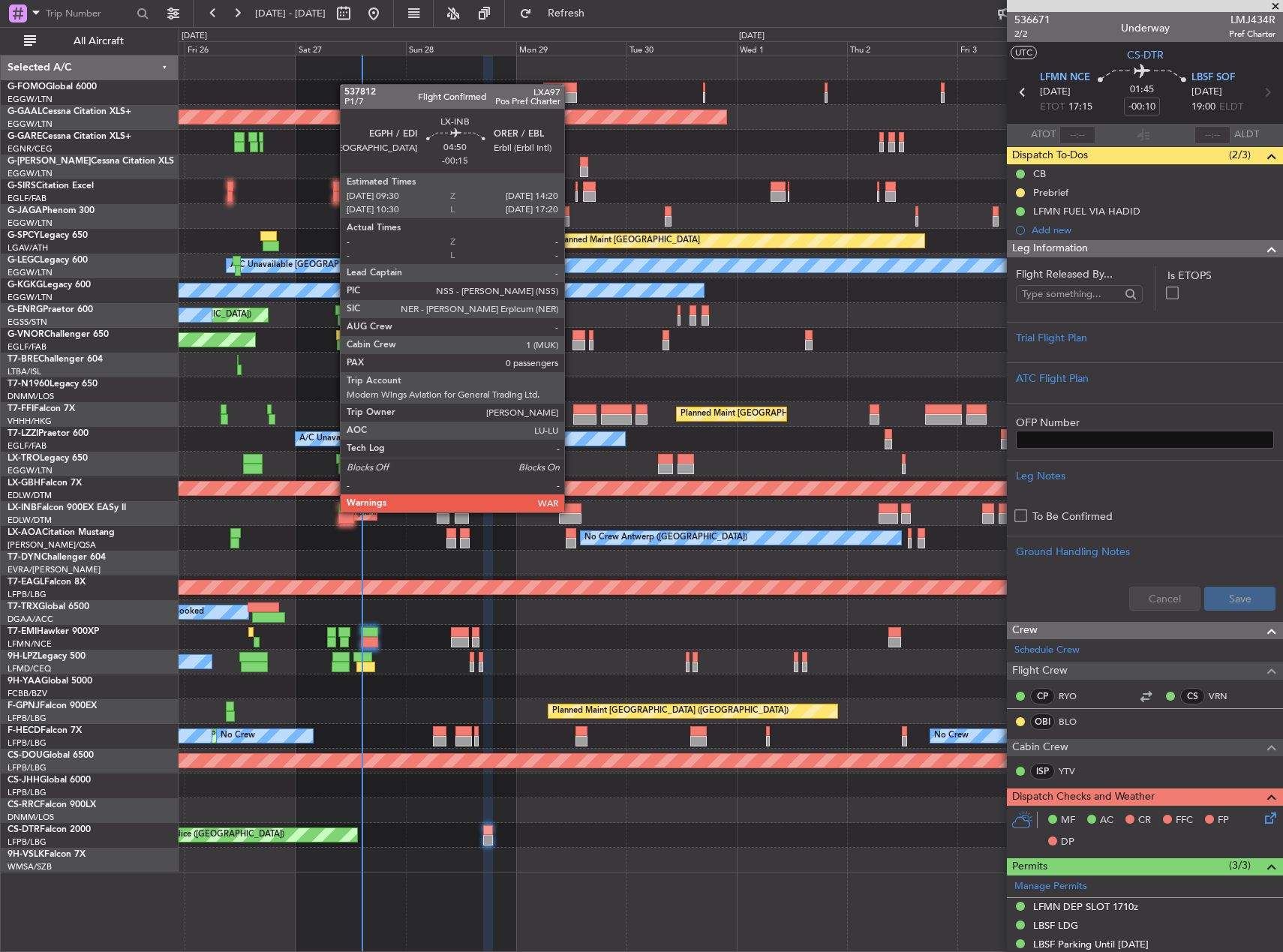
click at [571, 511] on div at bounding box center [570, 509] width 22 height 11
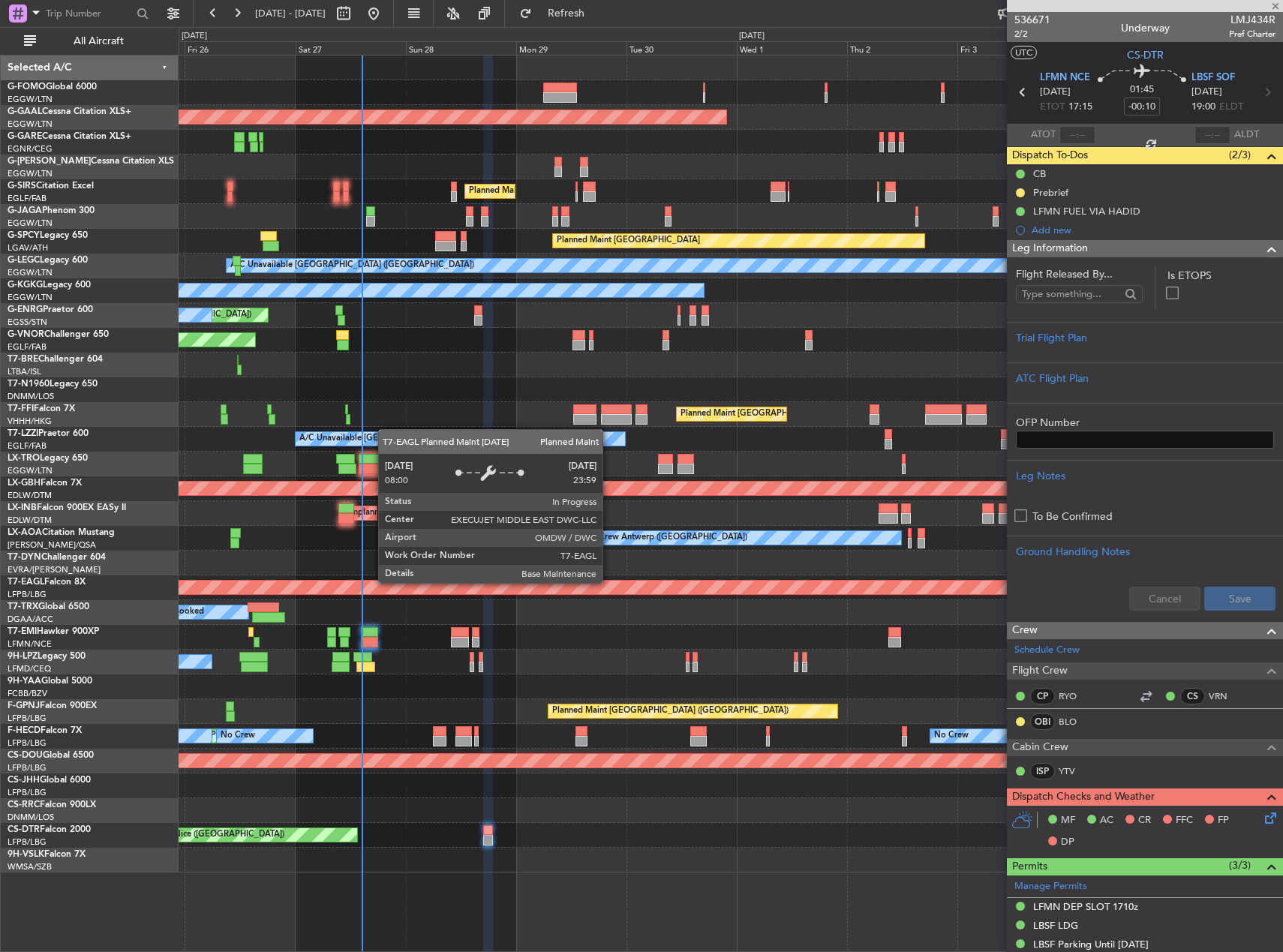
type input "-00:15"
type input "0"
